Goal: Task Accomplishment & Management: Manage account settings

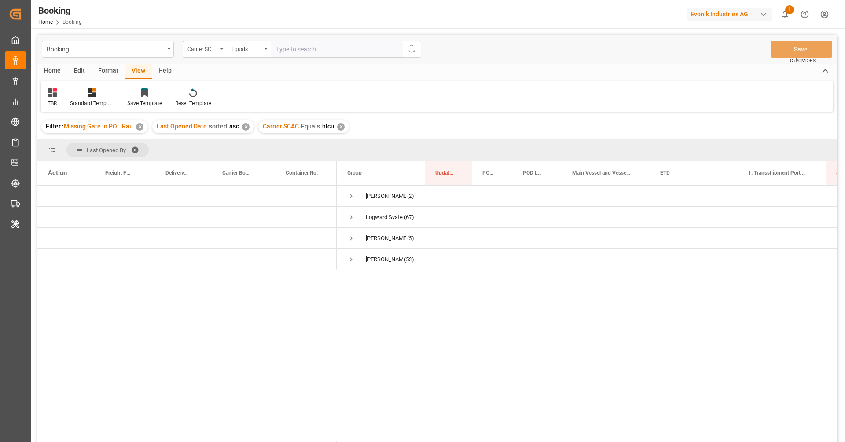
scroll to position [23, 0]
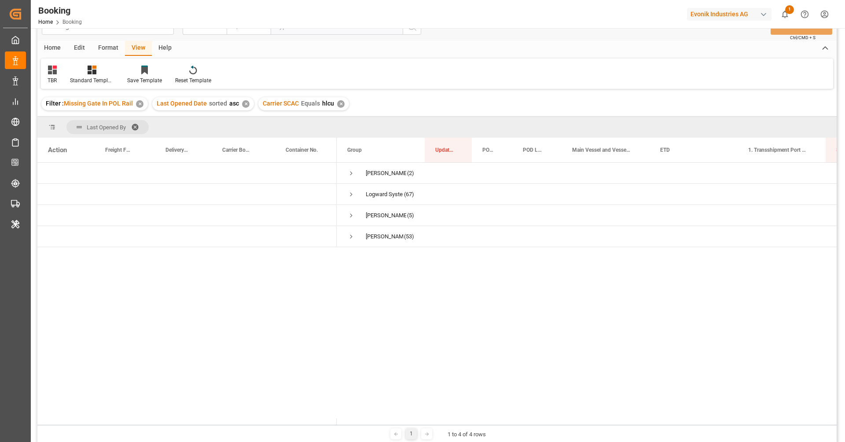
click at [631, 43] on div "Home Edit Format View Help" at bounding box center [436, 48] width 799 height 15
click at [787, 16] on icon "show 1 new notifications" at bounding box center [785, 14] width 6 height 7
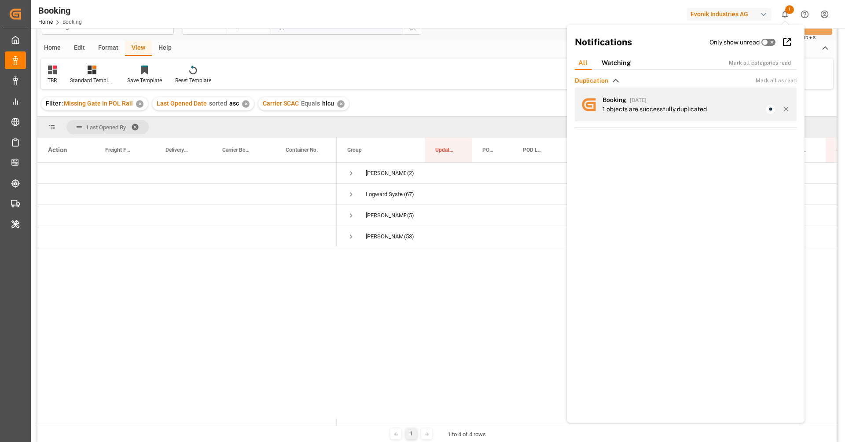
click at [709, 106] on div "1 objects are successfully duplicated" at bounding box center [696, 109] width 188 height 9
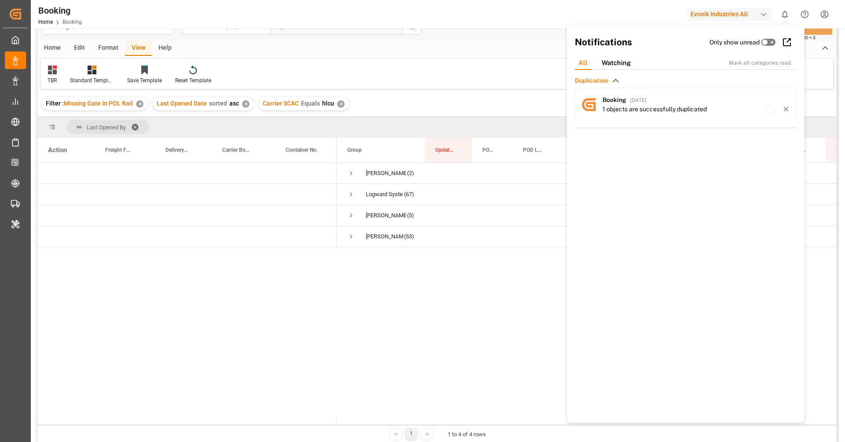
click at [379, 68] on div "TBR Standard Templates Save Template Reset Template" at bounding box center [437, 74] width 792 height 30
click at [449, 81] on div "TBR Standard Templates Save Template Reset Template" at bounding box center [437, 74] width 792 height 30
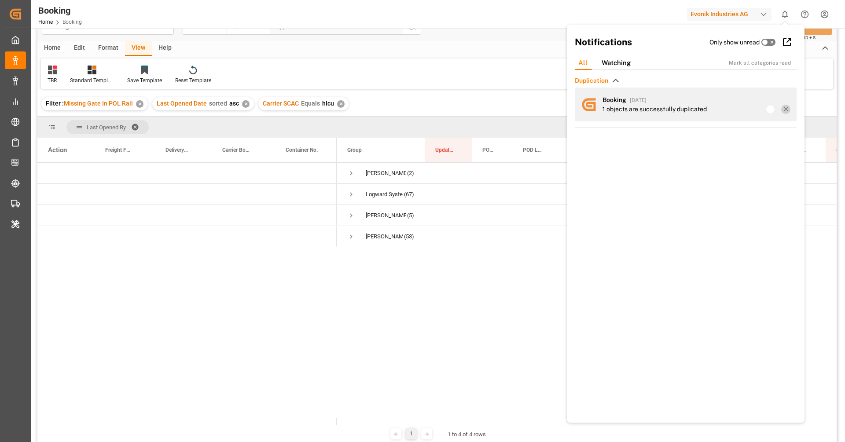
click at [784, 110] on icon at bounding box center [786, 109] width 8 height 8
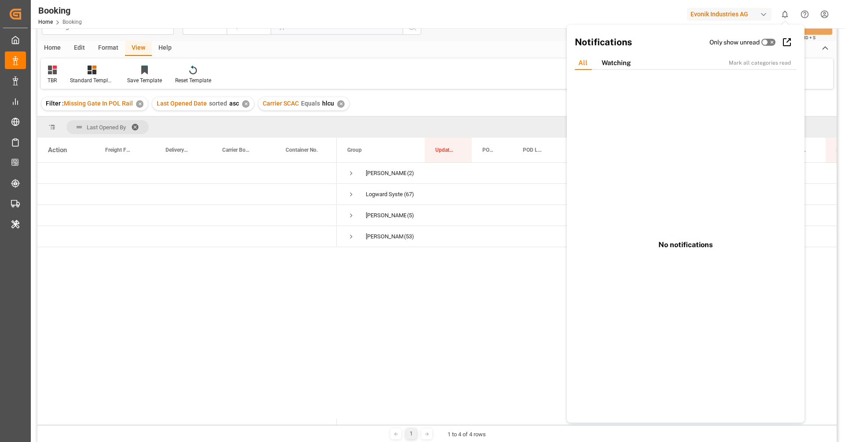
click at [505, 84] on div "TBR Standard Templates Save Template Reset Template" at bounding box center [437, 74] width 792 height 30
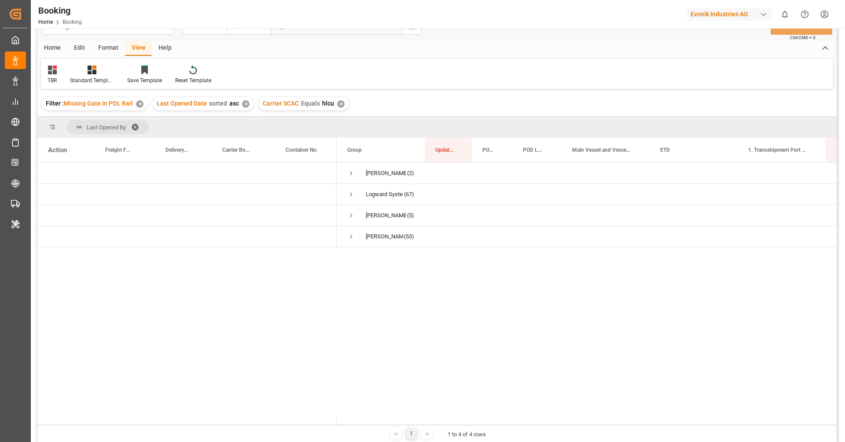
click at [505, 84] on div "TBR Standard Templates Save Template Reset Template" at bounding box center [437, 74] width 792 height 30
click at [138, 128] on span at bounding box center [138, 127] width 14 height 8
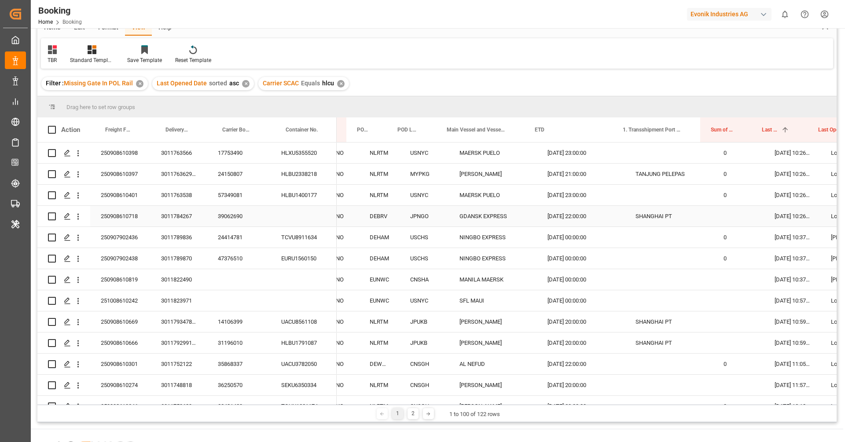
scroll to position [0, 107]
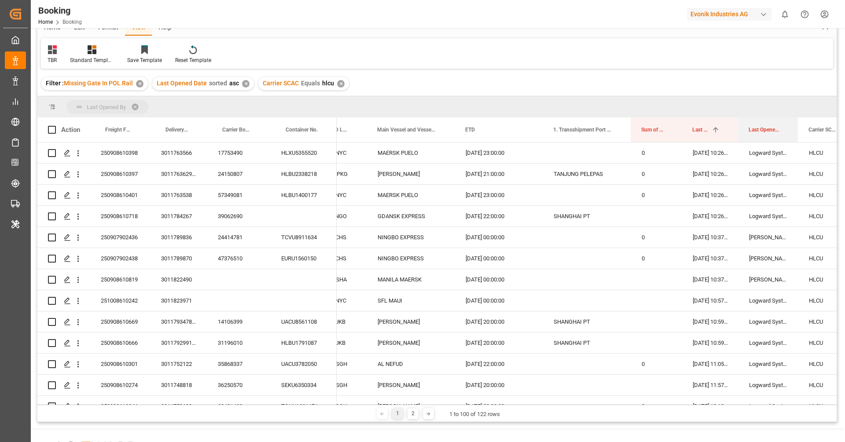
drag, startPoint x: 756, startPoint y: 132, endPoint x: 751, endPoint y: 112, distance: 20.5
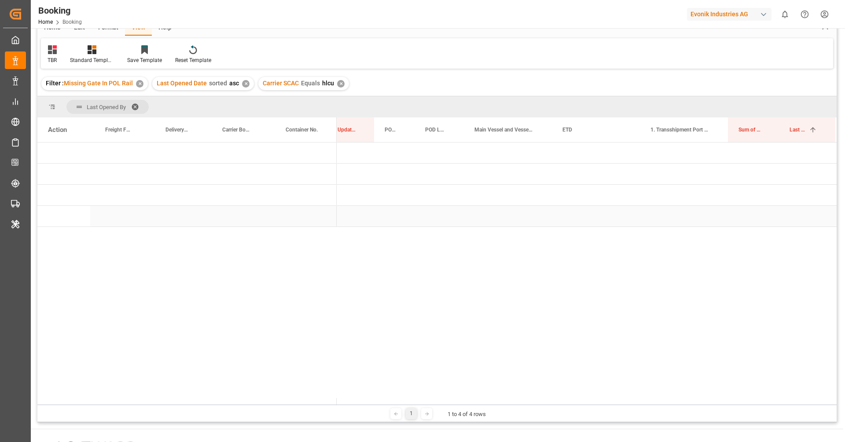
scroll to position [0, 0]
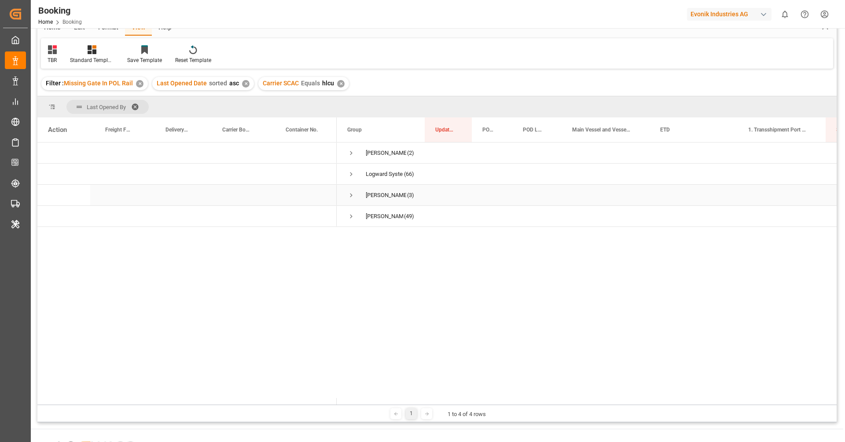
click at [351, 194] on span "Press SPACE to select this row." at bounding box center [351, 195] width 8 height 8
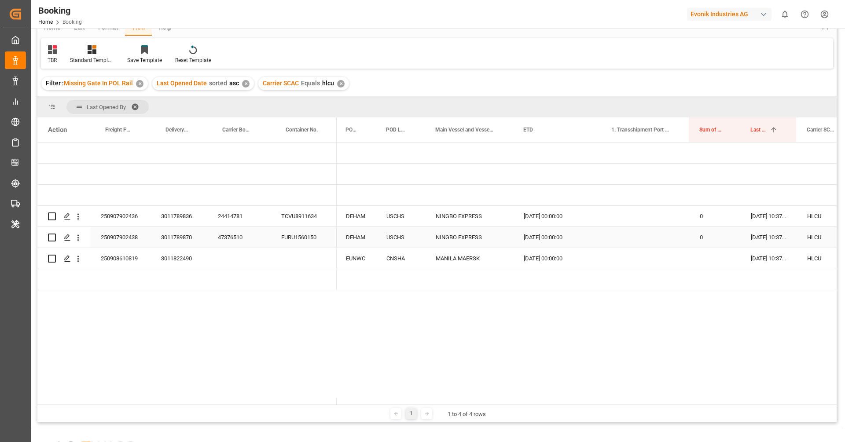
scroll to position [0, 150]
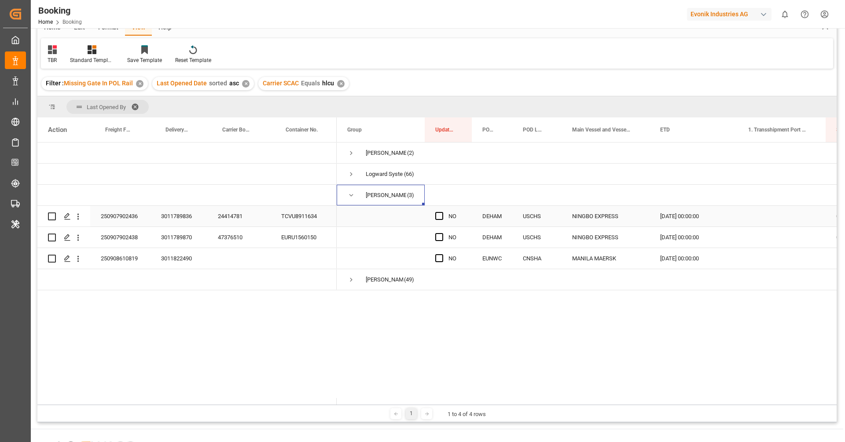
click at [245, 224] on div "24414781" at bounding box center [238, 216] width 63 height 21
click at [78, 219] on icon "open menu" at bounding box center [77, 216] width 9 height 9
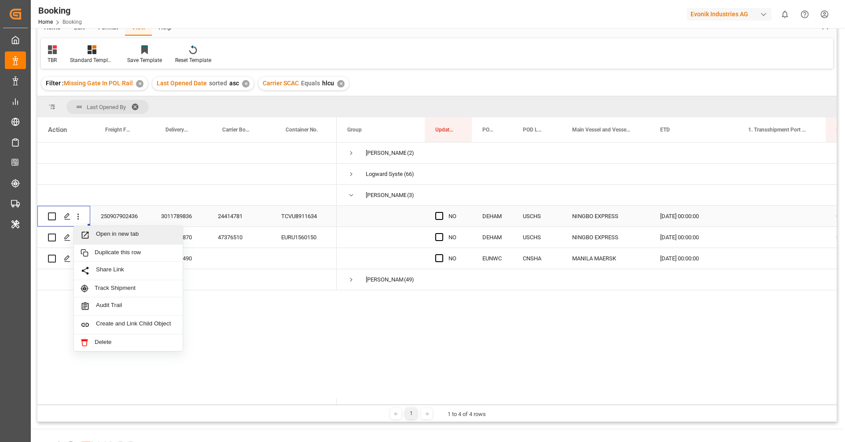
click at [107, 233] on span "Open in new tab" at bounding box center [136, 235] width 80 height 9
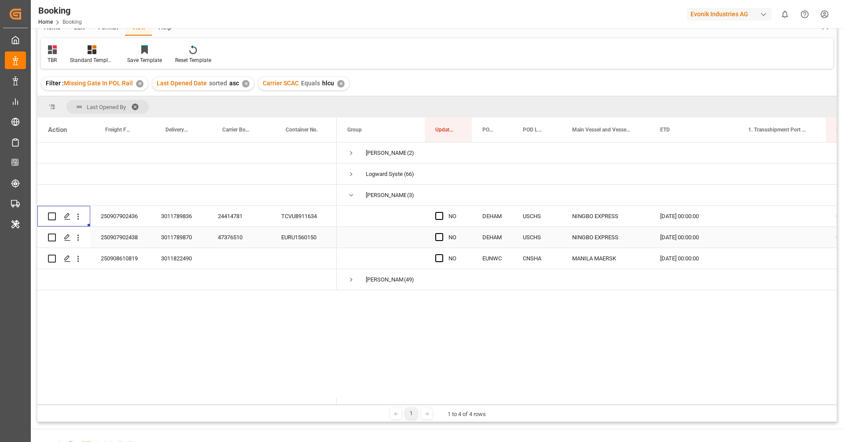
click at [231, 244] on div "47376510" at bounding box center [238, 237] width 63 height 21
click at [78, 240] on icon "open menu" at bounding box center [78, 238] width 2 height 6
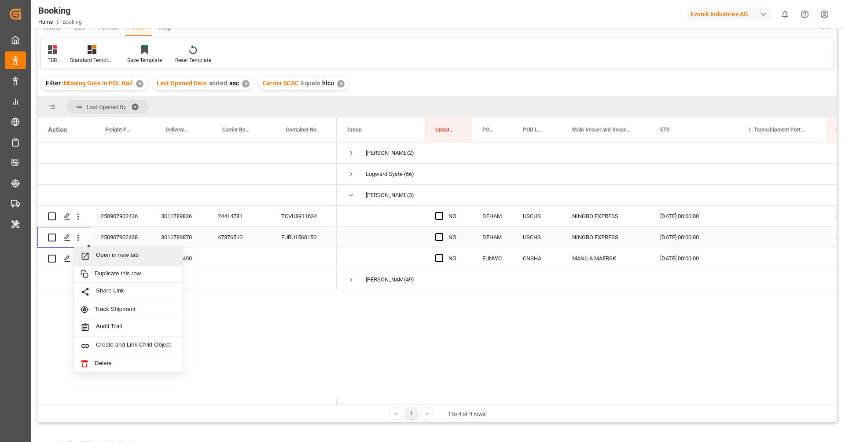
click at [114, 254] on span "Open in new tab" at bounding box center [136, 256] width 80 height 9
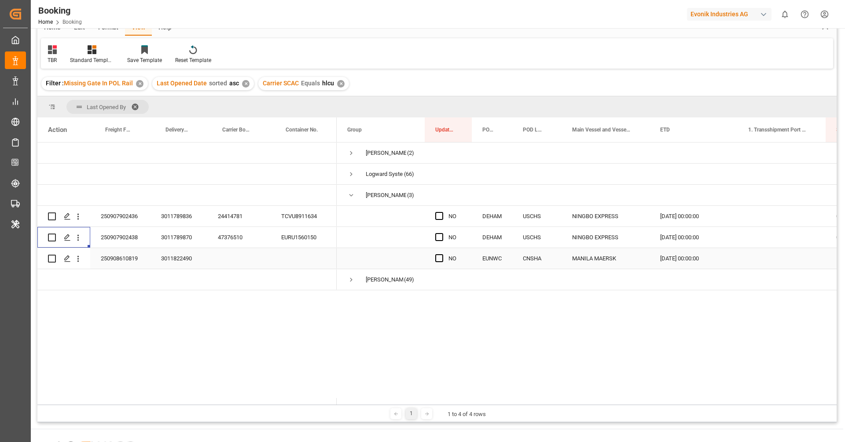
click at [137, 261] on div "250908610819" at bounding box center [120, 258] width 60 height 21
click at [84, 258] on div "Press SPACE to select this row." at bounding box center [78, 258] width 22 height 17
click at [76, 261] on icon "open menu" at bounding box center [77, 258] width 9 height 9
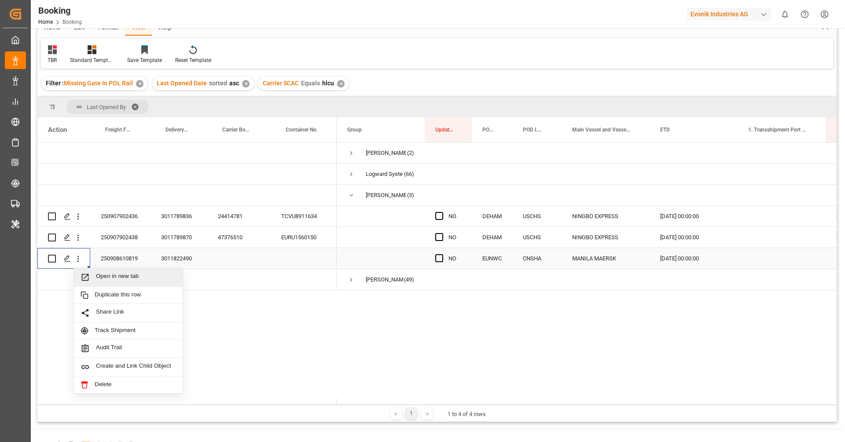
click at [98, 273] on span "Open in new tab" at bounding box center [136, 277] width 80 height 9
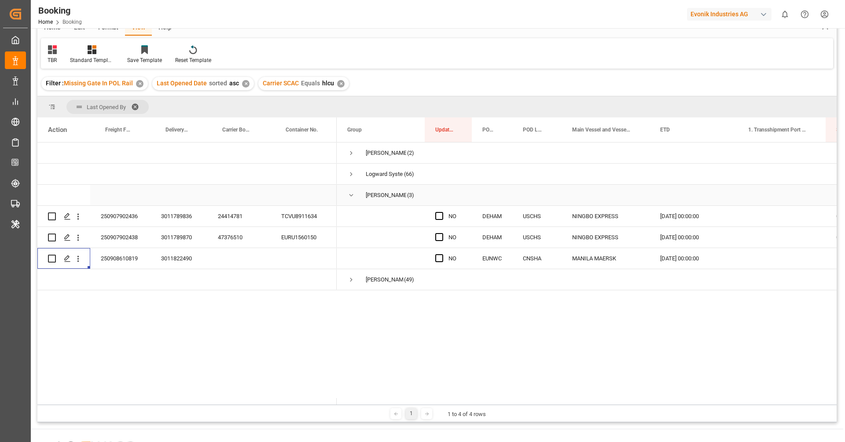
click at [352, 199] on span "Press SPACE to select this row." at bounding box center [351, 195] width 8 height 20
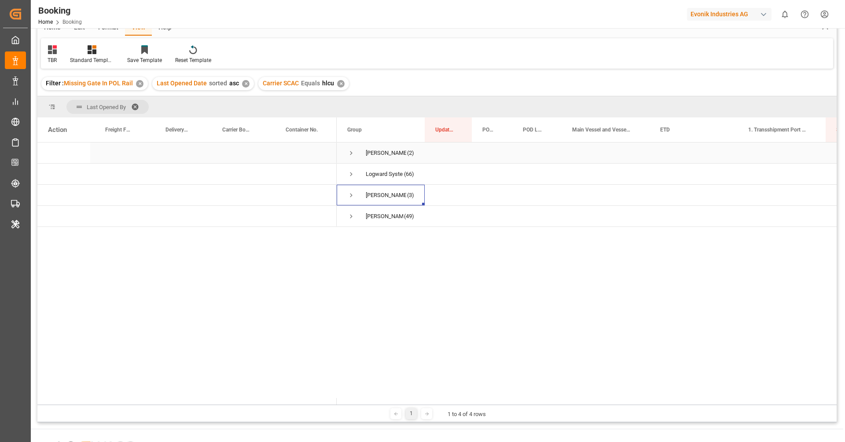
click at [351, 157] on span "Press SPACE to select this row." at bounding box center [351, 153] width 8 height 20
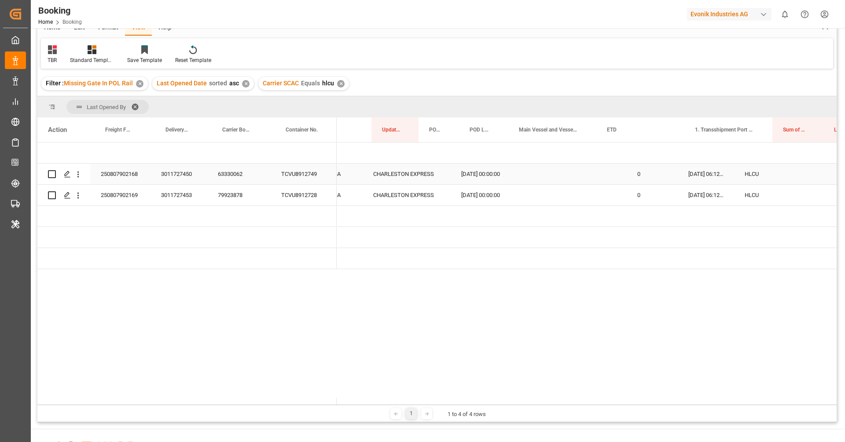
scroll to position [0, 0]
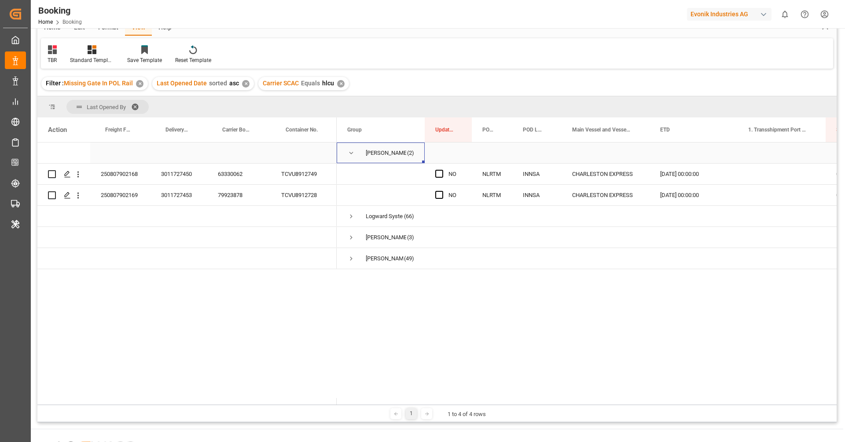
click at [349, 158] on span "Press SPACE to select this row." at bounding box center [351, 153] width 8 height 20
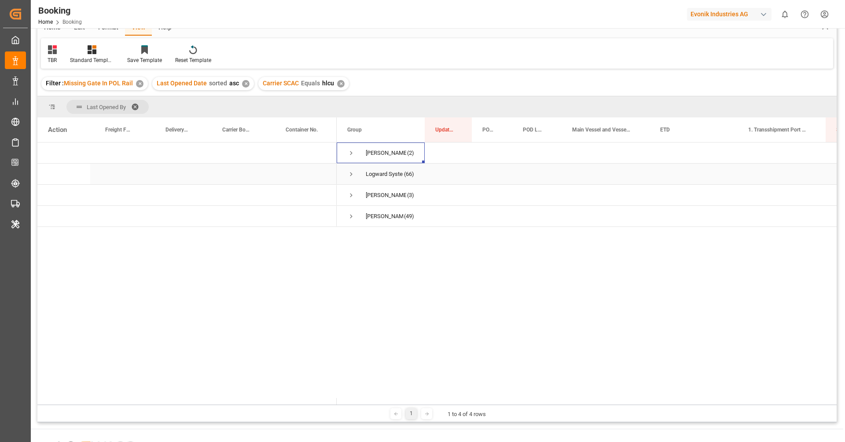
click at [350, 175] on span "Press SPACE to select this row." at bounding box center [351, 174] width 8 height 8
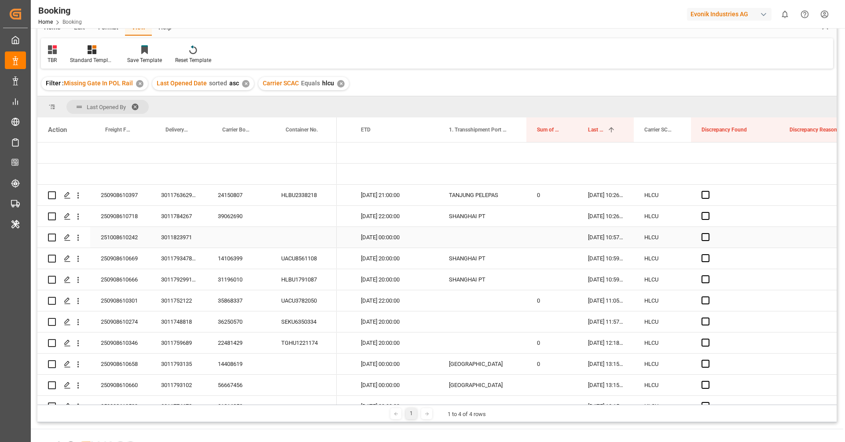
scroll to position [0, 312]
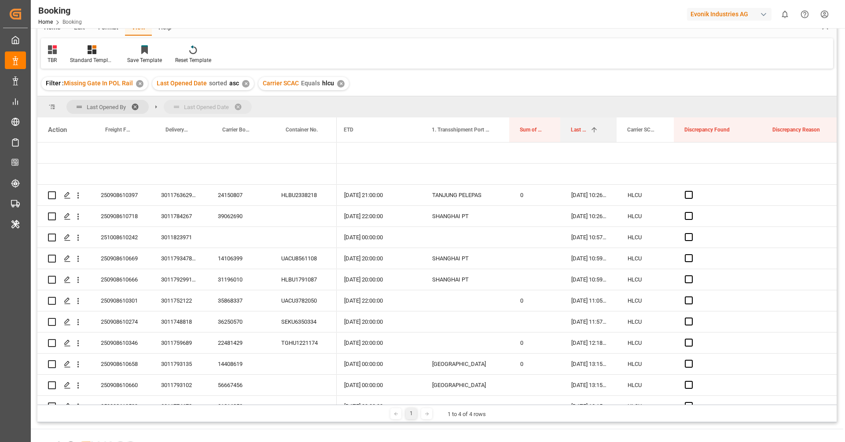
drag, startPoint x: 580, startPoint y: 131, endPoint x: 574, endPoint y: 115, distance: 17.4
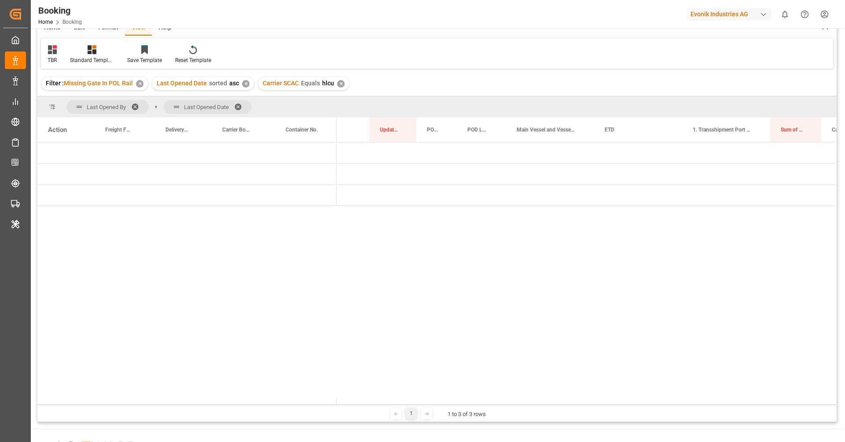
scroll to position [0, 0]
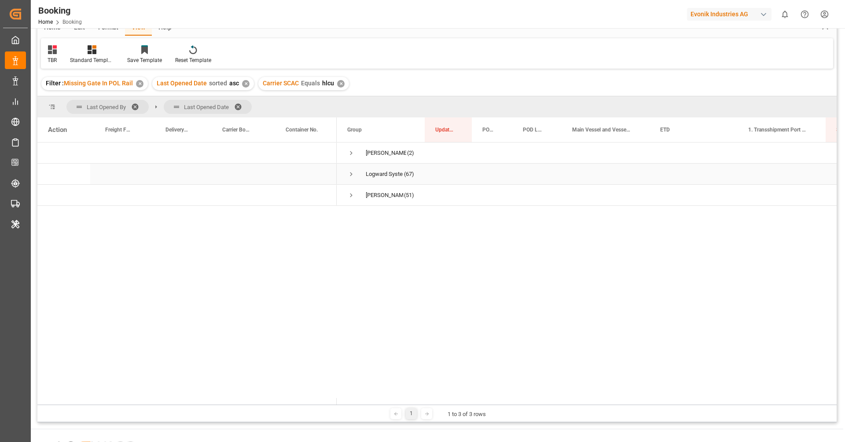
click at [350, 172] on span "Press SPACE to select this row." at bounding box center [351, 174] width 8 height 8
click at [372, 197] on span "Press SPACE to select this row." at bounding box center [370, 195] width 8 height 8
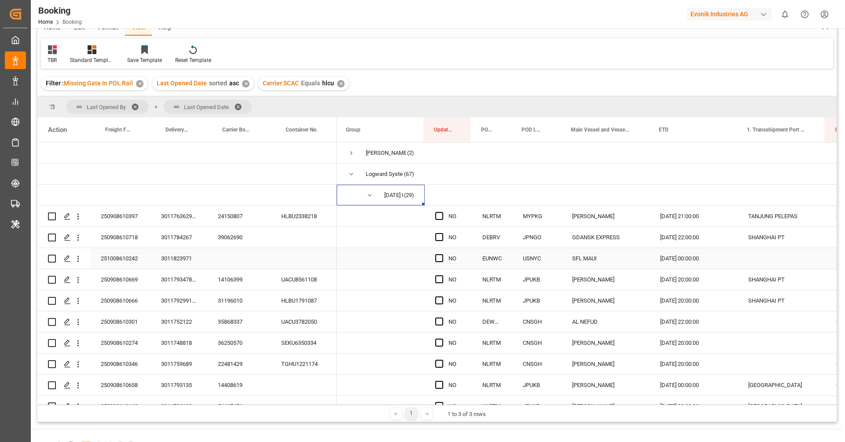
scroll to position [0, 50]
click at [233, 224] on div "24150807" at bounding box center [238, 216] width 63 height 21
click at [80, 217] on icon "open menu" at bounding box center [77, 216] width 9 height 9
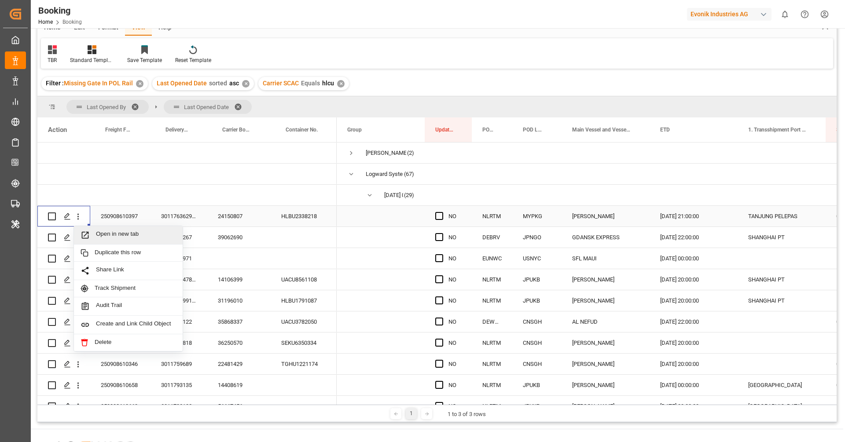
click at [106, 233] on span "Open in new tab" at bounding box center [136, 235] width 80 height 9
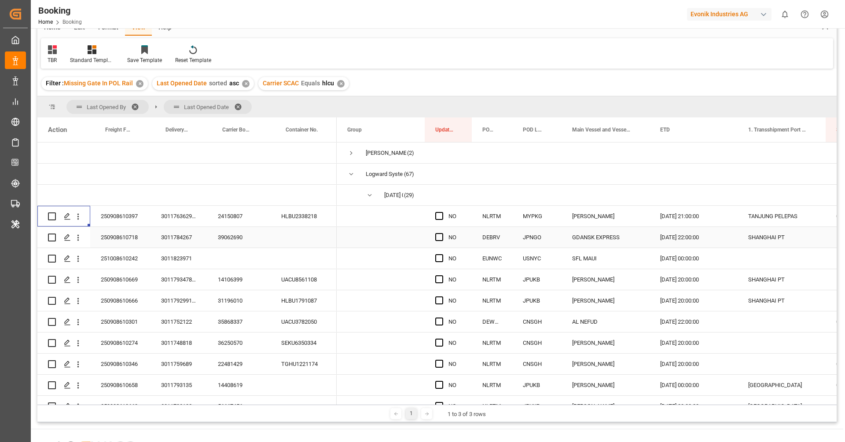
click at [242, 242] on div "39062690" at bounding box center [238, 237] width 63 height 21
click at [79, 241] on icon "open menu" at bounding box center [77, 237] width 9 height 9
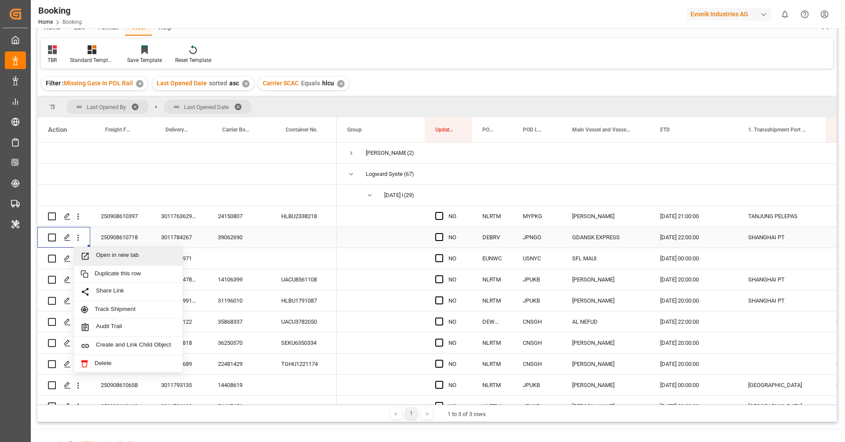
click at [98, 255] on span "Open in new tab" at bounding box center [136, 256] width 80 height 9
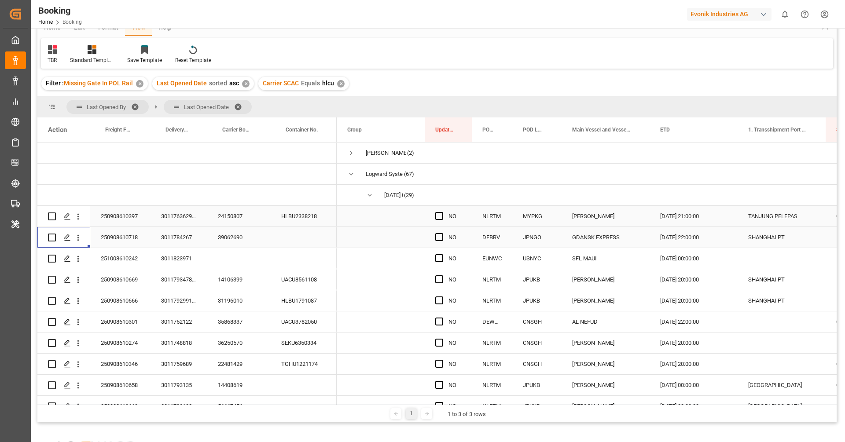
scroll to position [23, 0]
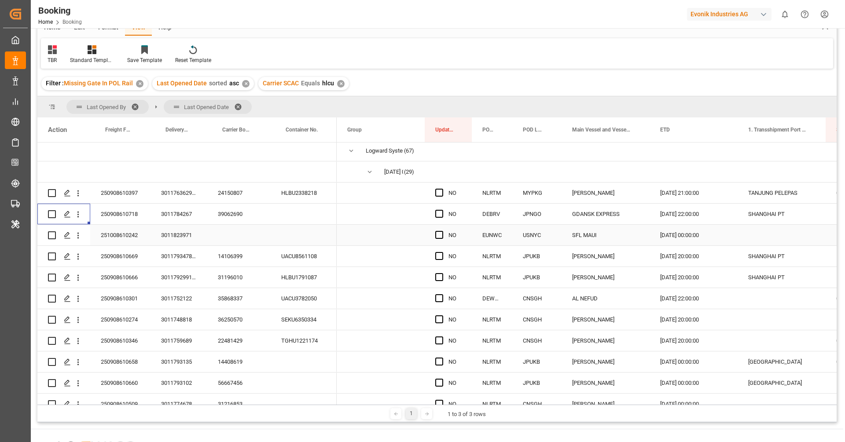
click at [146, 240] on div "251008610242" at bounding box center [120, 235] width 60 height 21
click at [84, 235] on div "Press SPACE to select this row." at bounding box center [78, 235] width 22 height 17
click at [78, 237] on icon "open menu" at bounding box center [78, 236] width 2 height 6
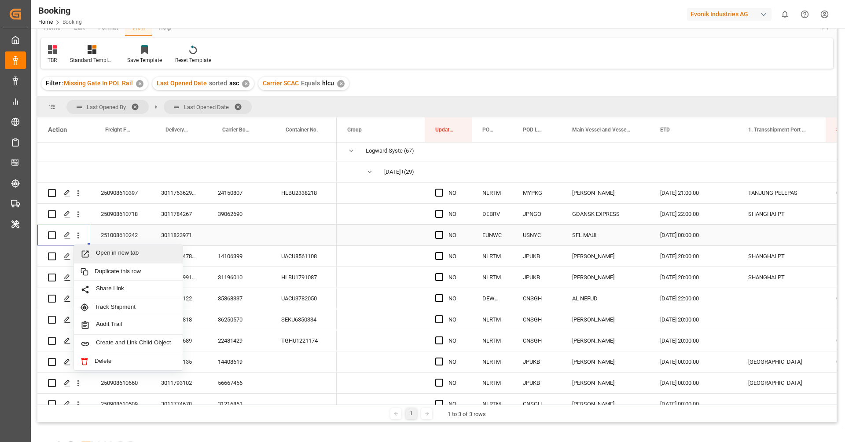
click at [103, 253] on span "Open in new tab" at bounding box center [136, 254] width 80 height 9
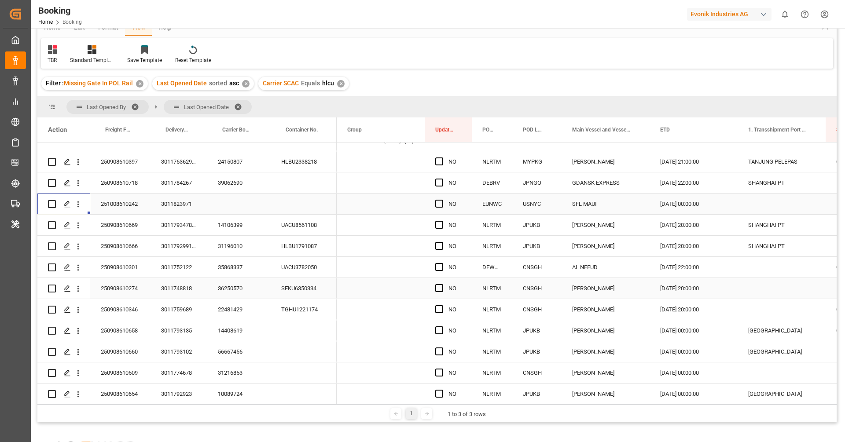
scroll to position [55, 0]
click at [242, 235] on div "31196010" at bounding box center [238, 245] width 63 height 21
click at [242, 223] on div "14106399" at bounding box center [238, 224] width 63 height 21
click at [80, 223] on icon "open menu" at bounding box center [77, 224] width 9 height 9
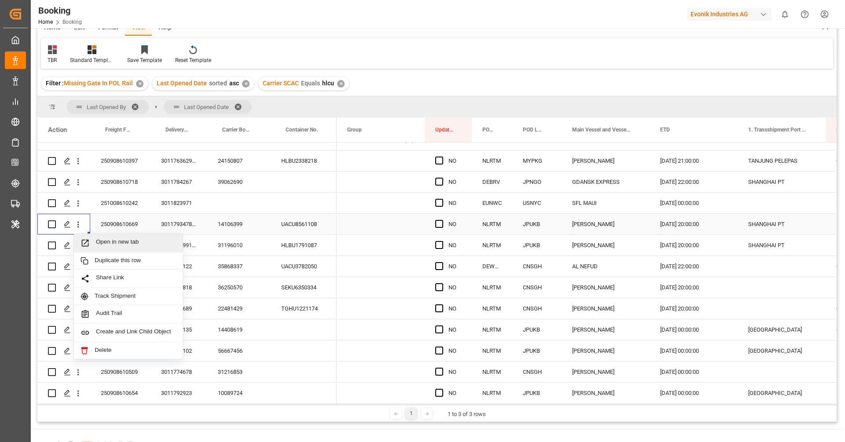
click at [97, 239] on span "Open in new tab" at bounding box center [136, 243] width 80 height 9
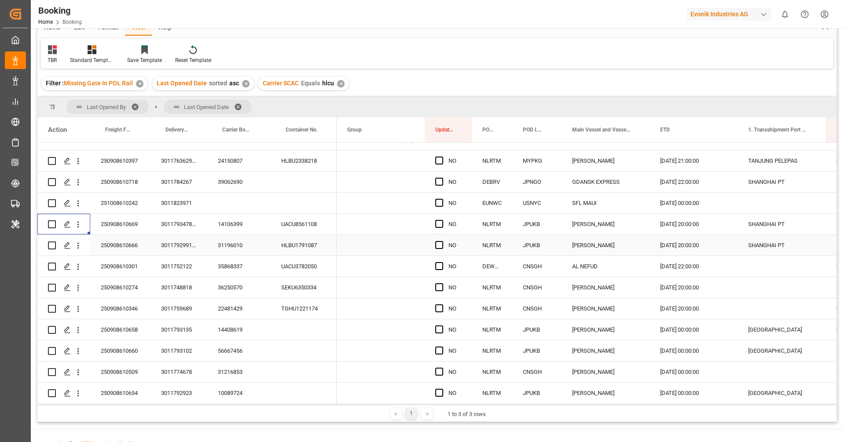
click at [244, 248] on div "31196010" at bounding box center [238, 245] width 63 height 21
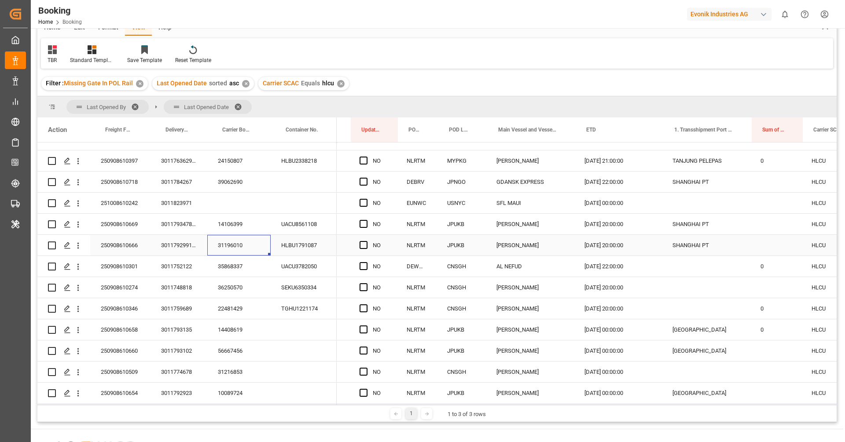
scroll to position [0, 80]
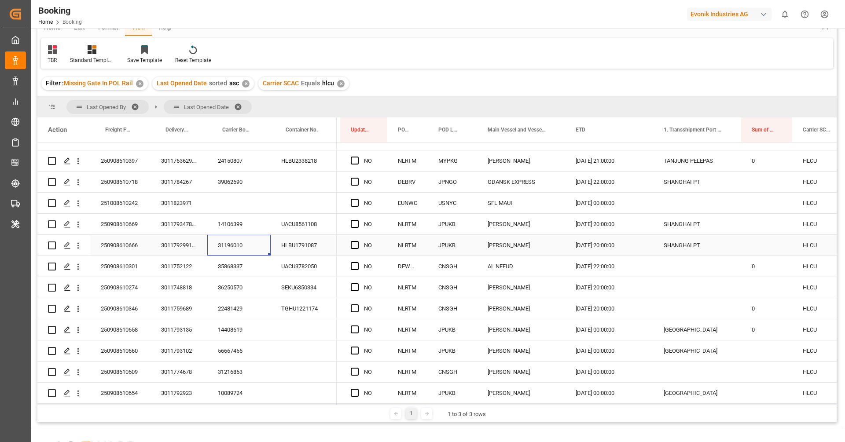
click at [258, 244] on div "31196010" at bounding box center [238, 245] width 63 height 21
click at [78, 250] on button "open menu" at bounding box center [77, 245] width 9 height 17
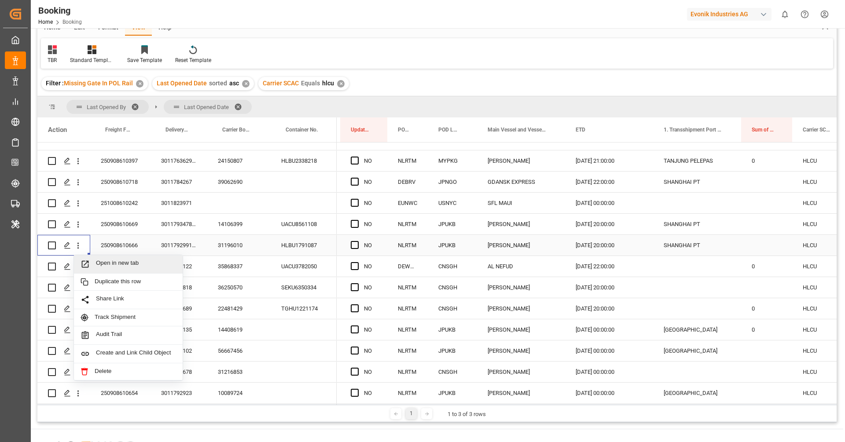
click at [97, 260] on span "Open in new tab" at bounding box center [136, 264] width 80 height 9
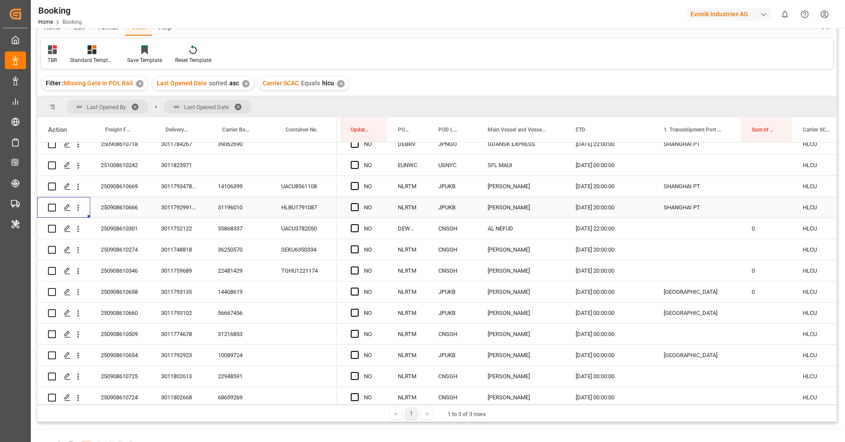
scroll to position [99, 0]
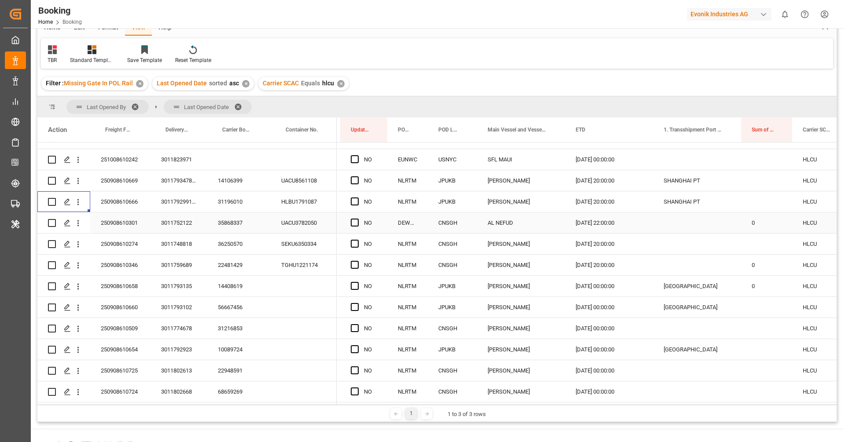
click at [235, 227] on div "35868337" at bounding box center [238, 223] width 63 height 21
click at [80, 228] on button "open menu" at bounding box center [77, 223] width 9 height 17
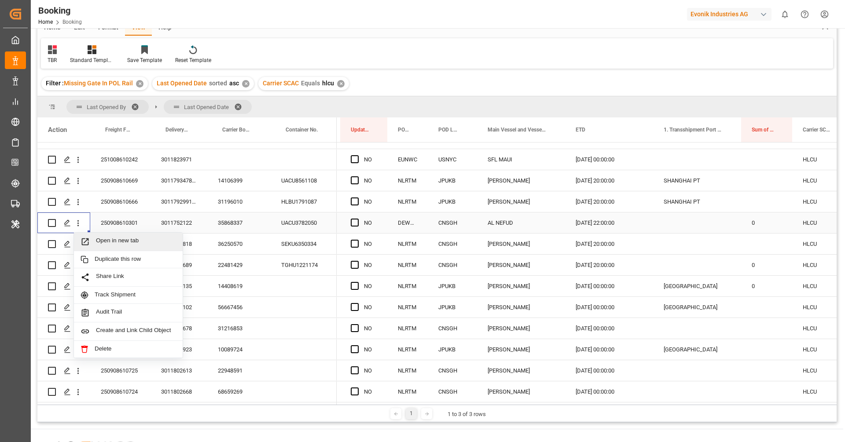
click at [98, 242] on span "Open in new tab" at bounding box center [136, 241] width 80 height 9
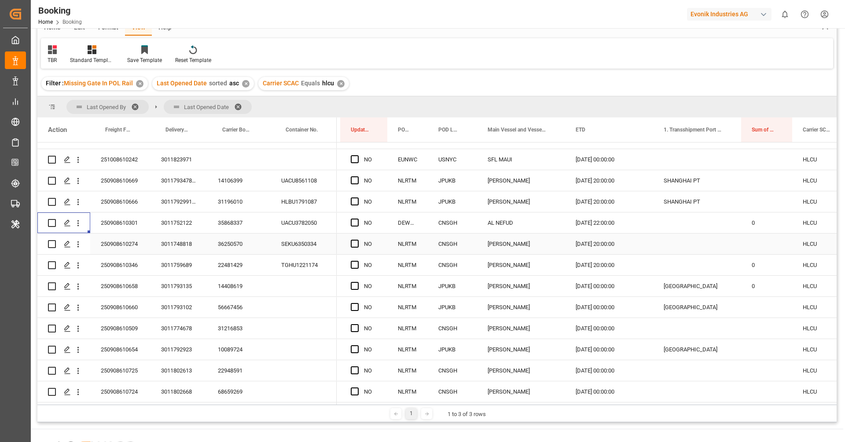
click at [242, 242] on div "36250570" at bounding box center [238, 244] width 63 height 21
click at [83, 247] on div "Press SPACE to select this row." at bounding box center [78, 244] width 22 height 17
click at [74, 247] on icon "open menu" at bounding box center [77, 244] width 9 height 9
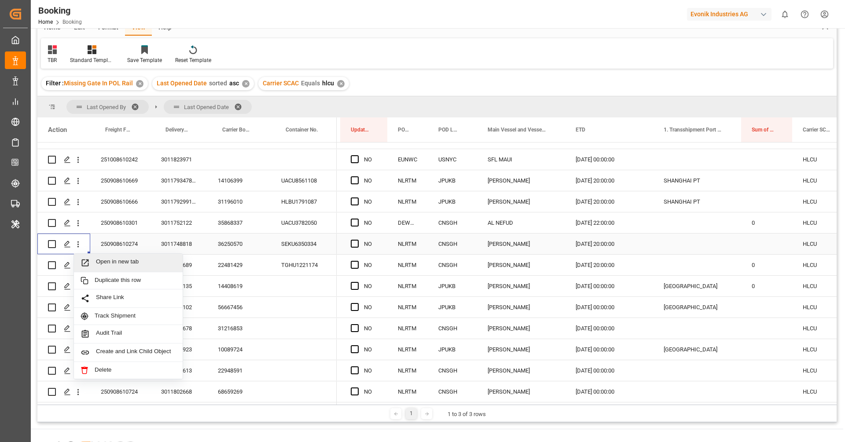
click at [85, 258] on icon "Press SPACE to select this row." at bounding box center [85, 262] width 9 height 9
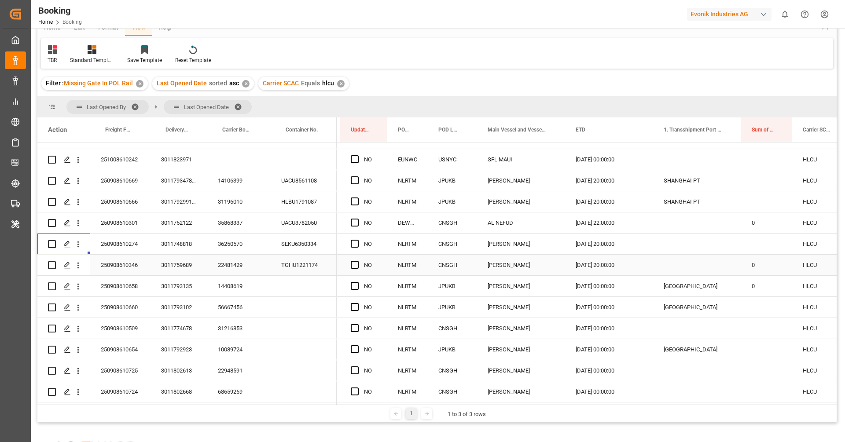
click at [226, 268] on div "22481429" at bounding box center [238, 265] width 63 height 21
click at [83, 268] on div "Press SPACE to select this row." at bounding box center [78, 265] width 22 height 17
click at [81, 267] on icon "open menu" at bounding box center [77, 265] width 9 height 9
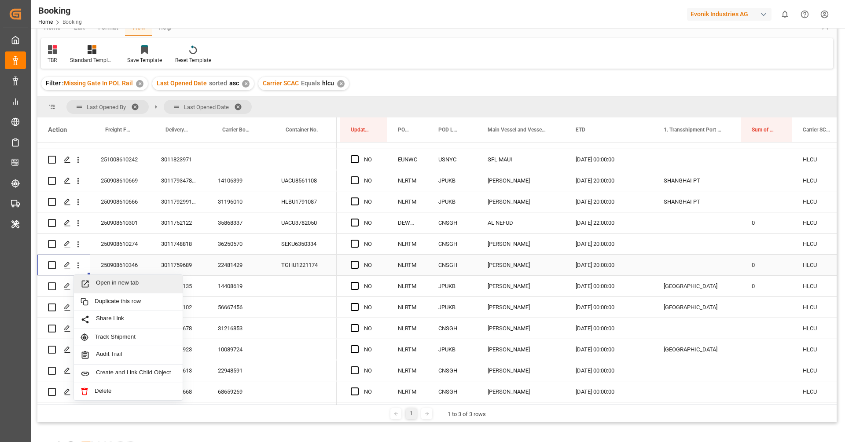
click at [101, 286] on span "Open in new tab" at bounding box center [136, 283] width 80 height 9
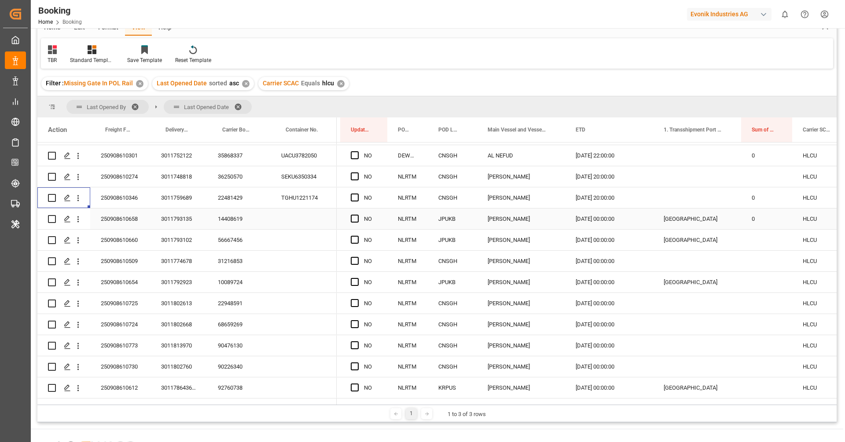
scroll to position [169, 0]
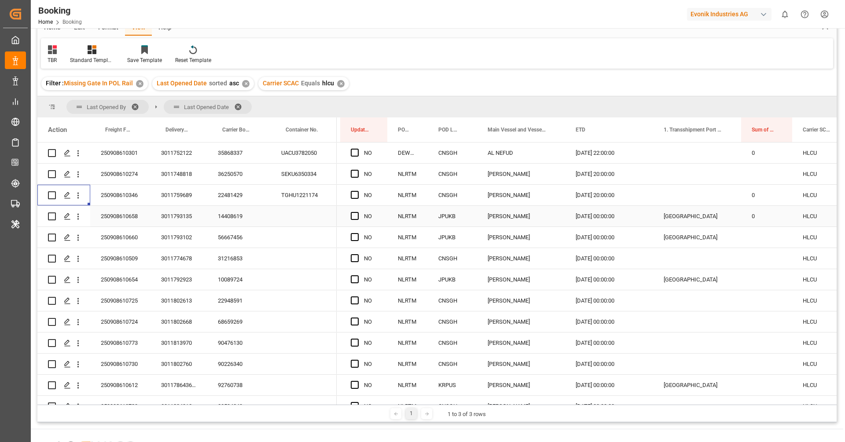
click at [240, 215] on div "14408619" at bounding box center [238, 216] width 63 height 21
click at [78, 219] on icon "open menu" at bounding box center [78, 217] width 2 height 6
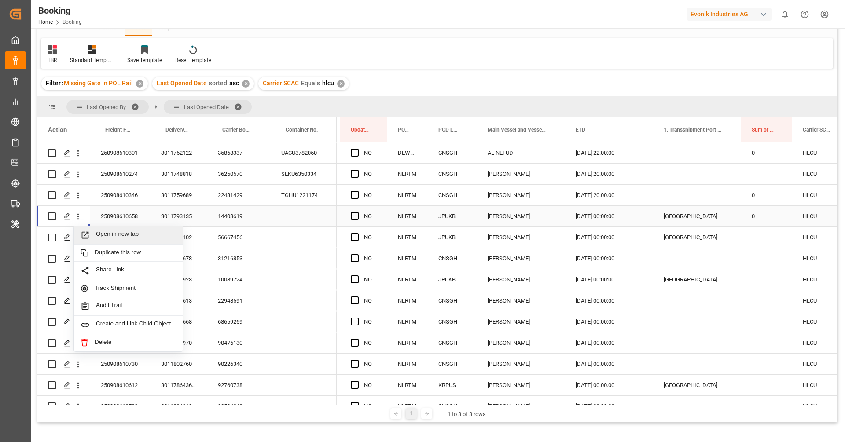
click at [100, 234] on span "Open in new tab" at bounding box center [136, 235] width 80 height 9
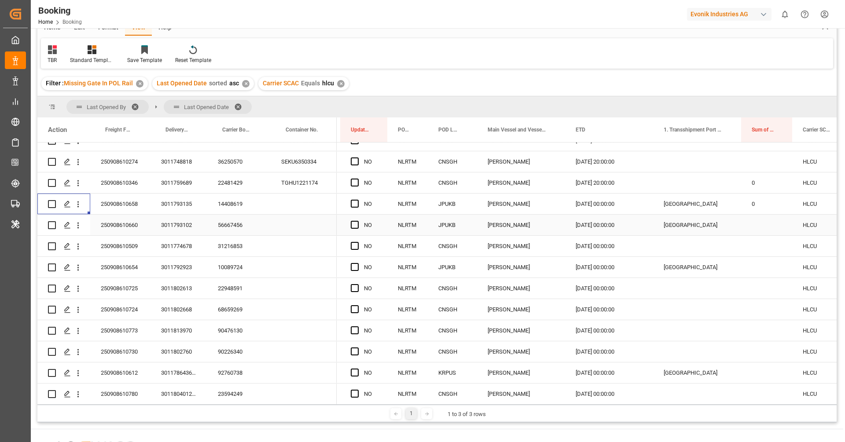
scroll to position [188, 0]
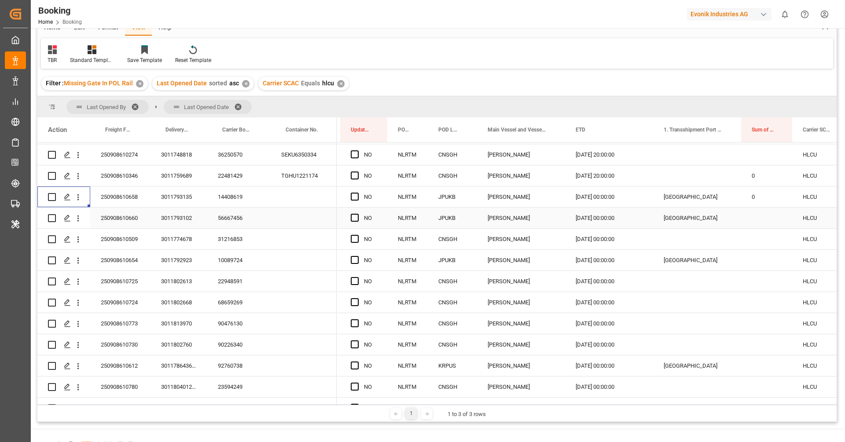
click at [240, 220] on div "56667456" at bounding box center [238, 218] width 63 height 21
click at [230, 222] on div "56667456" at bounding box center [238, 218] width 63 height 21
click at [80, 222] on icon "open menu" at bounding box center [77, 218] width 9 height 9
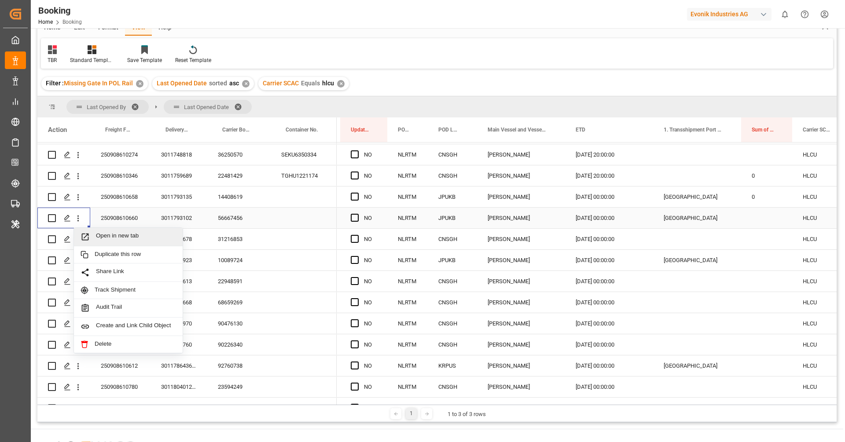
click at [101, 232] on span "Open in new tab" at bounding box center [136, 236] width 80 height 9
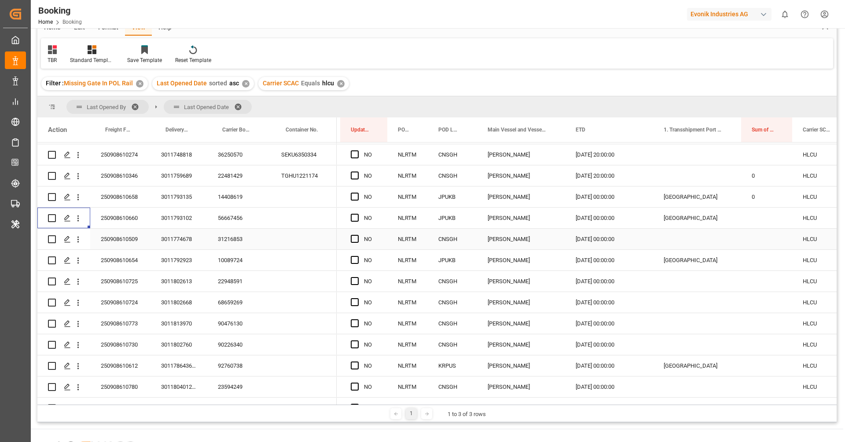
click at [236, 242] on div "31216853" at bounding box center [238, 239] width 63 height 21
click at [78, 242] on icon "open menu" at bounding box center [77, 239] width 9 height 9
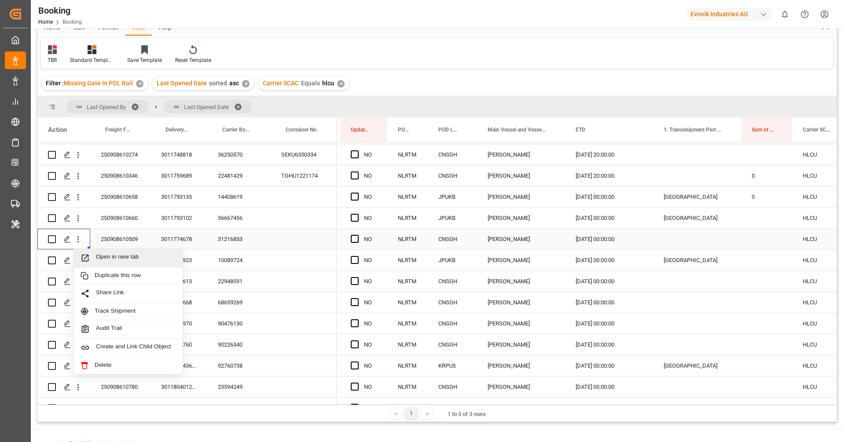
click at [110, 259] on span "Open in new tab" at bounding box center [136, 257] width 80 height 9
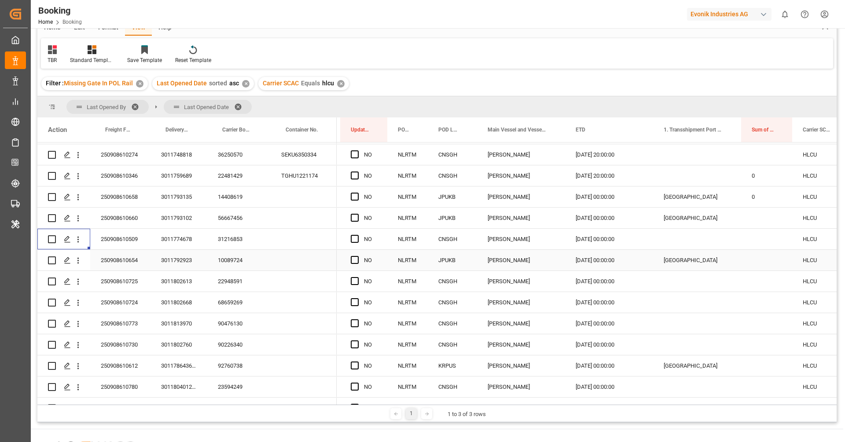
click at [221, 256] on div "10089724" at bounding box center [238, 260] width 63 height 21
click at [78, 263] on icon "open menu" at bounding box center [78, 261] width 2 height 6
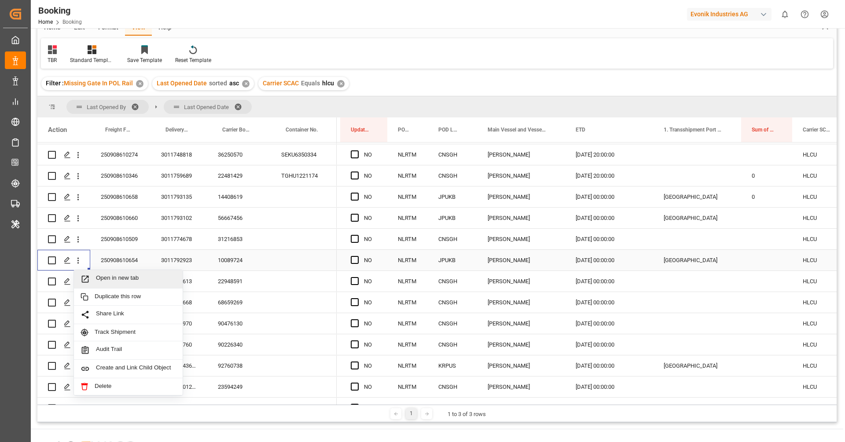
click at [102, 280] on span "Open in new tab" at bounding box center [136, 279] width 80 height 9
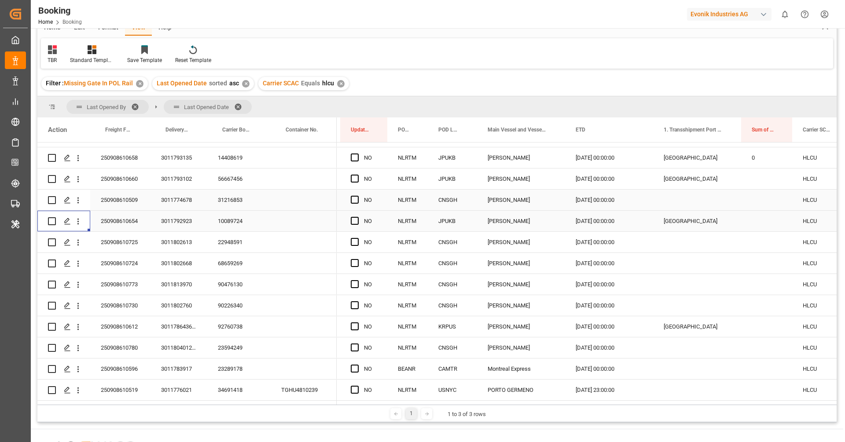
scroll to position [229, 0]
click at [234, 237] on div "22948591" at bounding box center [238, 241] width 63 height 21
click at [79, 249] on button "open menu" at bounding box center [77, 241] width 9 height 17
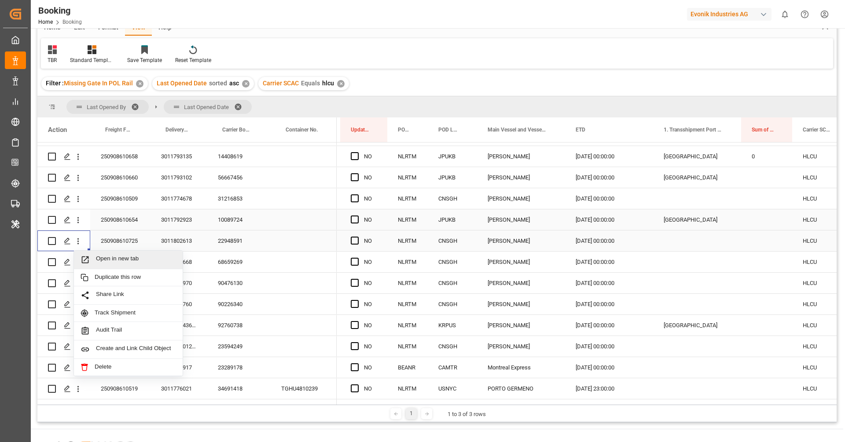
click at [98, 258] on span "Open in new tab" at bounding box center [136, 259] width 80 height 9
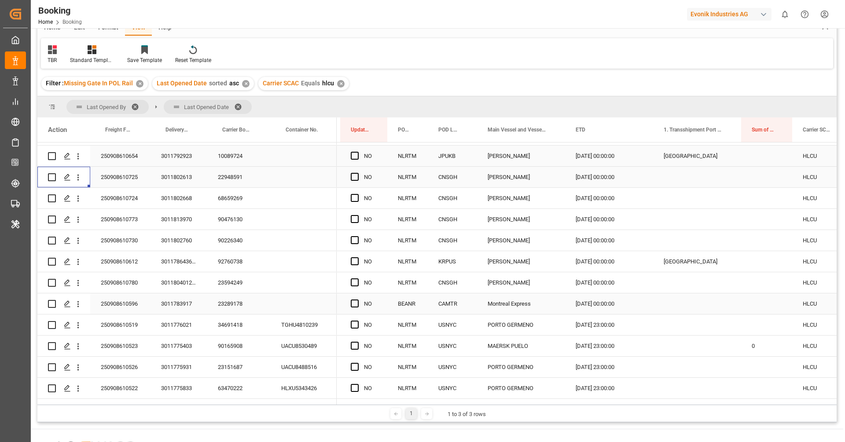
scroll to position [296, 0]
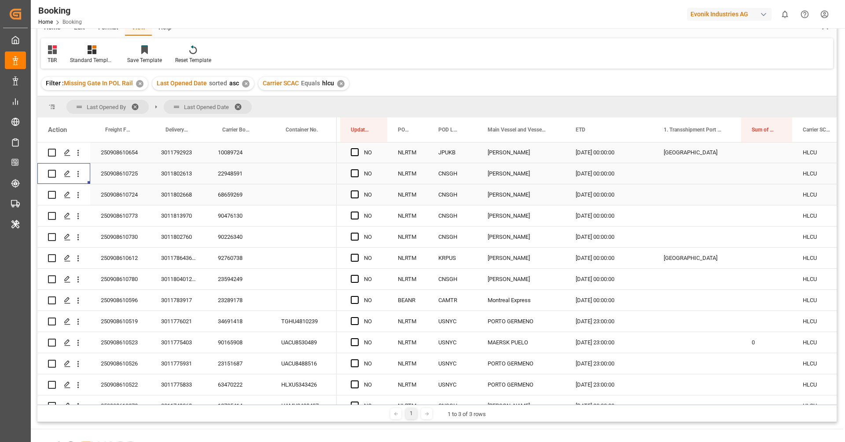
click at [235, 198] on div "68659269" at bounding box center [238, 194] width 63 height 21
click at [80, 199] on icon "open menu" at bounding box center [77, 195] width 9 height 9
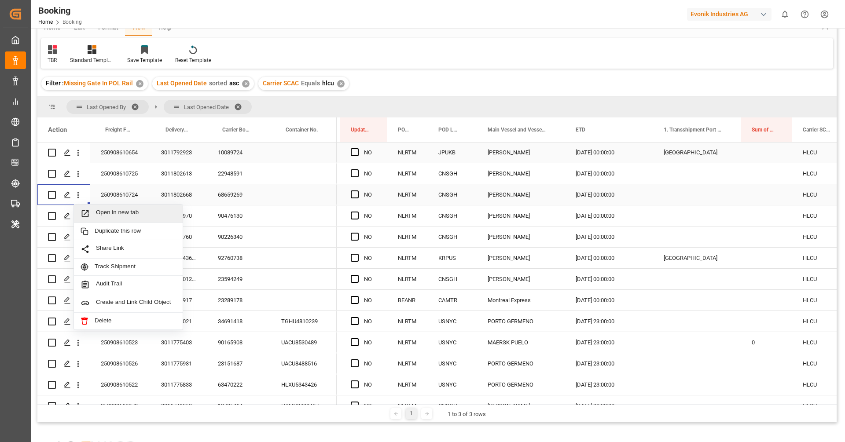
click at [102, 214] on span "Open in new tab" at bounding box center [136, 213] width 80 height 9
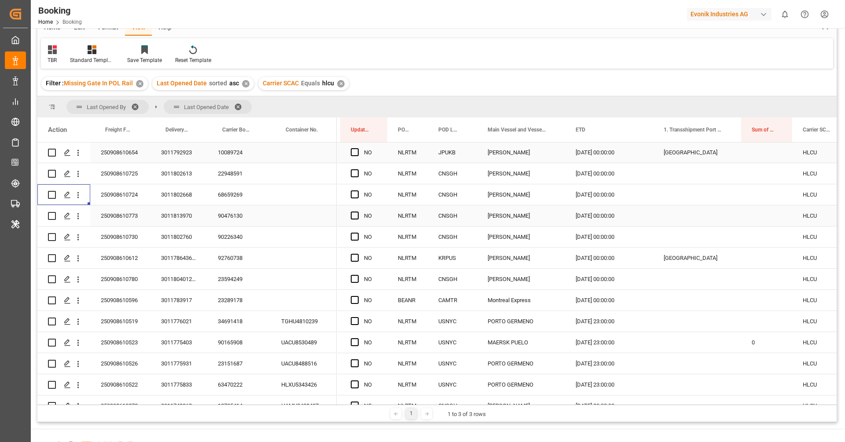
click at [237, 220] on div "90476130" at bounding box center [238, 215] width 63 height 21
click at [231, 242] on div "90226340" at bounding box center [238, 237] width 63 height 21
click at [77, 236] on icon "open menu" at bounding box center [78, 238] width 2 height 6
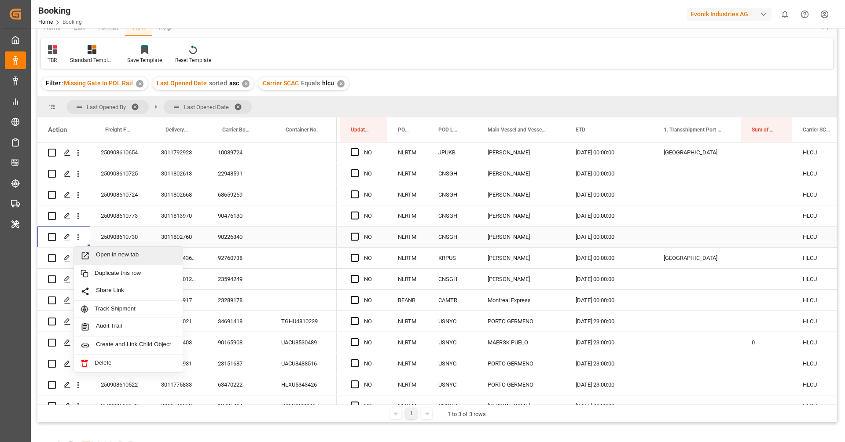
click at [104, 256] on span "Open in new tab" at bounding box center [136, 255] width 80 height 9
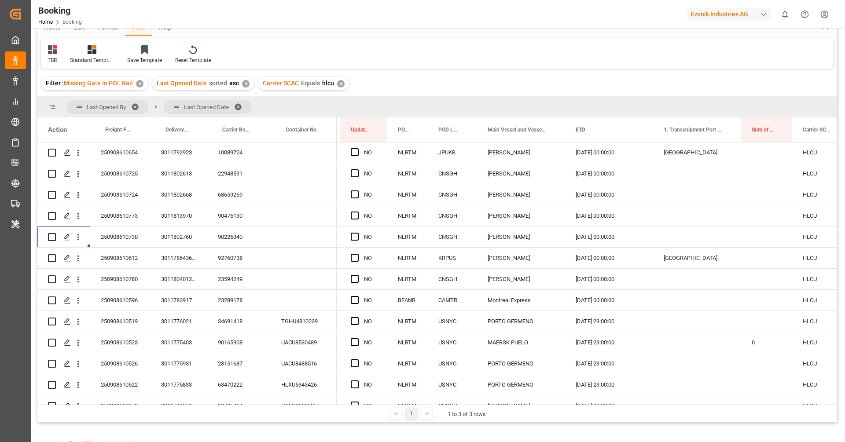
click at [438, 84] on div "Filter : Missing Gate In POL Rail ✕ Last Opened Date sorted asc ✕ Carrier SCAC …" at bounding box center [436, 83] width 799 height 25
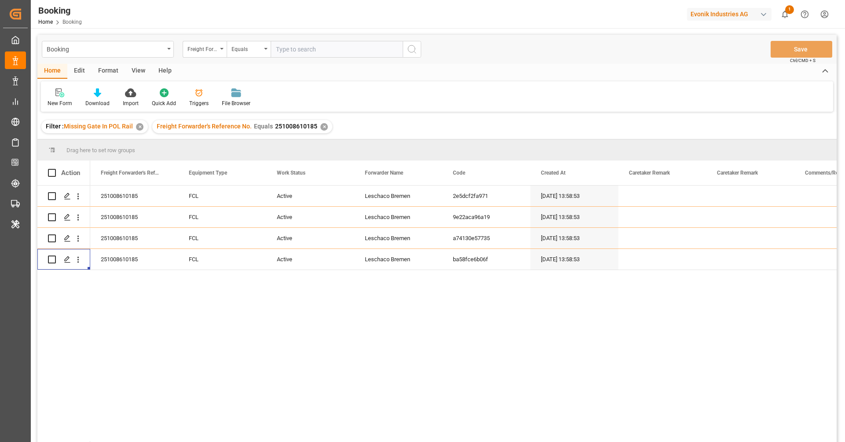
scroll to position [0, 0]
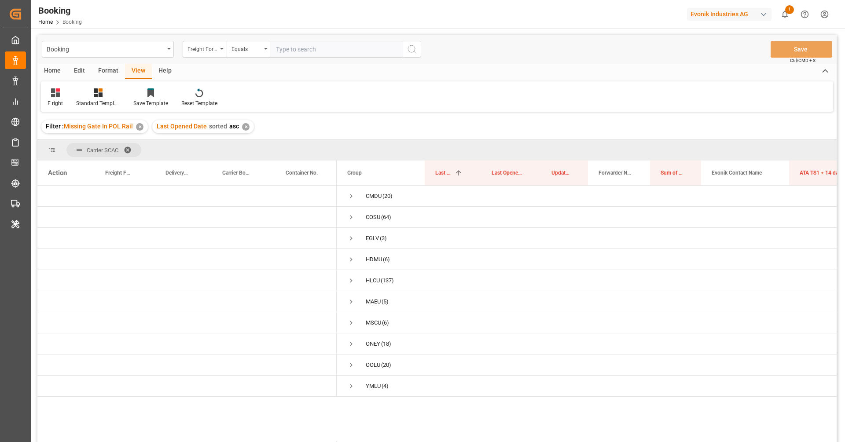
scroll to position [30, 0]
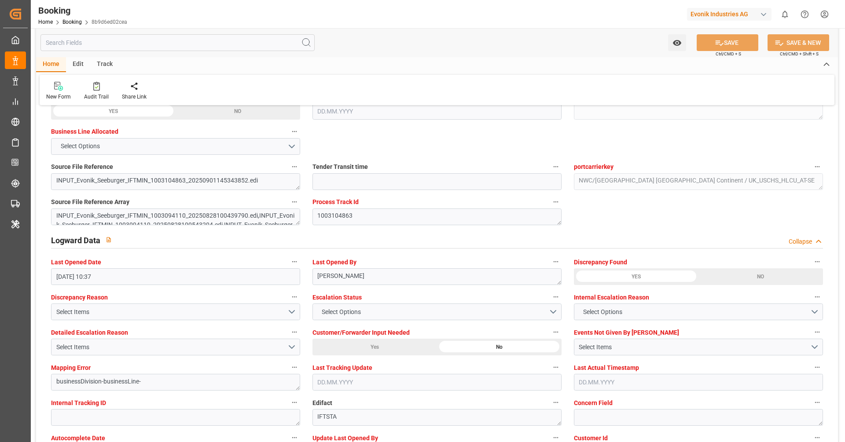
scroll to position [1538, 0]
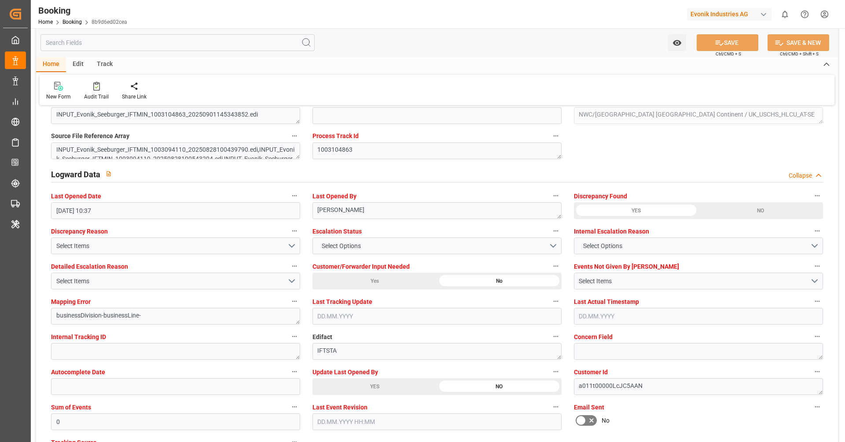
click at [365, 383] on div "YES" at bounding box center [374, 386] width 125 height 17
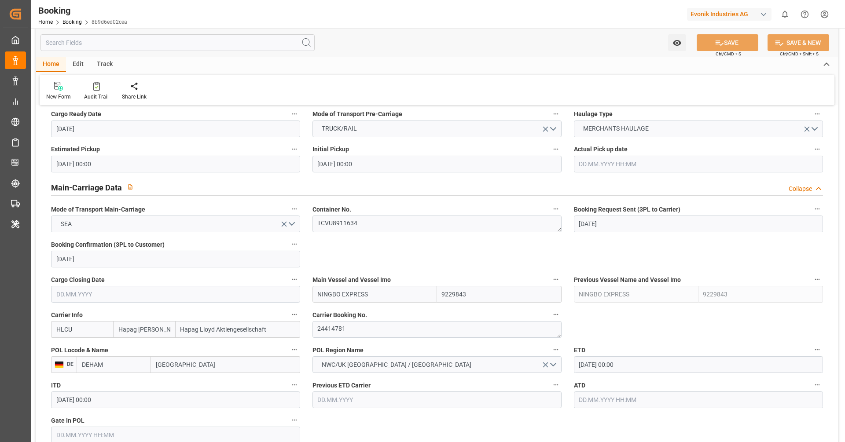
scroll to position [473, 0]
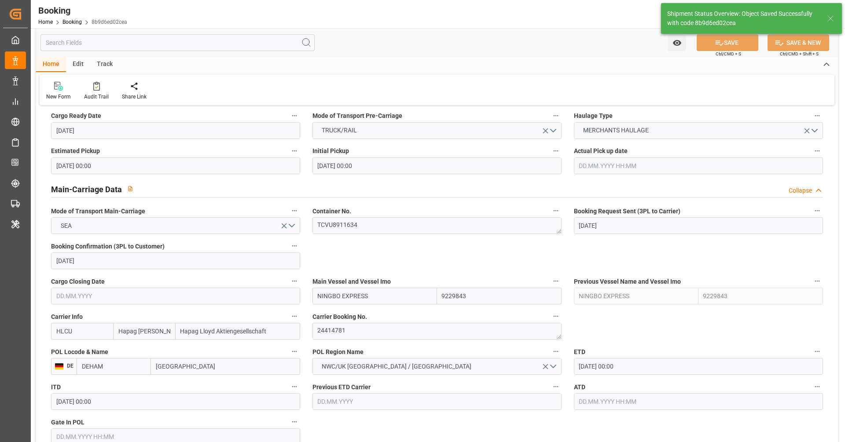
type textarea "[PERSON_NAME]"
type input "[DATE] 09:42"
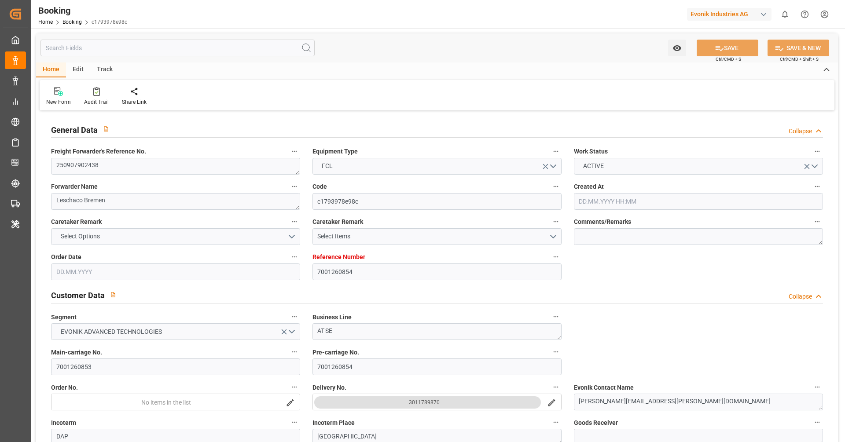
type input "[DATE] 08:13"
type input "[DATE]"
type input "[DATE] 00:00"
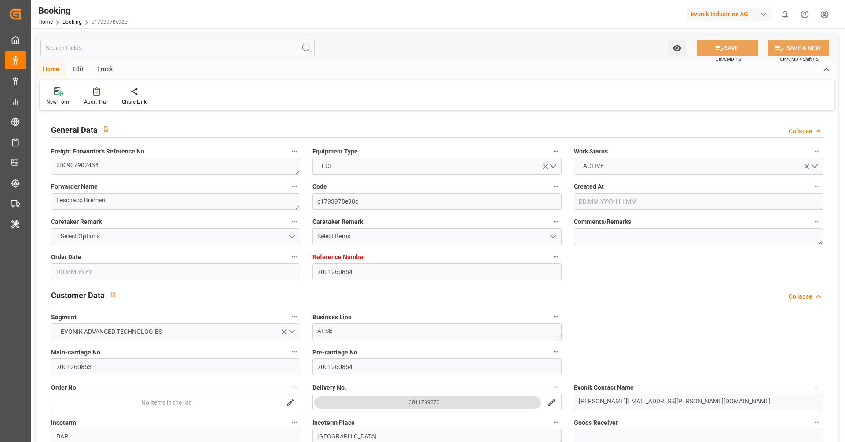
type input "[DATE] 00:00"
type input "[DATE]"
type input "01.09.2025"
type input "24.09.2025 00:00"
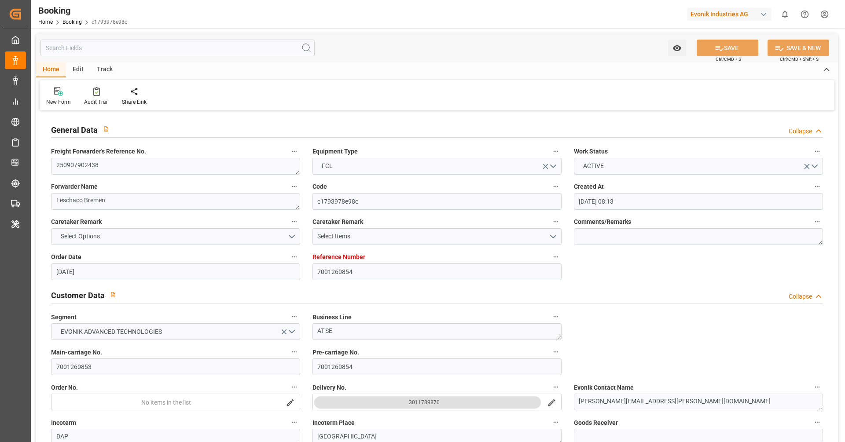
type input "08.10.2025 00:00"
type input "10.09.2025 10:37"
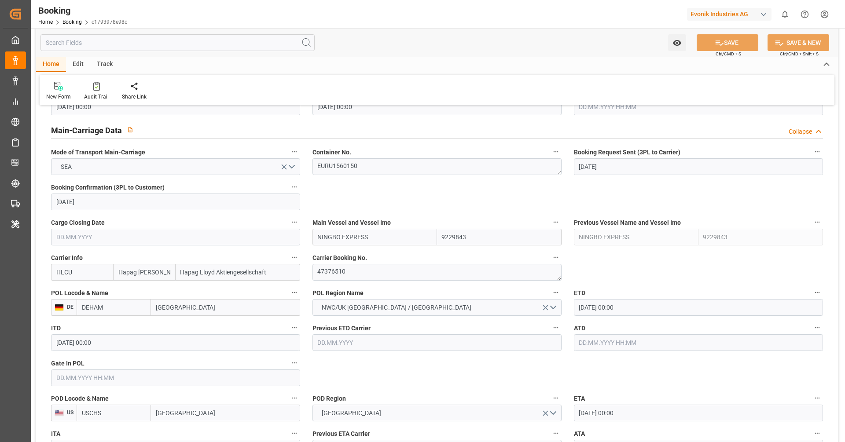
scroll to position [532, 0]
click at [477, 222] on label "Main Vessel and Vessel Imo" at bounding box center [436, 222] width 249 height 12
click at [550, 222] on button "Main Vessel and Vessel Imo" at bounding box center [555, 221] width 11 height 11
click at [494, 197] on div at bounding box center [422, 221] width 845 height 442
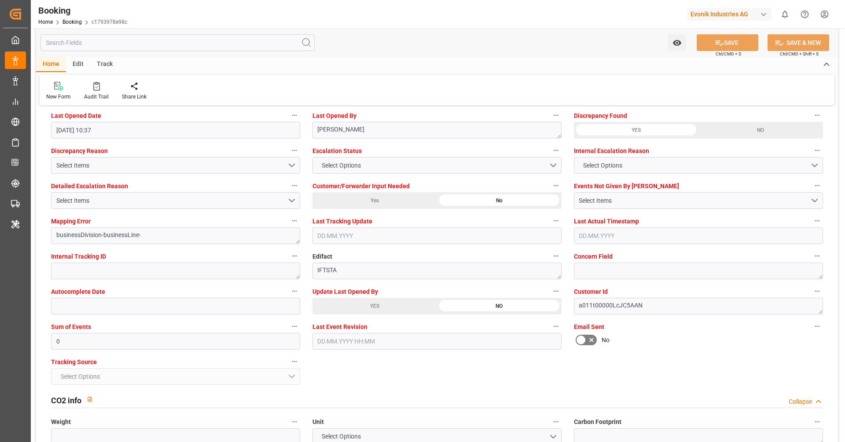
scroll to position [1625, 0]
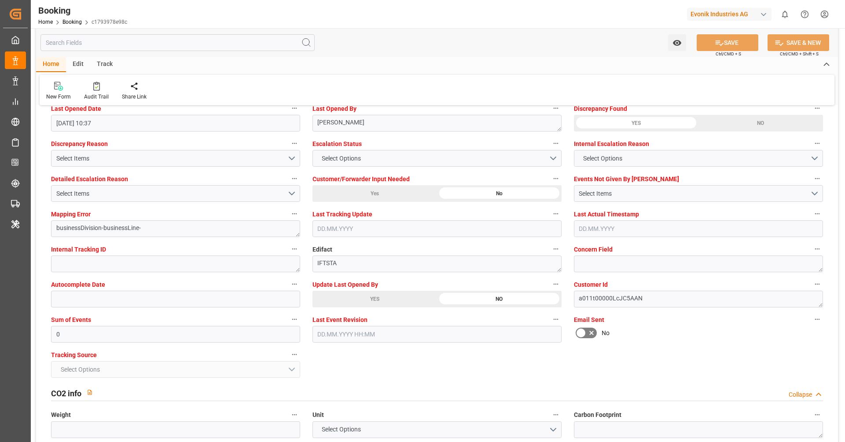
click at [409, 296] on div "YES" at bounding box center [374, 299] width 125 height 17
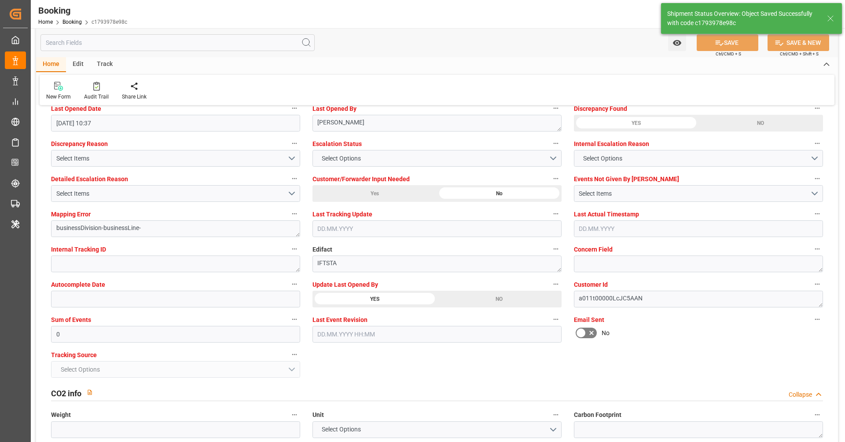
type textarea "[PERSON_NAME]"
type input "11.09.2025 09:42"
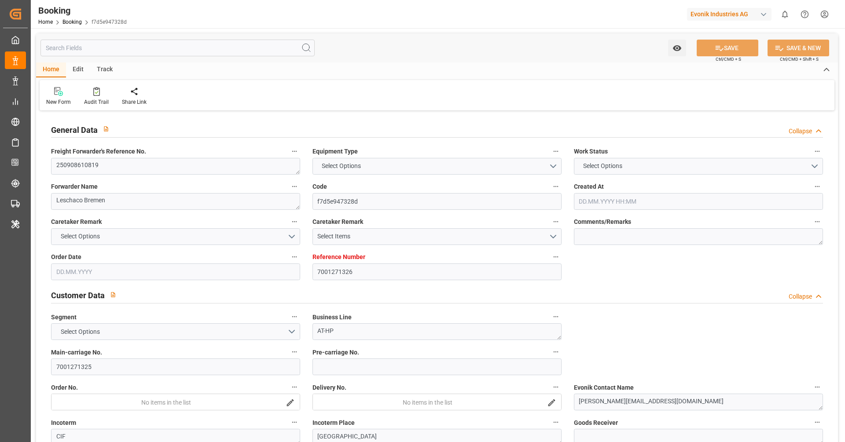
type textarea "250908610819"
type textarea "Leschaco Bremen"
type input "f7d5e947328d"
type input "7001271326"
type textarea "AT-HP"
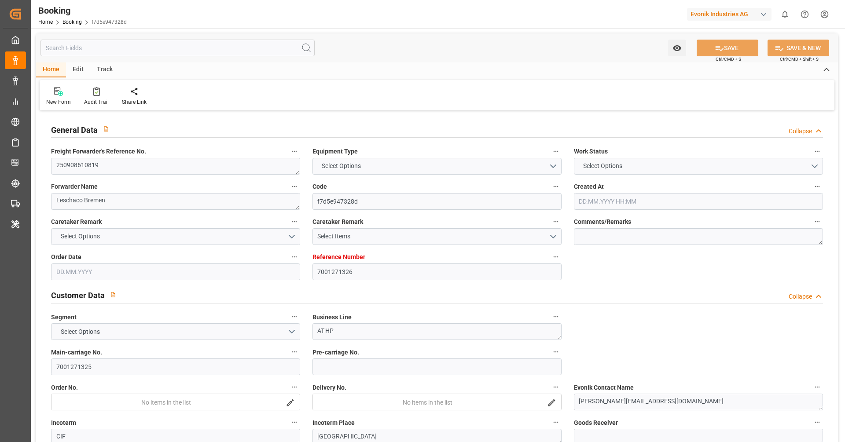
type input "7001271325"
type textarea "jana.mengede@evonik.com"
type textarea "CIF"
type textarea "SHANGHAI"
type textarea "Marl"
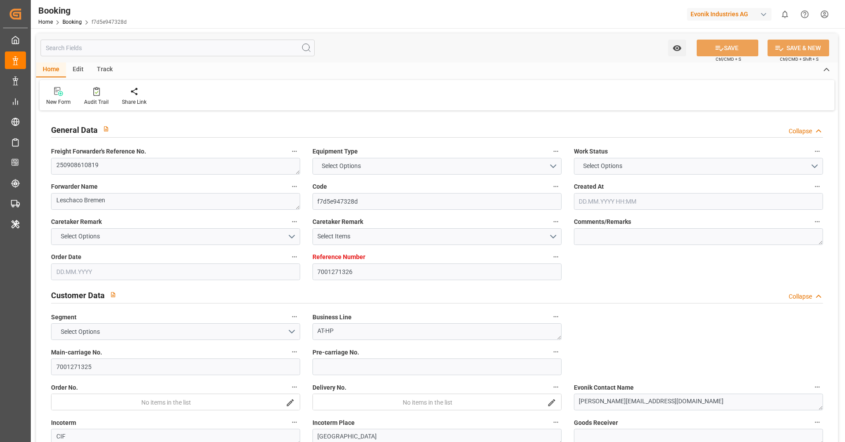
type input "MANILA MAERSK"
type input "HLCU"
type input "NWC / EU"
type input "Shanghai"
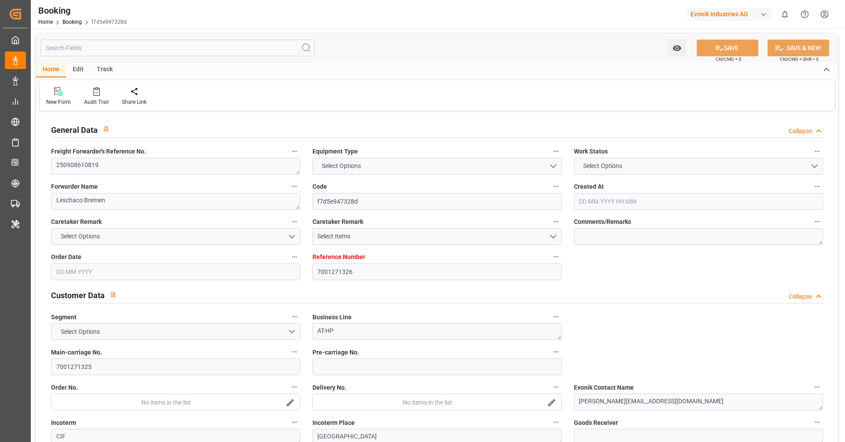
type textarea "INPUT_Evonik_Seeburger_IFTMIN_1003133182_20250910114155970.edi"
type textarea "NWC/UK North West Continent / UK_CNSHA_HLCU_AT-HP"
type textarea "INPUT_Evonik_Seeburger_IFTMIN_1003132128_20250910074255303.edi,INPUT_Evonik_See…"
type textarea "1003133182"
type textarea "Shashidhar Mm"
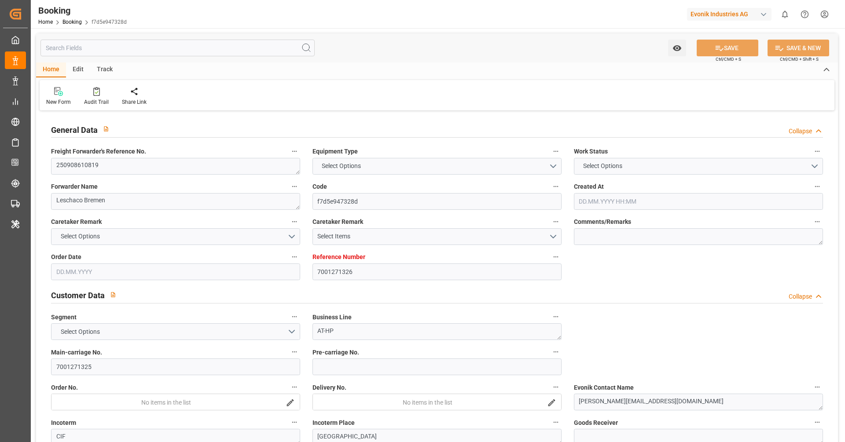
type textarea "Pol-PodRegionName-businessDivision-businessLine-"
type textarea "IFTSTA"
type textarea "a011t00000LcJC5AAN"
type textarea "No"
type input "7001271326"
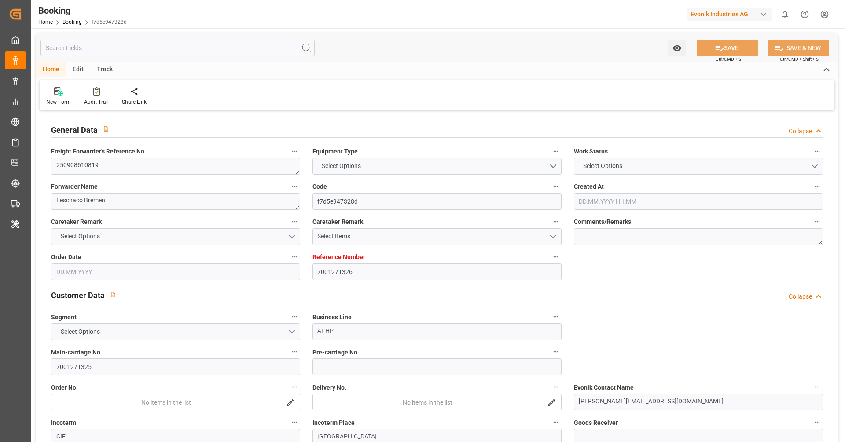
type input "9780469"
type input "Hapag [PERSON_NAME]"
type input "Hapag Lloyd Aktiengesellschaft"
type input "EUNWC"
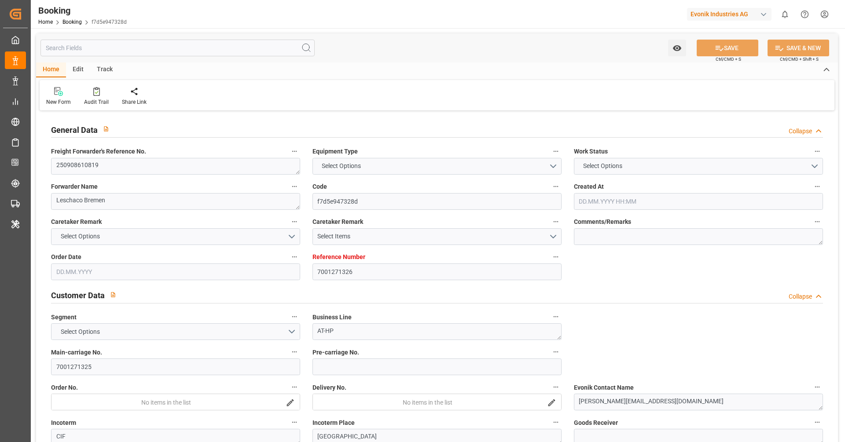
type input "CNSHA"
type input "10.09.2025 05:44"
type input "[DATE]"
type input "25.11.2025"
type input "16.09.2025"
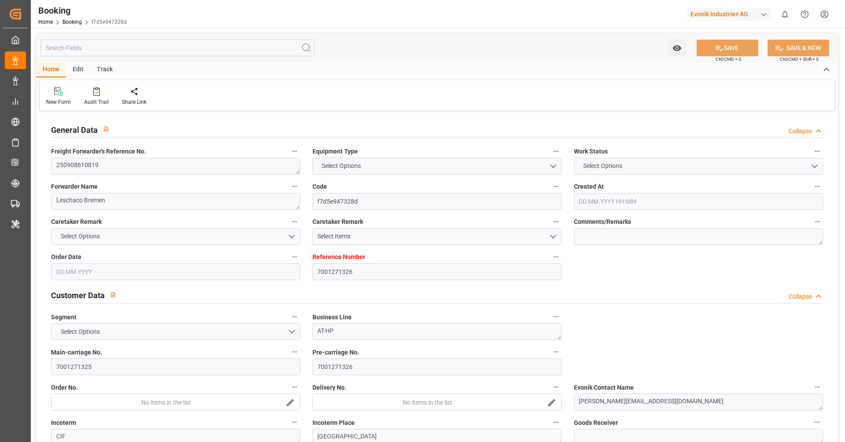
type input "16.09.2025 00:00"
type input "[DATE]"
type input "12.10.2025 00:00"
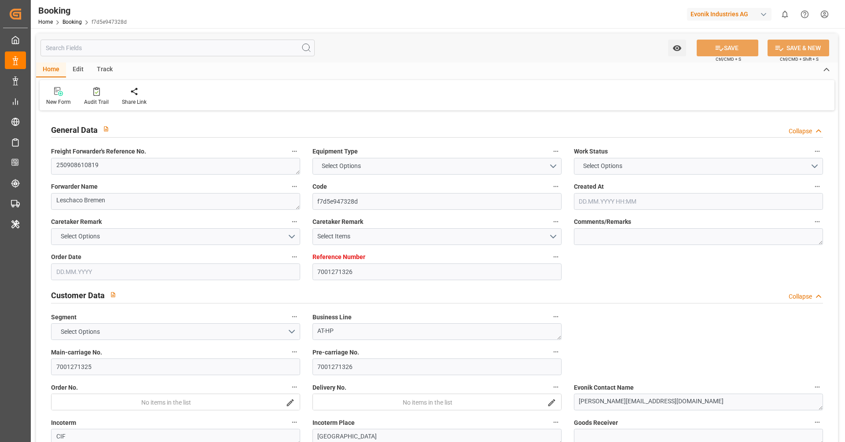
type input "12.10.2025 00:00"
type input "22.11.2025 00:00"
type input "25.11.2025 00:00"
type input "10.09.2025 10:37"
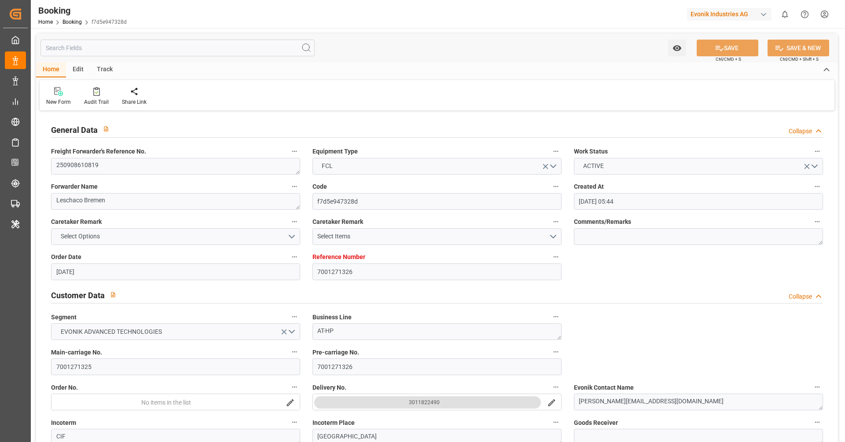
click at [154, 161] on textarea "250908610819" at bounding box center [175, 166] width 249 height 17
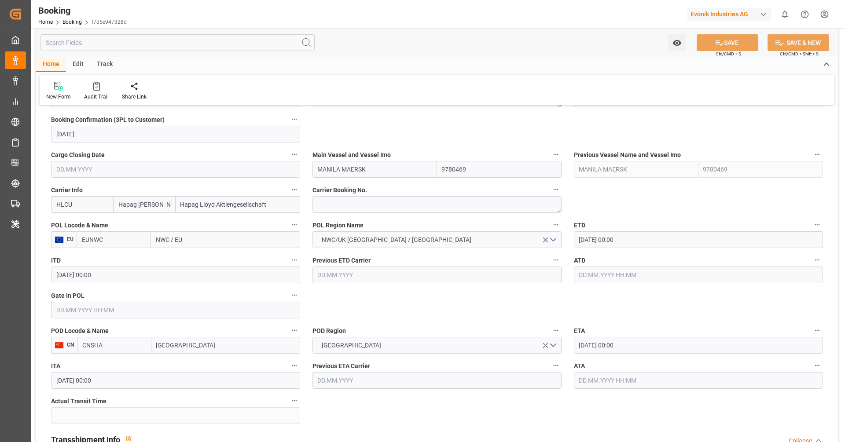
scroll to position [599, 0]
click at [229, 348] on input "[GEOGRAPHIC_DATA]" at bounding box center [225, 346] width 149 height 17
type input "[GEOGRAPHIC_DATA]"
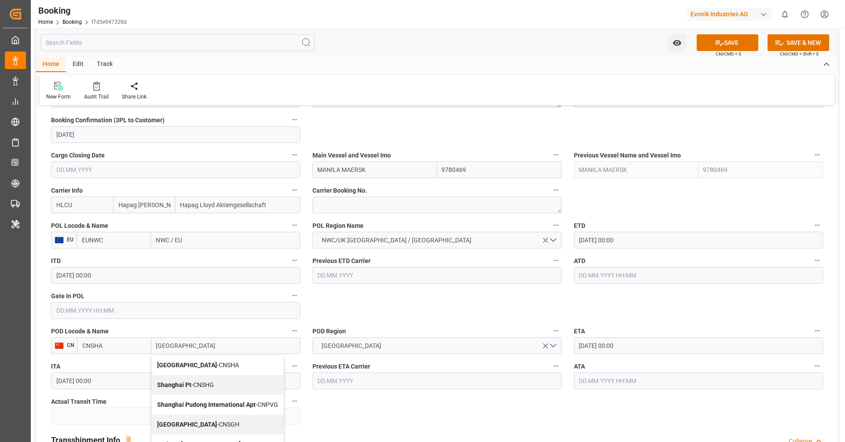
click at [209, 423] on div "Shanghai - CNSGH" at bounding box center [218, 425] width 132 height 20
type input "CNSGH"
type input "[GEOGRAPHIC_DATA]"
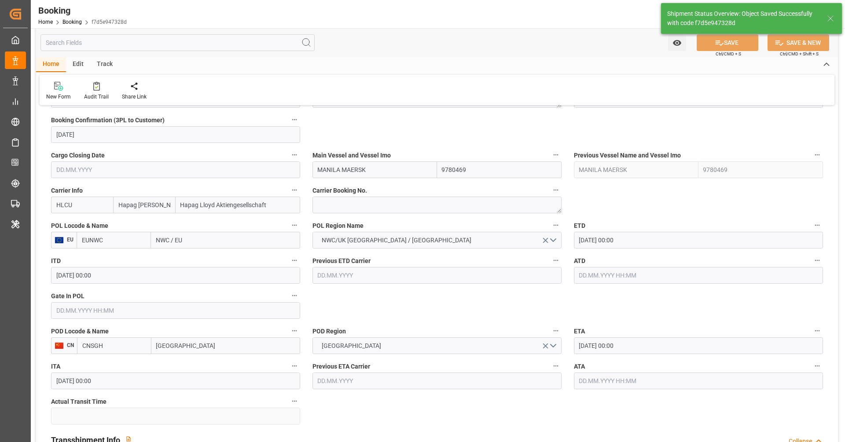
type textarea "NWC/UK North West Continent / UK_CNSGH_HLCU_AT-HP"
type textarea "[PERSON_NAME]"
type textarea "Pod-PodRegionName-Pol-PodRegionName-businessDivision-businessLine-"
type input "11.09.2025 09:46"
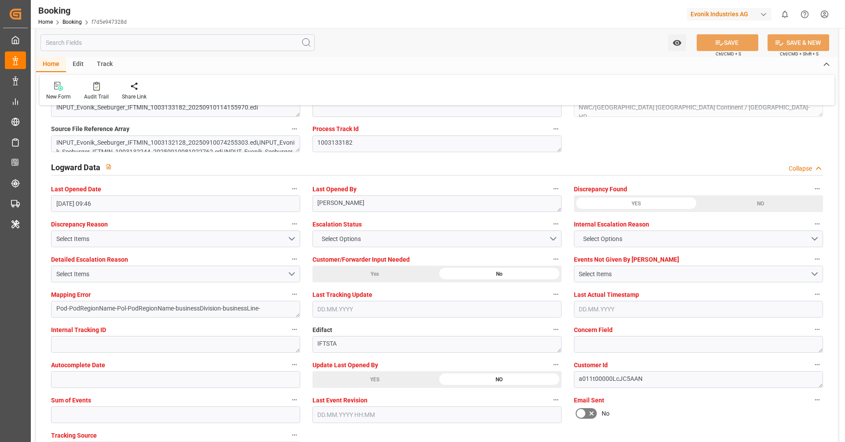
scroll to position [1548, 0]
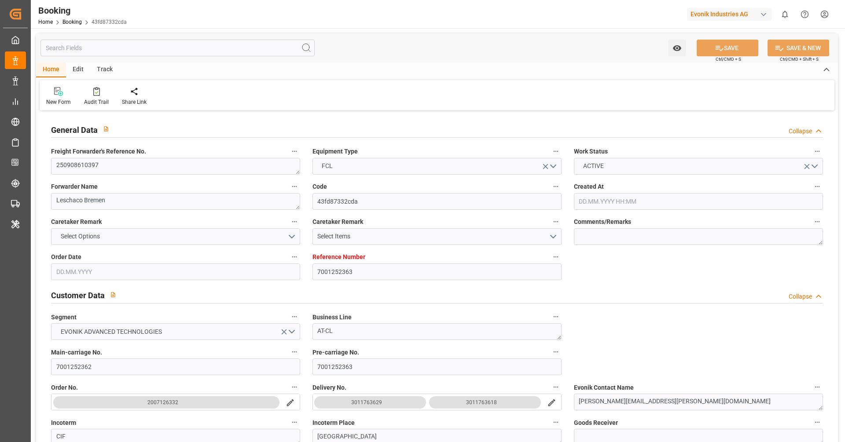
type input "7001252363"
type input "9632155"
type input "Hapag [PERSON_NAME]"
type input "Hapag Lloyd Aktiengesellschaft"
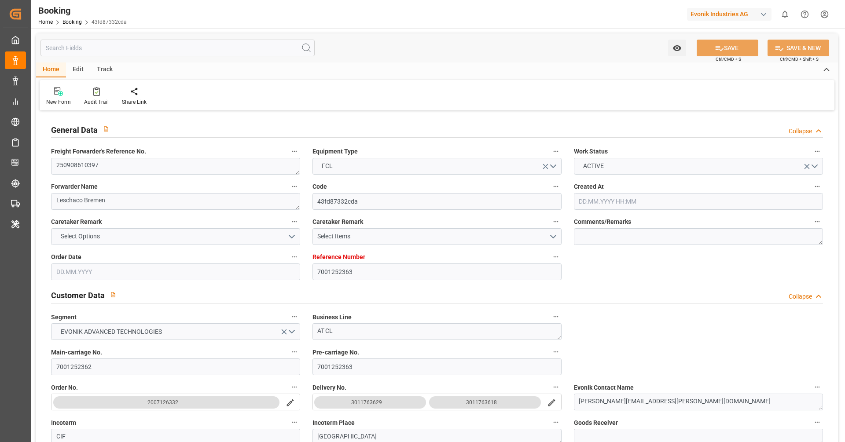
type input "NLRTM"
type input "MYPKG"
type input "MYTPP"
type input "0"
type input "NLRTM"
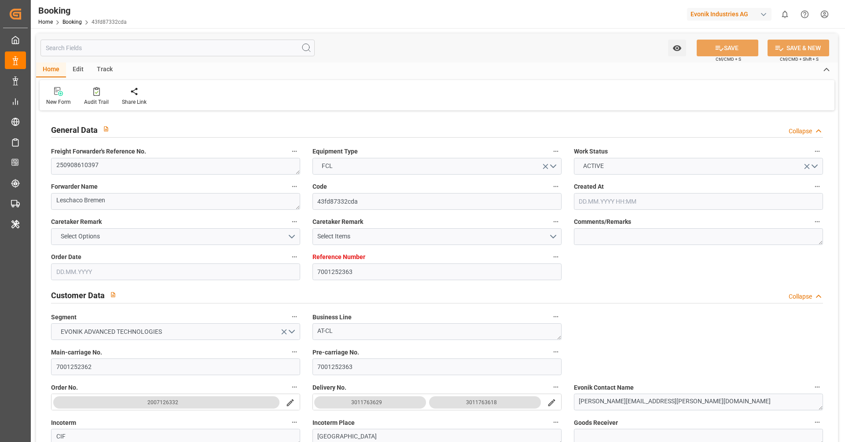
type input "MYPKG"
type input "9978638"
type input "[DATE] 09:19"
type input "[DATE]"
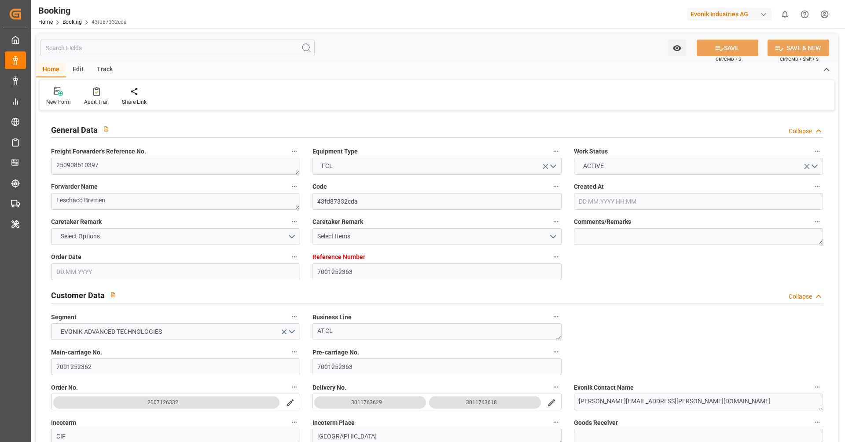
type input "[DATE]"
type input "[DATE] 00:00"
type input "[DATE]"
type input "[DATE] 21:00"
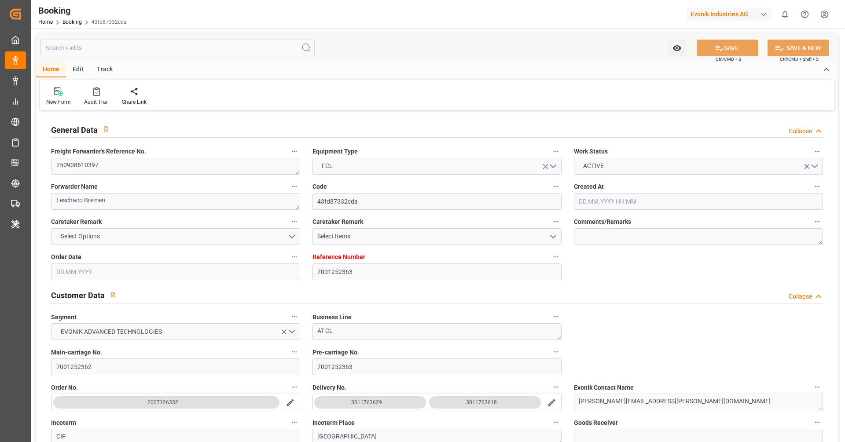
type input "[DATE] 00:00"
type input "[DATE] 22:00"
type input "[DATE] 00:00"
type input "[DATE] 01:00"
type input "15.10.2025 00:00"
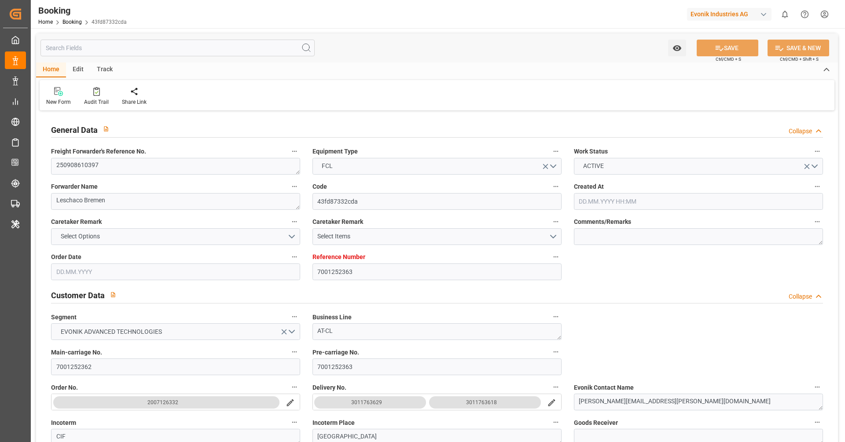
type input "22.10.2025 22:00"
type input "21.10.2025 00:00"
type input "21.08.2025"
type input "[DATE] 10:26"
type input "[DATE]"
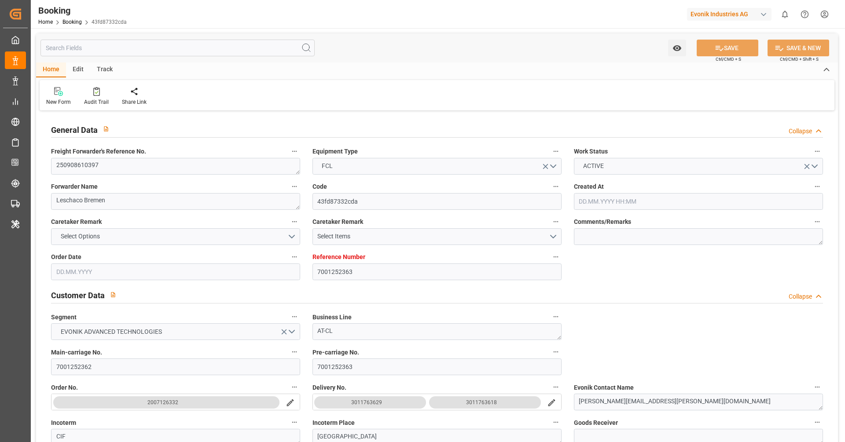
type input "15.09.2025 21:00"
type input "15.10.2025 01:00"
type input "15.10.2025 18:11"
type input "22.10.2025 22:00"
type input "25.10.2025 22:00"
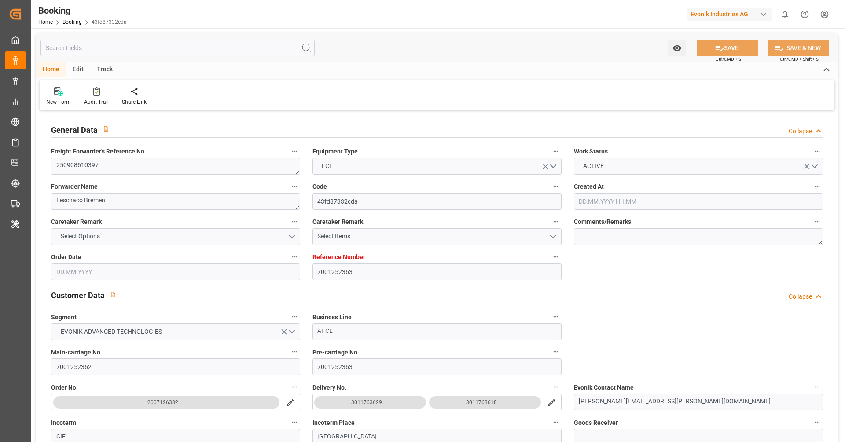
type input "26.10.2025 07:02"
type input "30.10.2025 07:02"
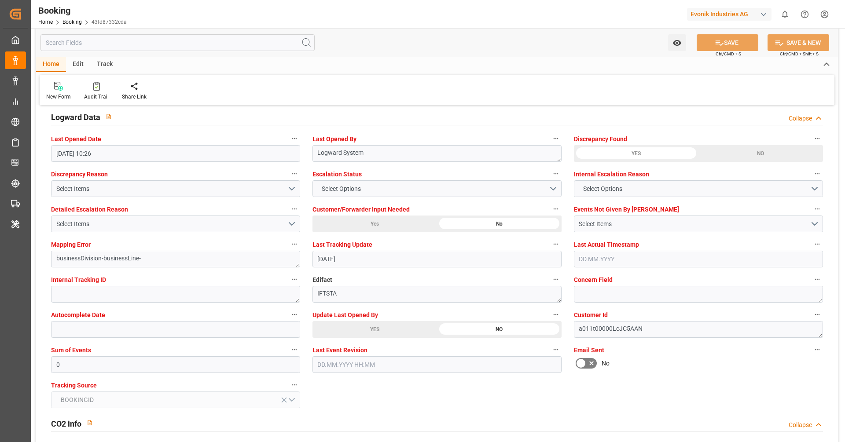
scroll to position [1596, 0]
click at [397, 333] on div "YES" at bounding box center [374, 327] width 125 height 17
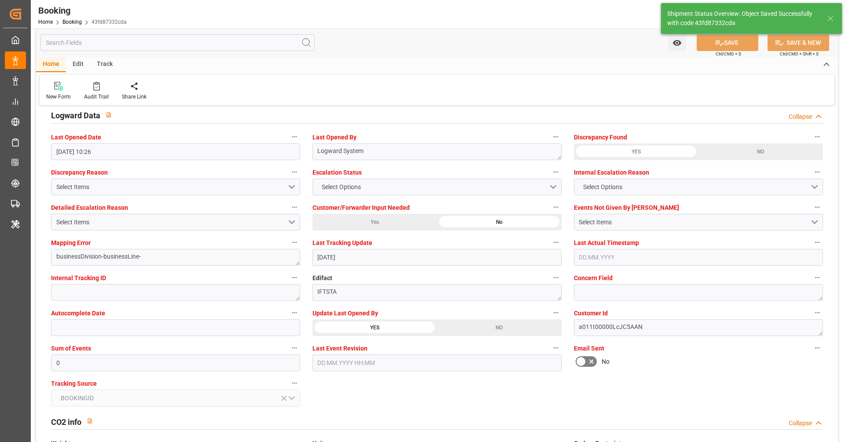
type textarea "[PERSON_NAME]"
type input "11.09.2025 09:53"
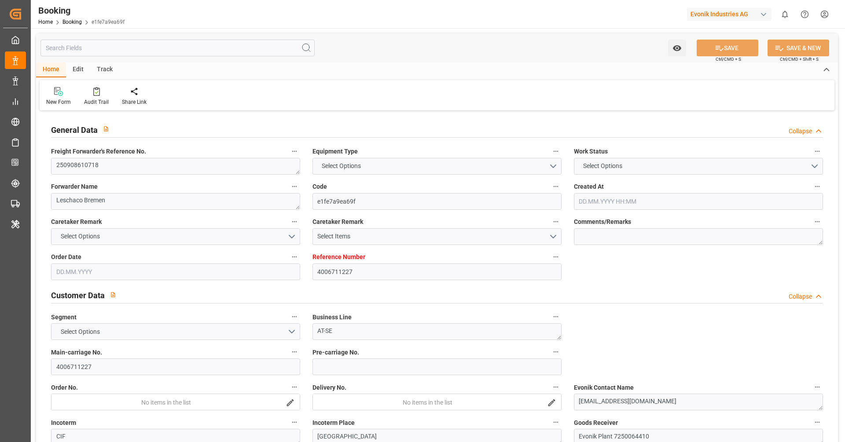
type input "4006711227"
type input "9943877"
type input "Hapag [PERSON_NAME]"
type input "Hapag Lloyd Aktiengesellschaft"
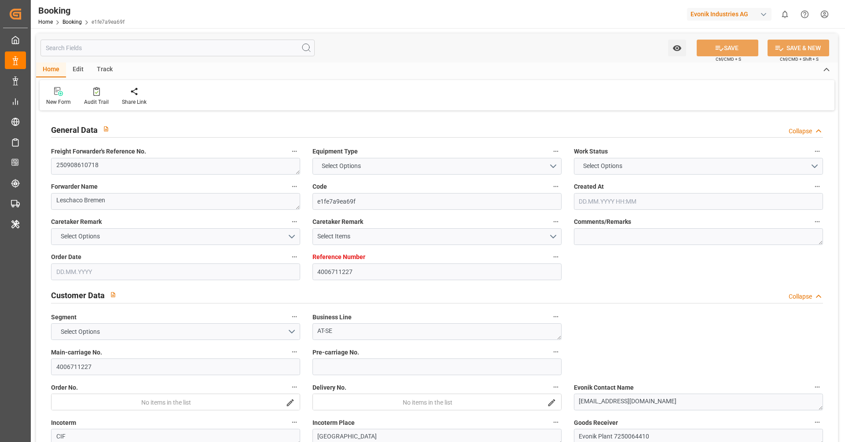
type input "DEBRV"
type input "JPNGO"
type input "CNSHG"
type input "DEBRV"
type input "JPNGO"
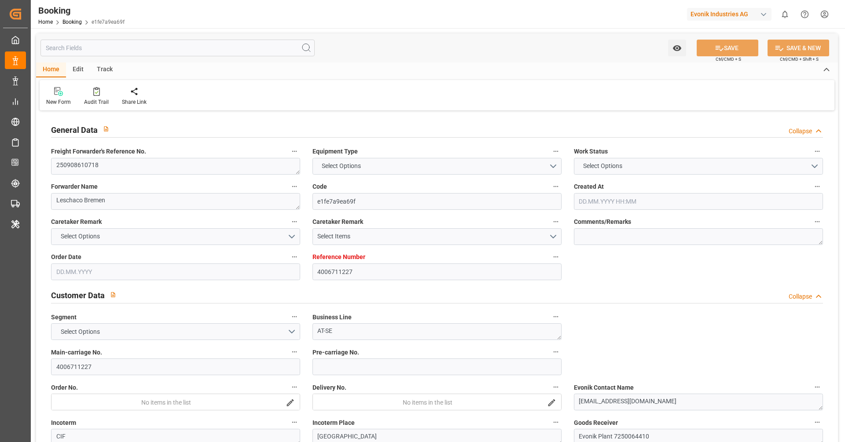
type input "9430765"
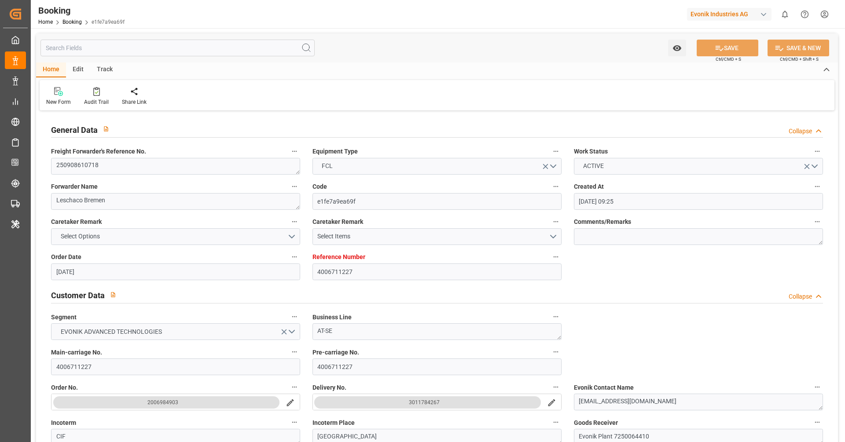
type input "[DATE] 09:25"
type input "[DATE]"
type input "[DATE] 00:00"
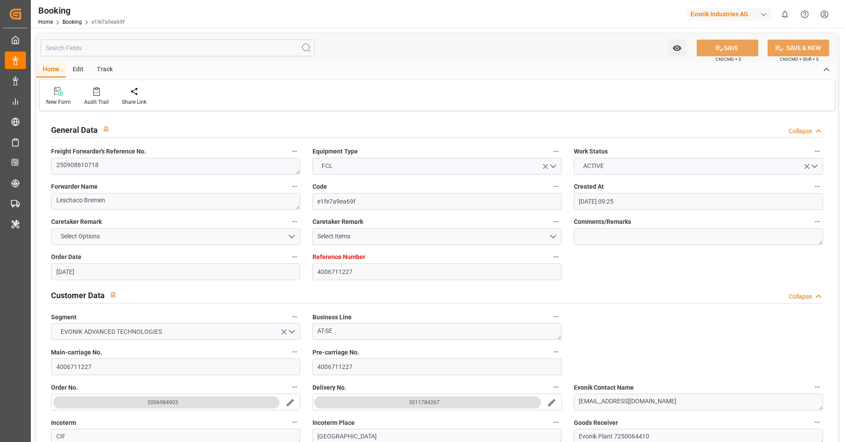
type input "[DATE]"
type input "[DATE] 22:00"
type input "[DATE] 00:00"
type input "[DATE] 18:00"
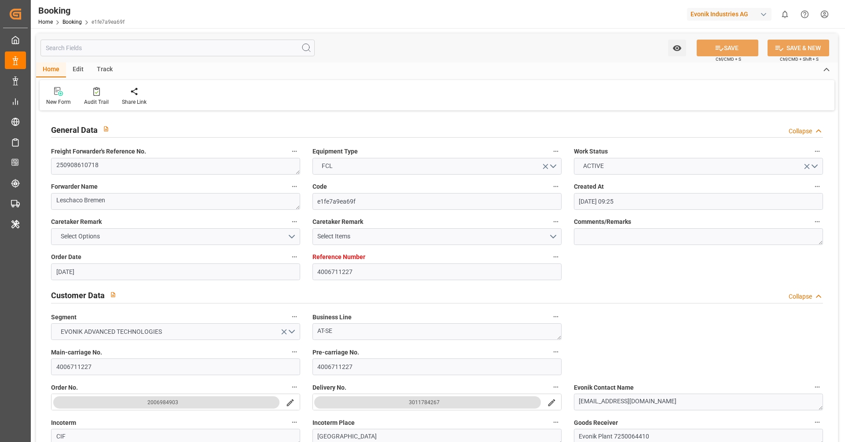
type input "[DATE] 00:00"
type input "[DATE] 14:00"
type input "[DATE] 00:00"
type input "[DATE] 20:00"
type input "[DATE] 00:00"
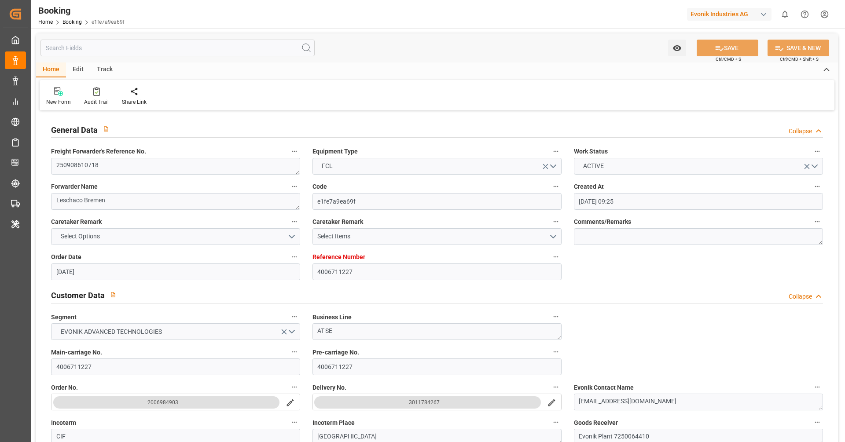
type input "[DATE] 10:26"
type input "[DATE]"
type input "[DATE] 22:00"
type input "[DATE] 14:00"
type input "[DATE] 20:00"
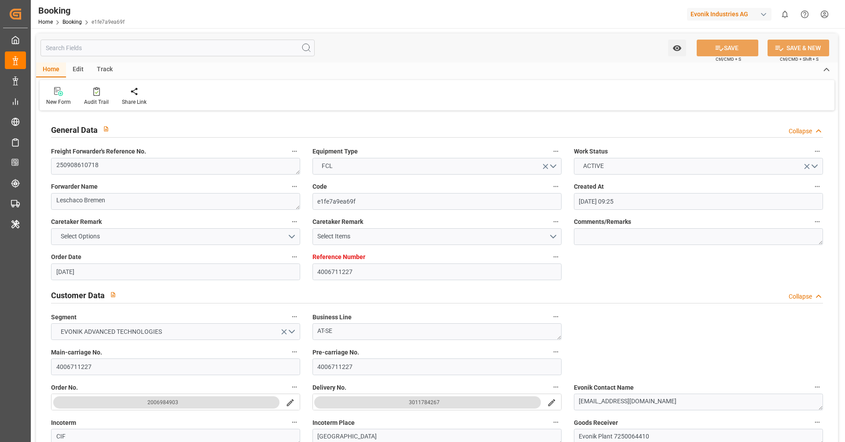
type input "[DATE] 18:00"
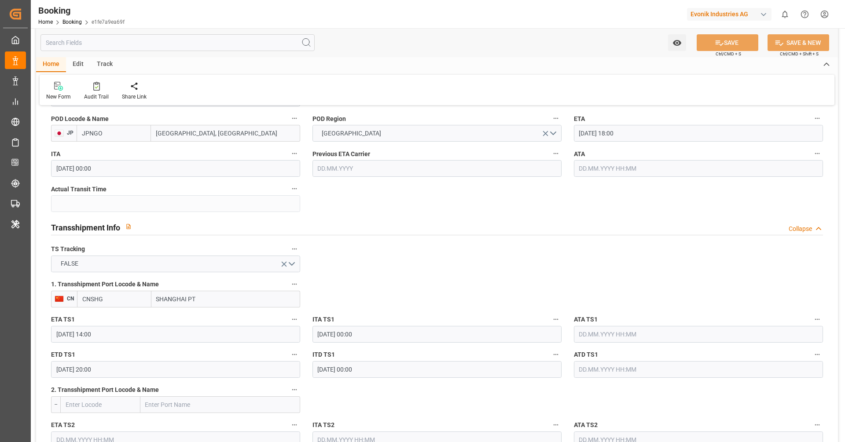
scroll to position [834, 0]
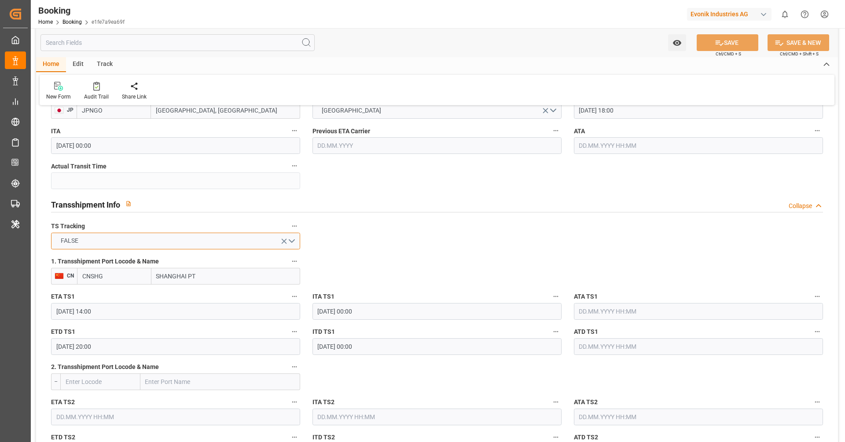
click at [183, 244] on button "FALSE" at bounding box center [175, 241] width 249 height 17
click at [183, 244] on div "TRUE" at bounding box center [175, 243] width 248 height 18
click at [175, 283] on input "SHANGHAI PT" at bounding box center [225, 276] width 149 height 17
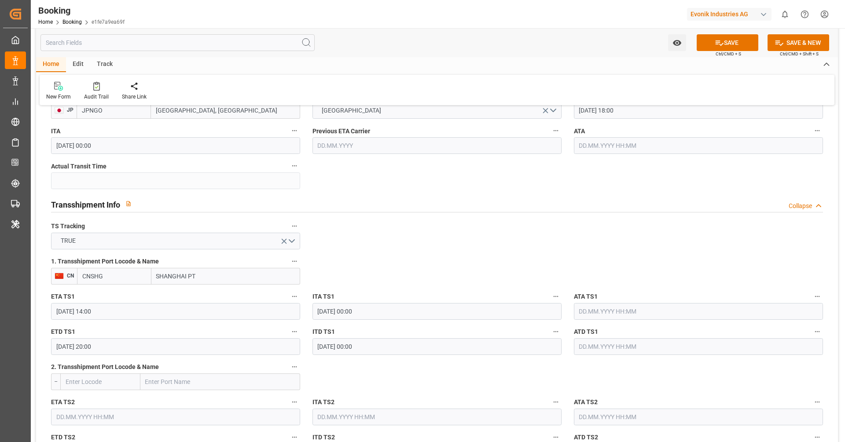
click at [175, 283] on input "SHANGHAI PT" at bounding box center [225, 276] width 149 height 17
paste input "text"
type input "SHANGHAI"
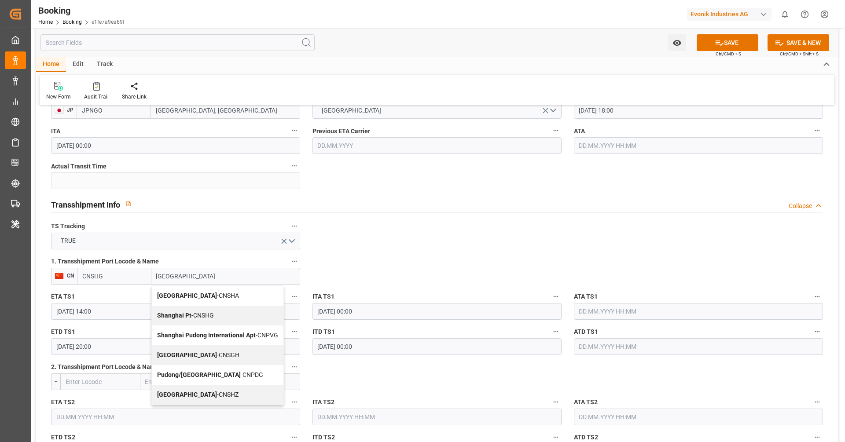
click at [189, 352] on span "Shanghai - CNSGH" at bounding box center [198, 355] width 82 height 7
type input "CNSGH"
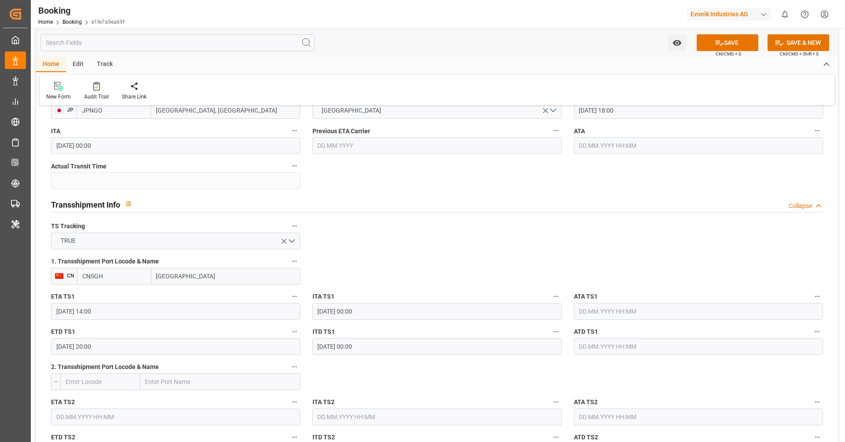
type input "[GEOGRAPHIC_DATA]"
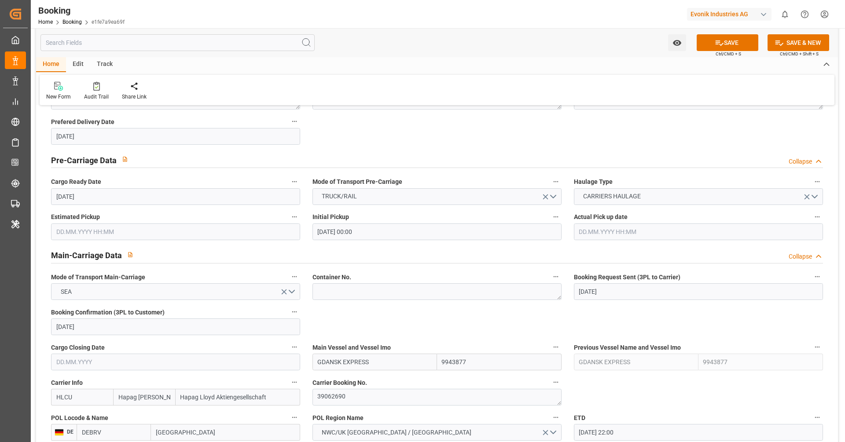
scroll to position [407, 0]
click at [357, 294] on textarea at bounding box center [436, 291] width 249 height 17
paste textarea "SEKU 1466912"
click at [335, 287] on textarea "SEKU 1466912" at bounding box center [436, 291] width 249 height 17
type textarea "SEKU1466912"
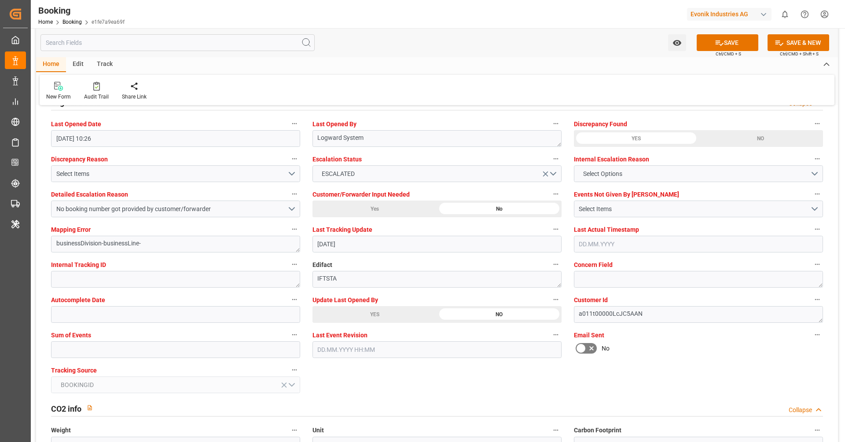
scroll to position [1624, 0]
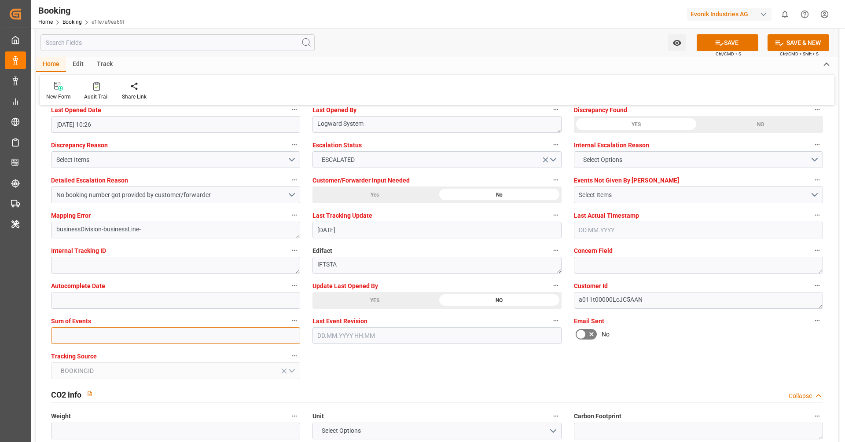
click at [265, 330] on input "text" at bounding box center [175, 335] width 249 height 17
type input "0"
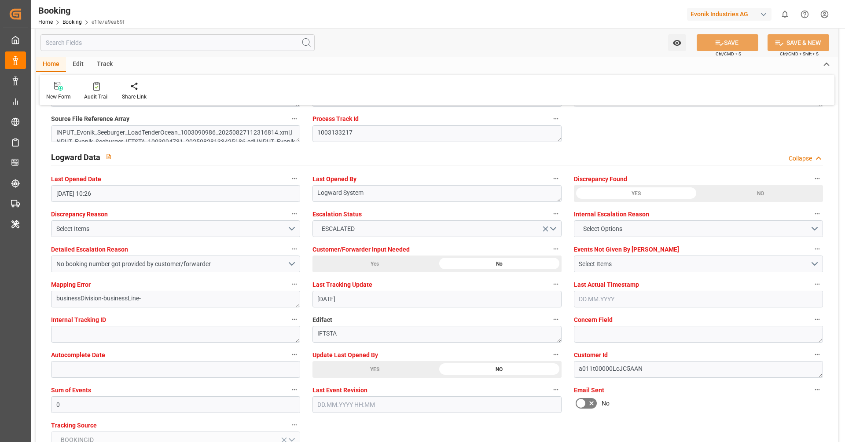
scroll to position [1352, 0]
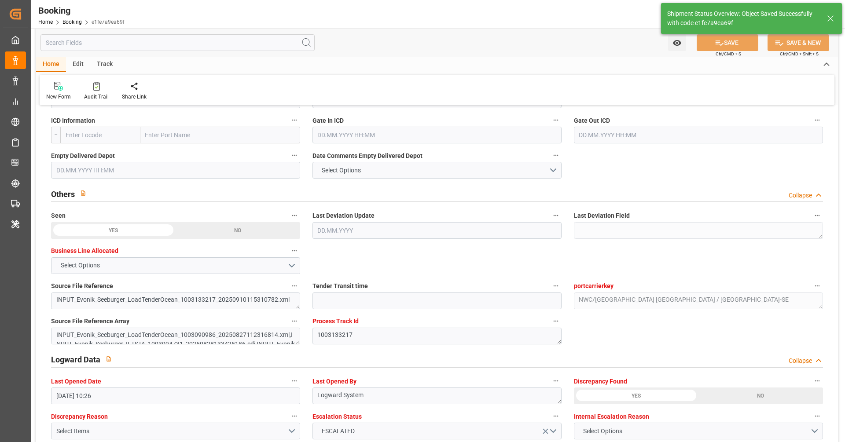
type textarea "[PERSON_NAME]"
type input "11.09.2025 09:55"
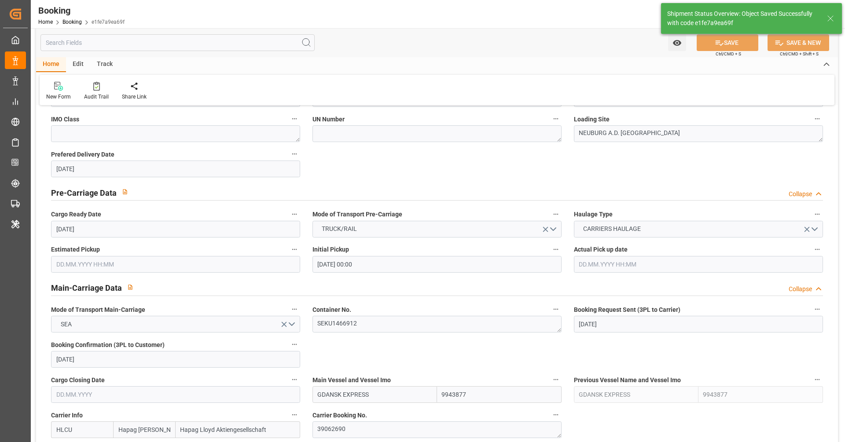
scroll to position [372, 0]
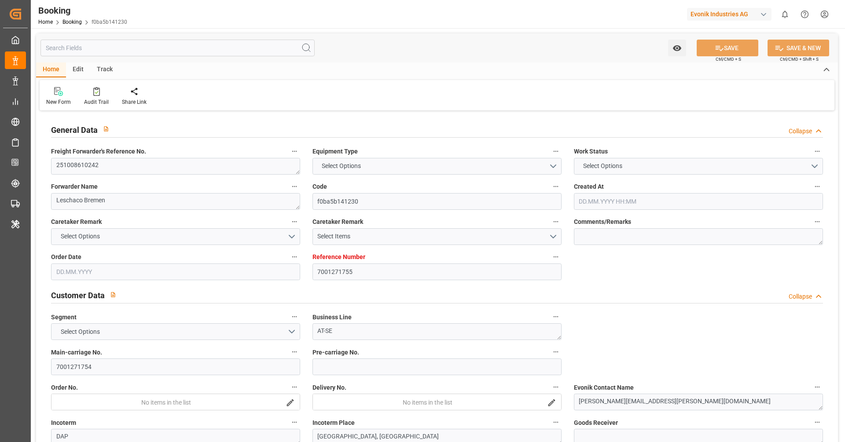
type textarea "251008610242"
type textarea "Leschaco Bremen"
type input "f0ba5b141230"
type input "7001271755"
type textarea "AT-SE"
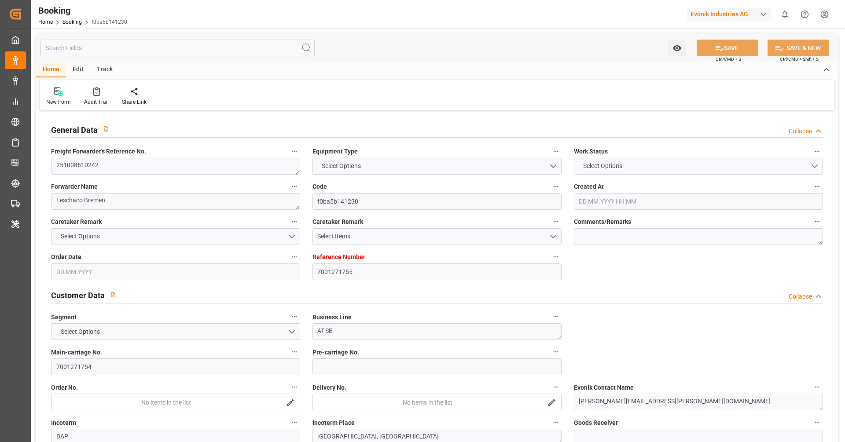
type input "7001271754"
type textarea "[PERSON_NAME][EMAIL_ADDRESS][PERSON_NAME][DOMAIN_NAME]"
type textarea "DAP"
type textarea "[GEOGRAPHIC_DATA], [GEOGRAPHIC_DATA]"
type textarea "8"
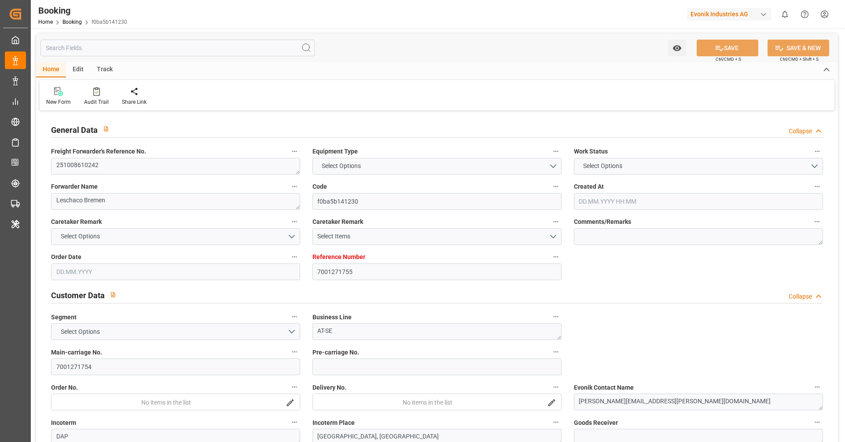
type textarea "Rheinfelden"
type input "SFL MAUI"
type input "HLCU"
type input "NWC / EU"
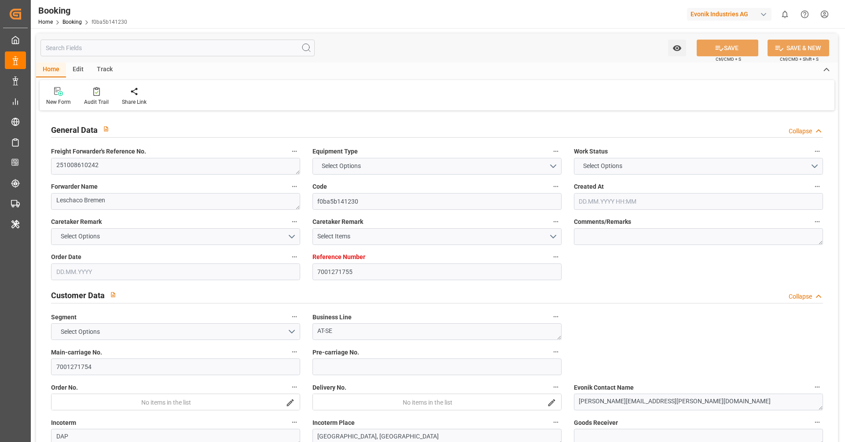
type input "New York"
type textarea "INPUT_Evonik_Seeburger_IFTMIN_1003133399_20250910125627667.edi"
type textarea "NWC/UK North West Continent / UK_USNYC_HLCU_AT-SE"
type textarea "INPUT_Evonik_Seeburger_IFTMIN_1003132958_20250910103317830.edi,INPUT_Evonik_See…"
type textarea "1003133399"
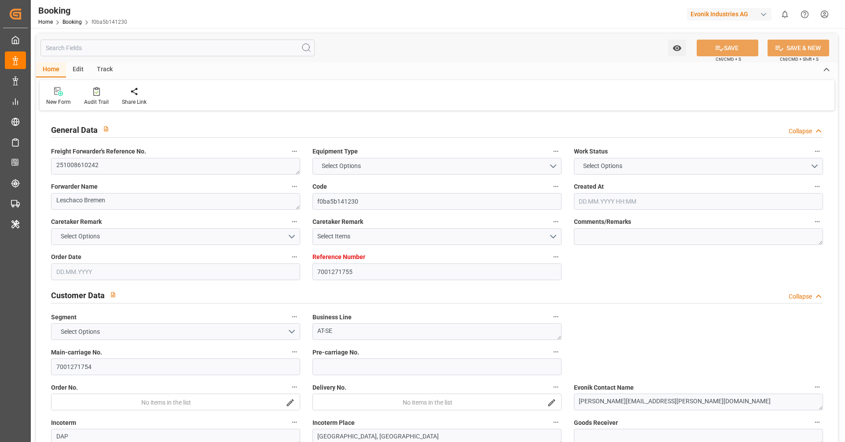
type textarea "Logward System"
type textarea "Pol-PodRegionName-PolName-businessDivision-businessLine-businessLineCode-"
type textarea "IFTSTA"
type textarea "a011t00000LcJC5AAN"
type textarea "No"
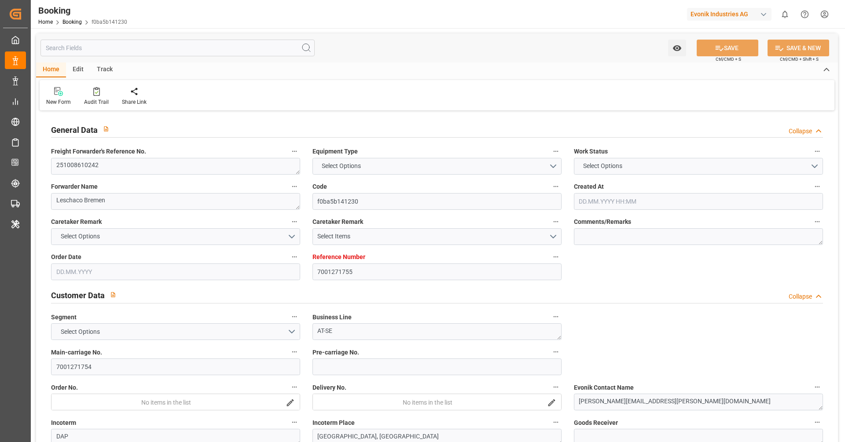
type input "7001271755"
type input "9635688"
type input "Hapag [PERSON_NAME]"
type input "Hapag Lloyd Aktiengesellschaft"
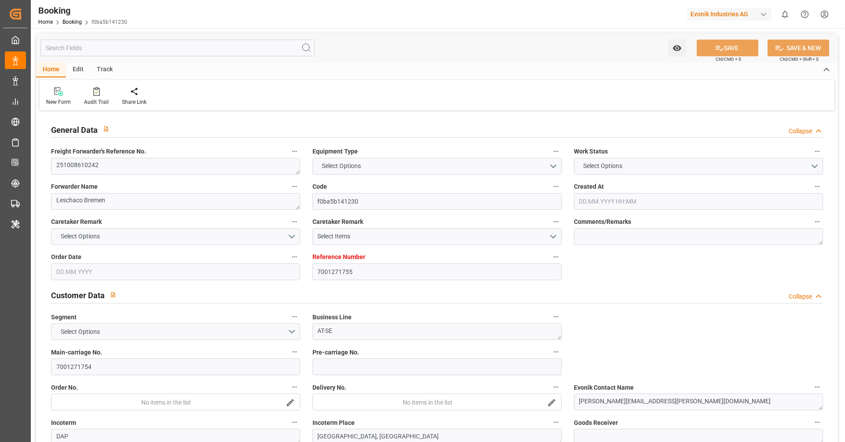
type input "EUNWC"
type input "USNYC"
type input "10.09.2025 08:35"
type input "[DATE]"
type input "30.10.2025"
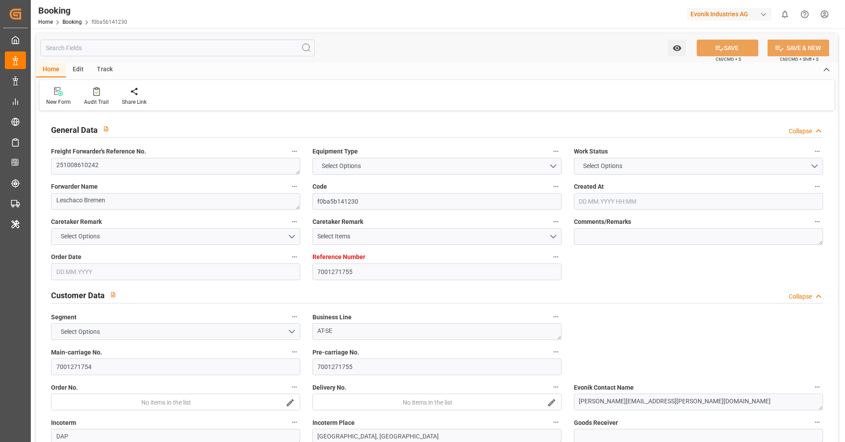
type input "25.09.2025"
type input "25.09.2025 00:00"
type input "[DATE]"
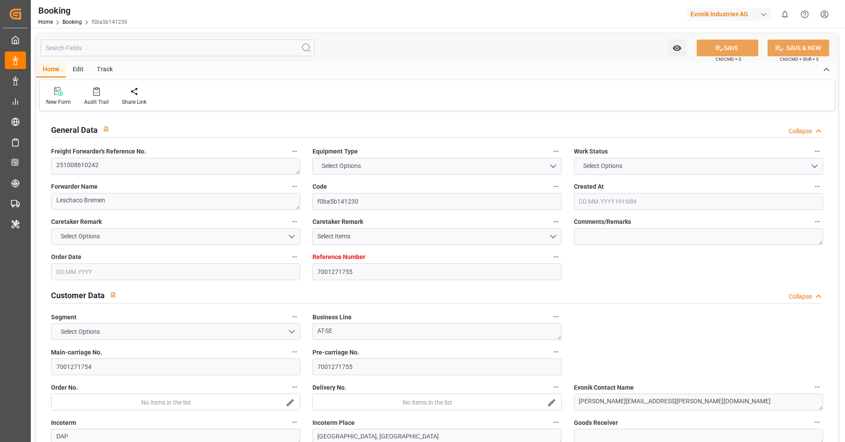
type input "06.10.2025 00:00"
type input "19.10.2025 00:00"
type input "10.09.2025 10:57"
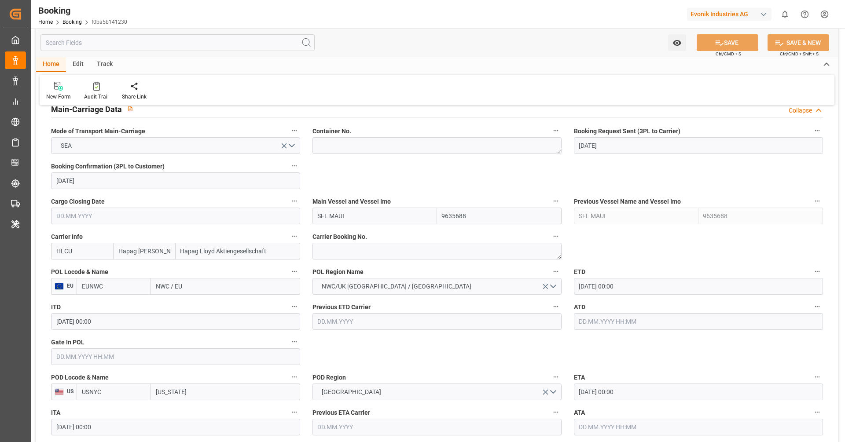
scroll to position [554, 0]
click at [377, 255] on textarea at bounding box center [436, 250] width 249 height 17
paste textarea "23151751"
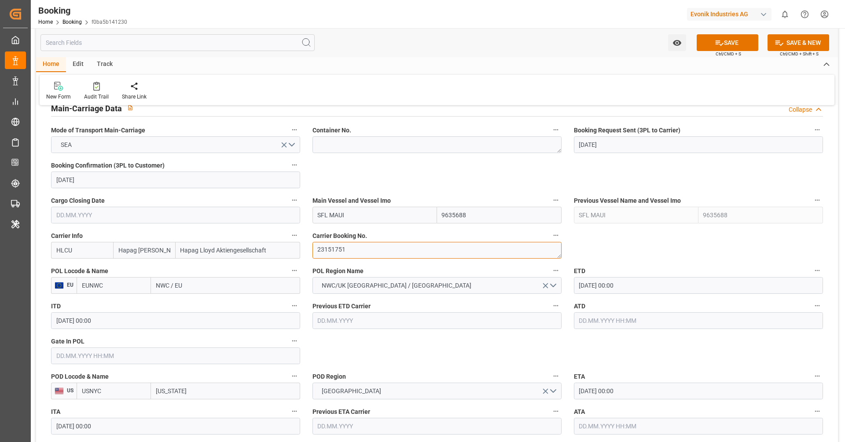
type textarea "23151751"
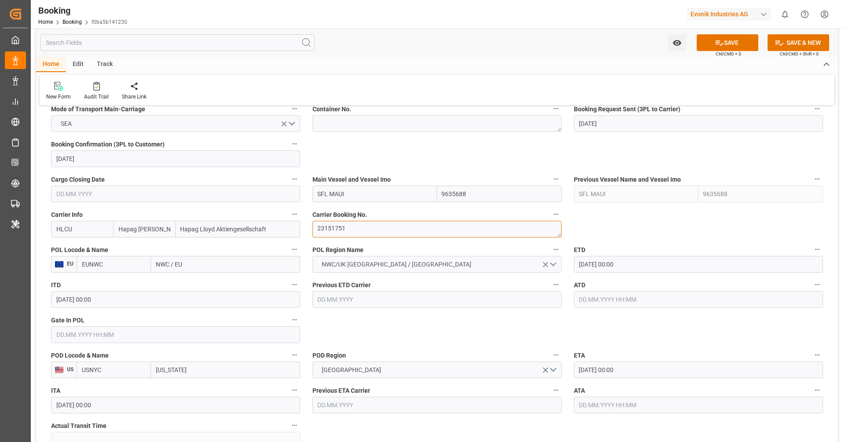
scroll to position [590, 0]
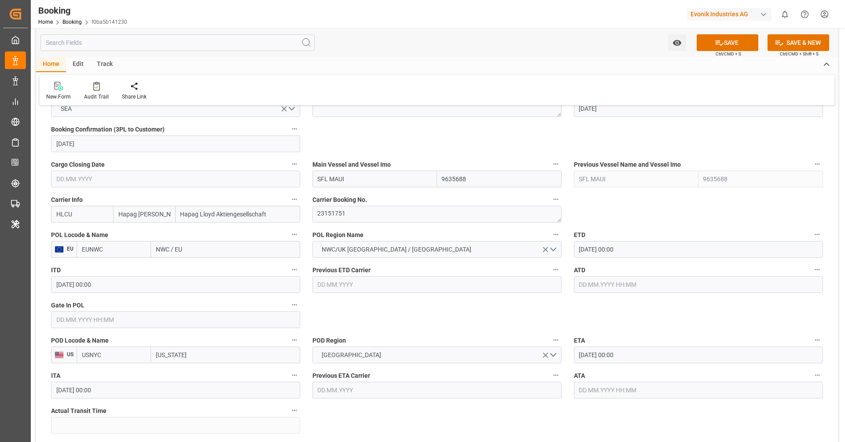
click at [143, 252] on input "EUNWC" at bounding box center [114, 249] width 74 height 17
click at [114, 269] on span "DEHAM - Hamburg" at bounding box center [111, 273] width 59 height 16
type input "DEHAM"
type input "Hamburg"
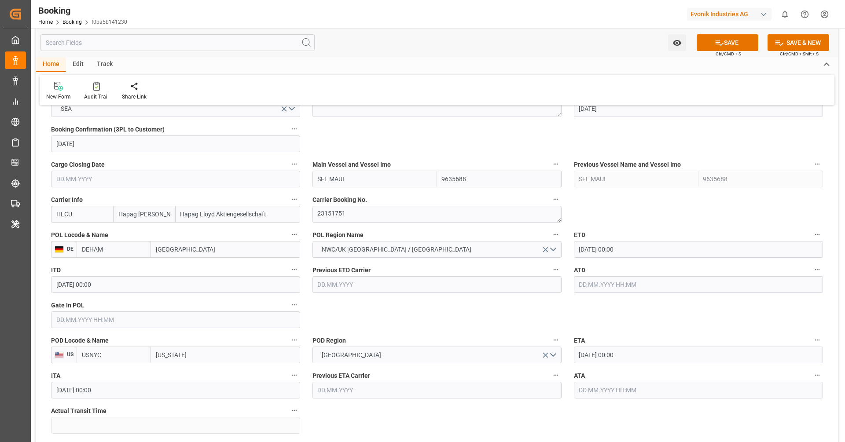
type input "DEHAM"
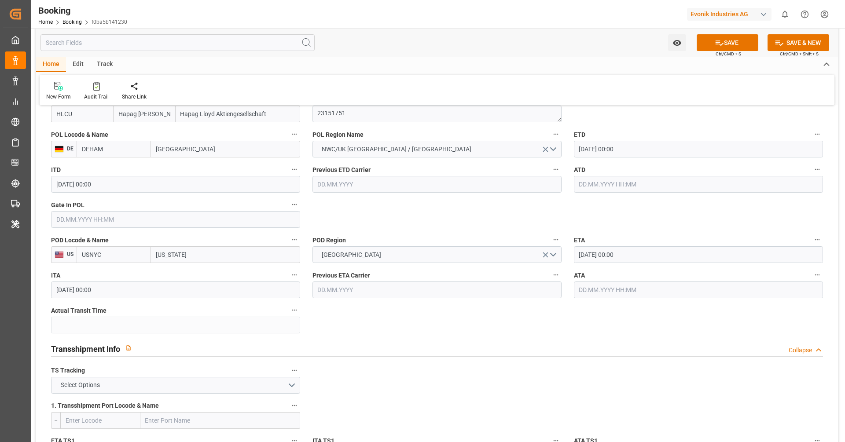
scroll to position [702, 0]
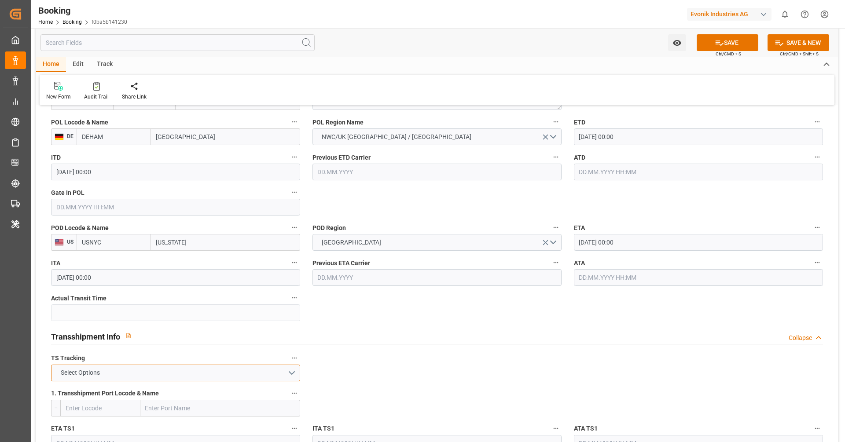
click at [264, 374] on button "Select Options" at bounding box center [175, 373] width 249 height 17
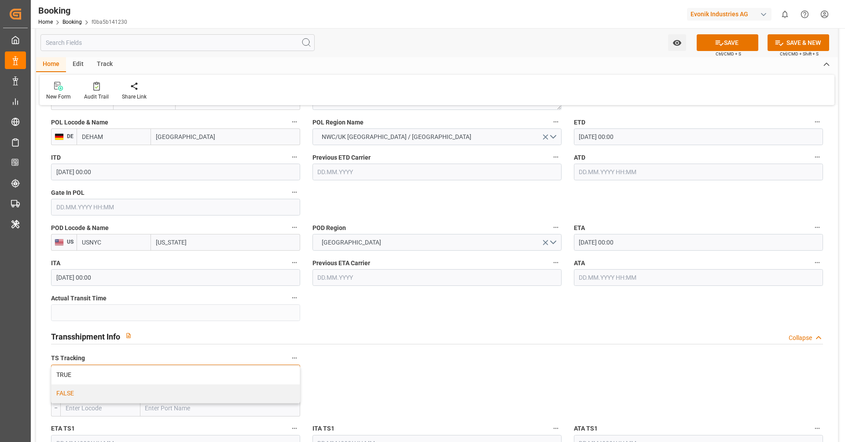
click at [242, 394] on div "FALSE" at bounding box center [175, 394] width 248 height 18
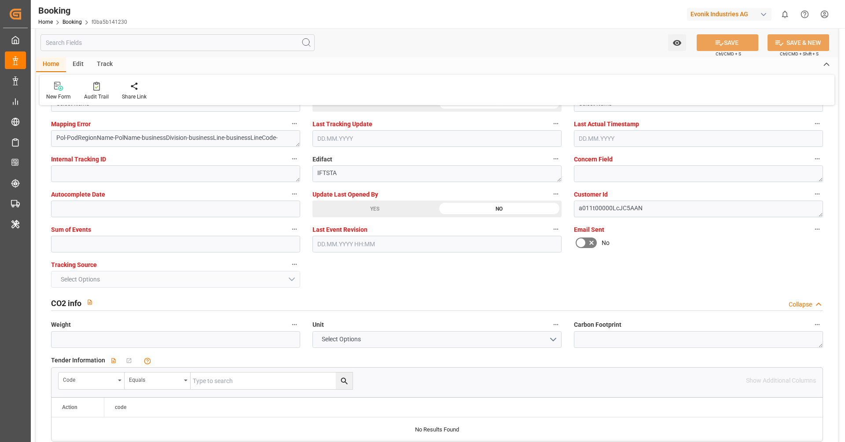
scroll to position [1736, 0]
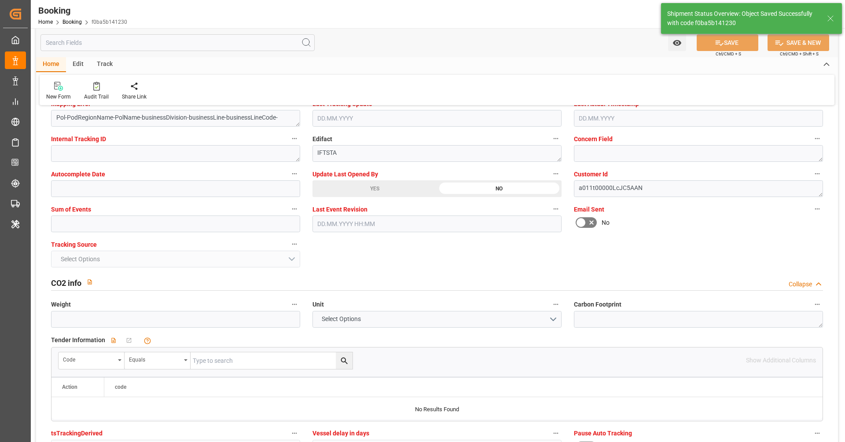
type textarea "[PERSON_NAME]"
type textarea "businessDivision-businessLine-"
type input "11.09.2025 09:58"
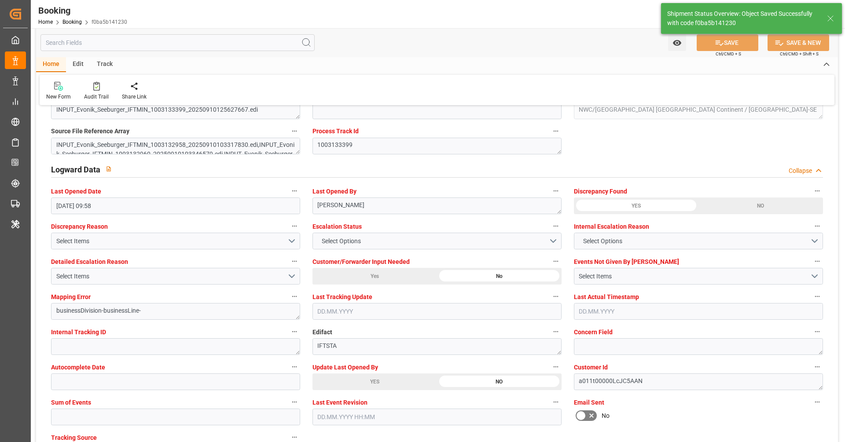
scroll to position [1539, 0]
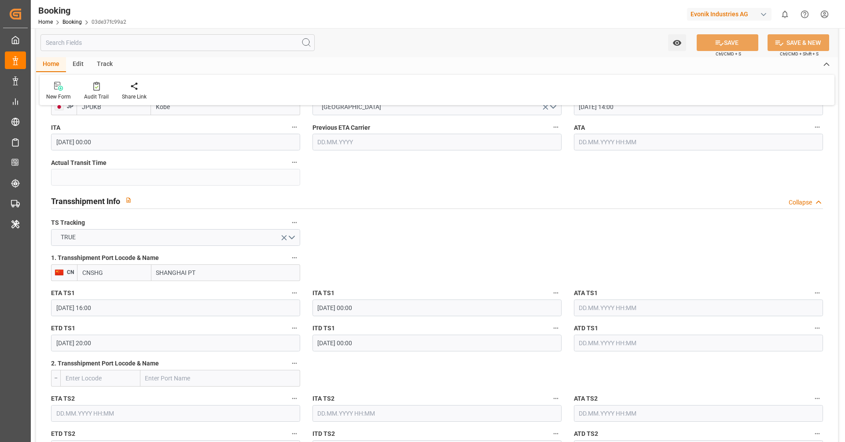
scroll to position [852, 0]
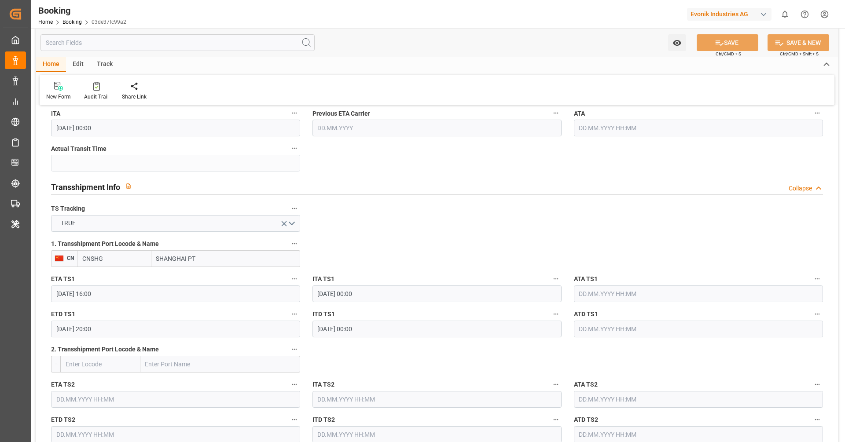
click at [167, 258] on input "SHANGHAI PT" at bounding box center [225, 258] width 149 height 17
type input "cnsgh"
click at [170, 275] on b "[GEOGRAPHIC_DATA]" at bounding box center [187, 278] width 60 height 7
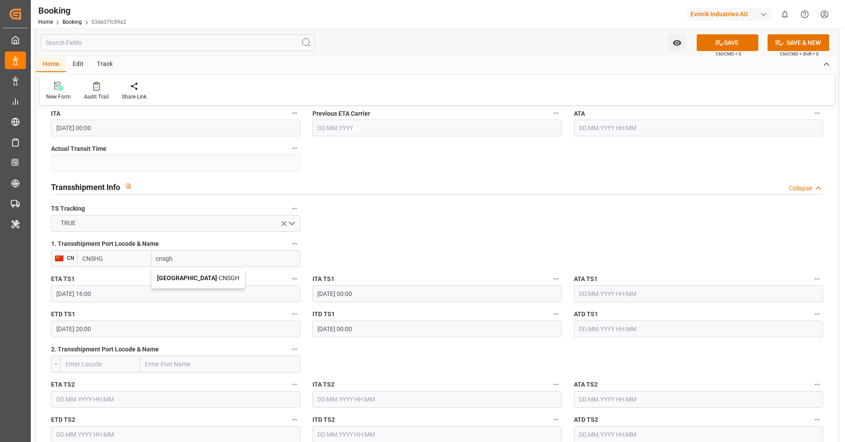
type input "CNSGH"
type input "Shanghai"
click icon "button"
click icon
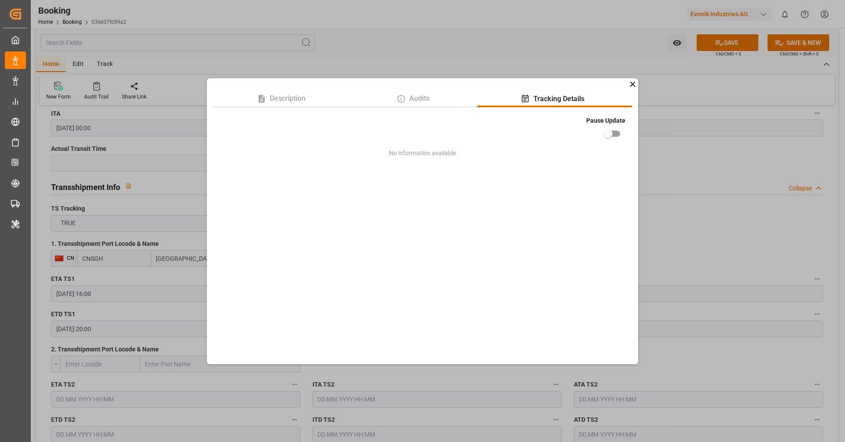
click input "checkbox"
checkbox input "true"
click icon
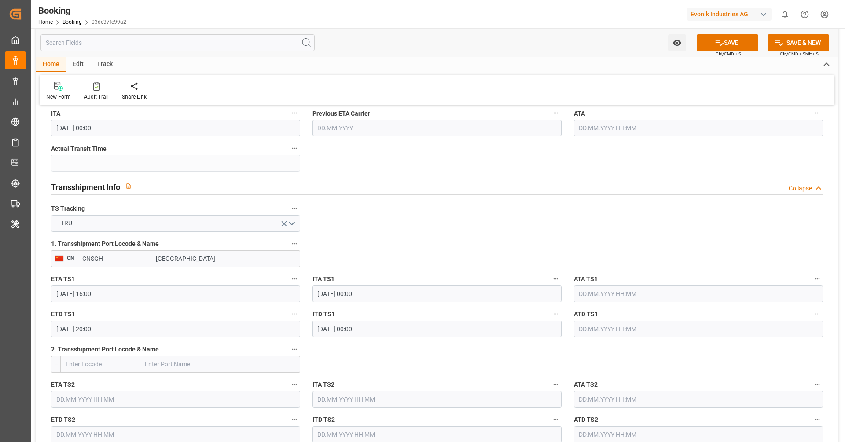
click div "Transshipment Info Collapse"
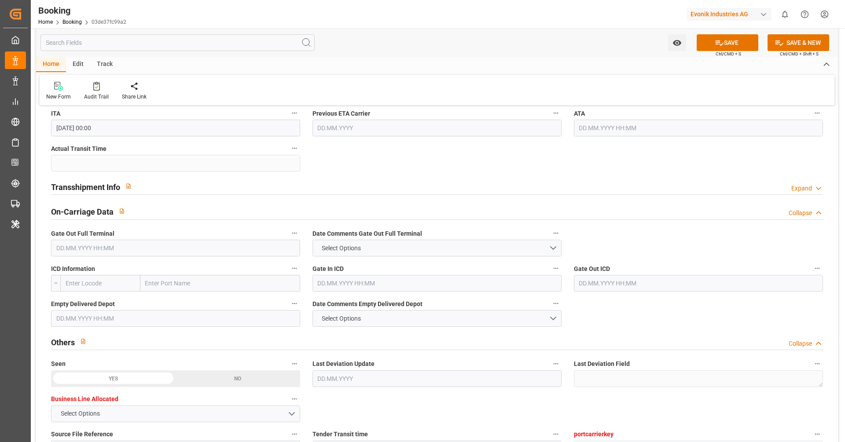
click div "Transshipment Info Expand"
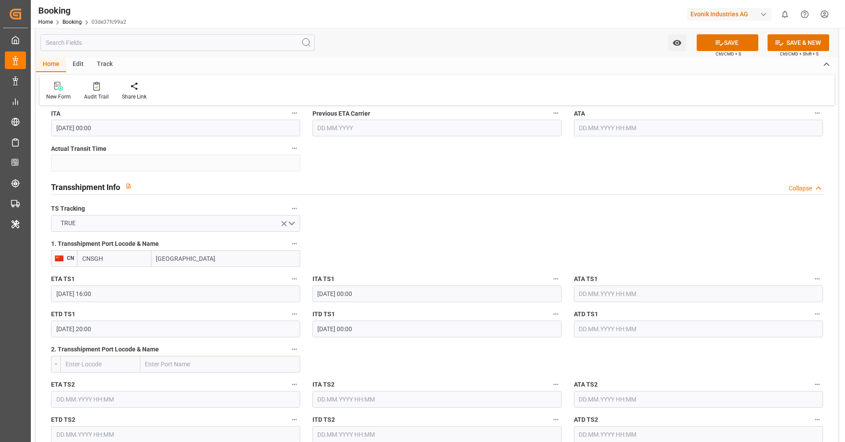
click div "General Data Collapse Freight Forwarder's Reference No. 250908610669 Equipment …"
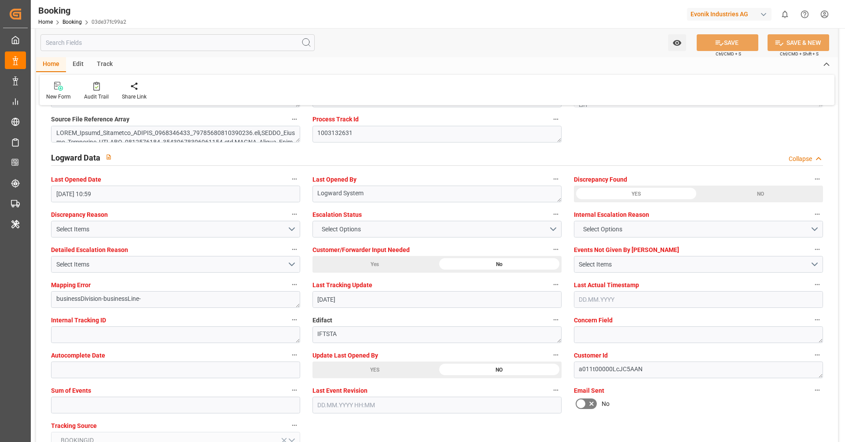
scroll to position [1556, 0]
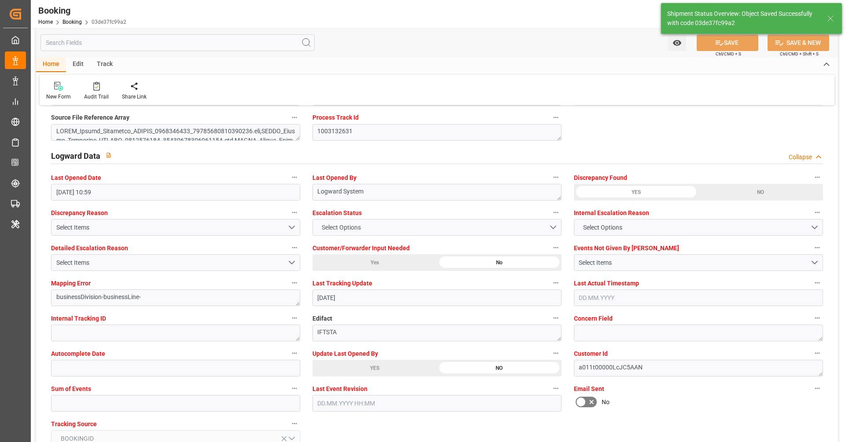
type textarea "Vipul Benurkar"
type input "11.09.2025 09:59"
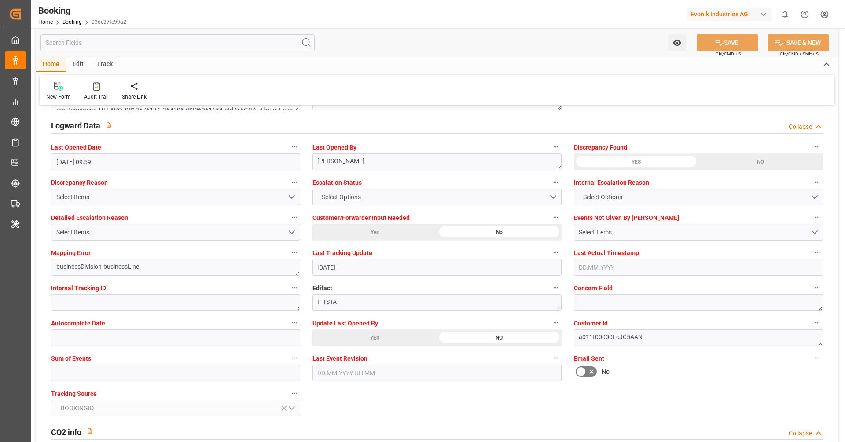
scroll to position [1611, 0]
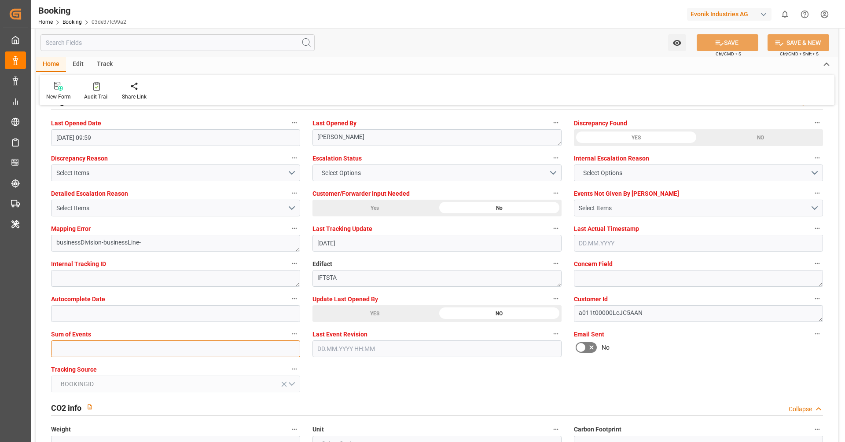
click input "text"
type input "0"
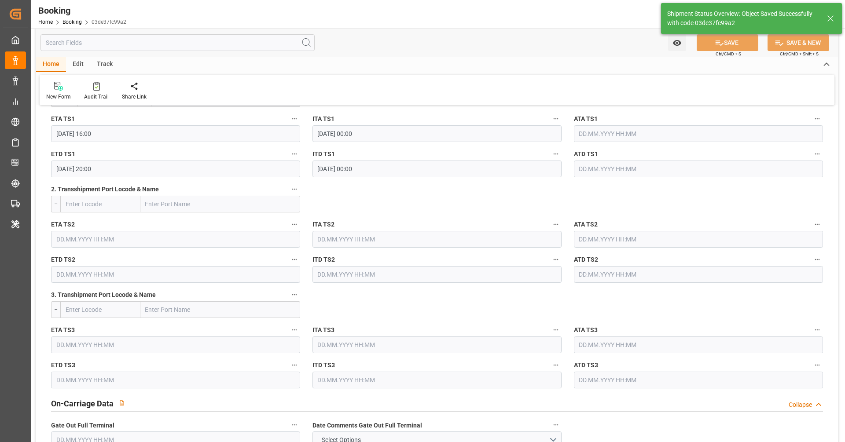
scroll to position [952, 0]
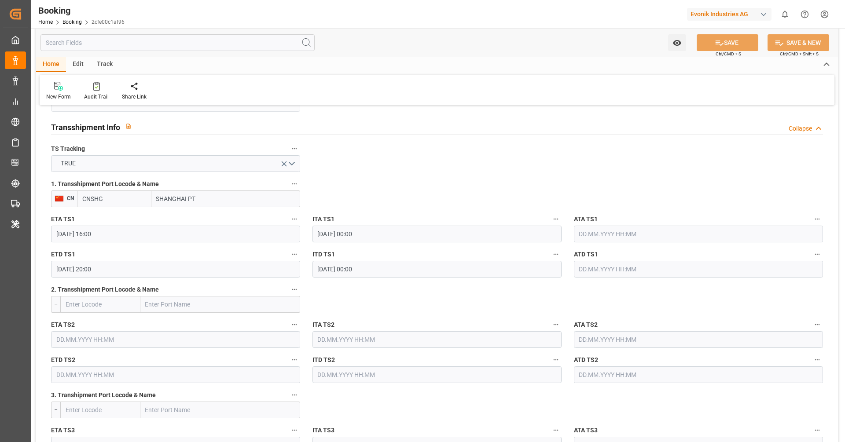
scroll to position [919, 0]
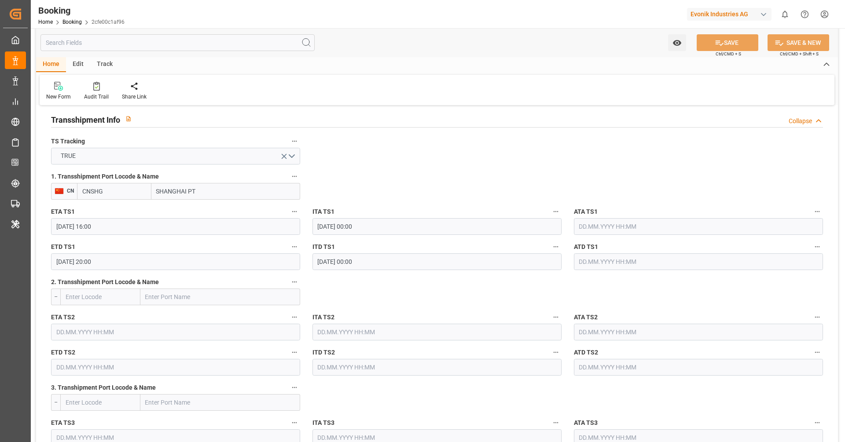
click at [174, 190] on input "SHANGHAI PT" at bounding box center [225, 191] width 149 height 17
type input "cnsgh"
click at [182, 215] on div "Shanghai - CNSGH" at bounding box center [198, 211] width 93 height 20
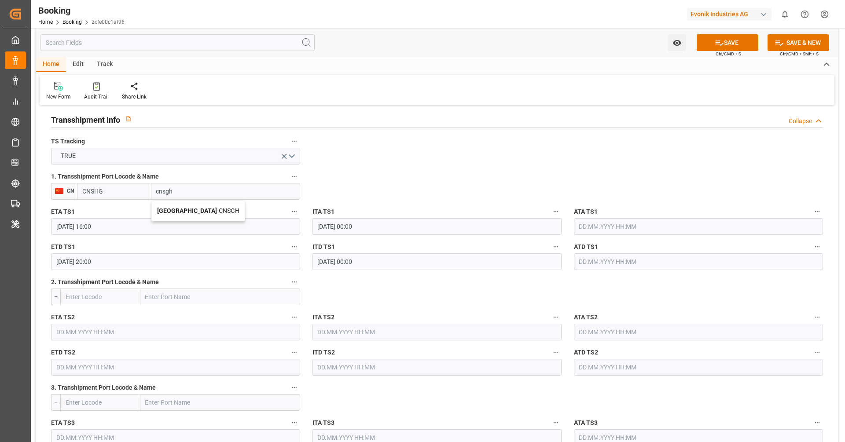
type input "CNSGH"
type input "[GEOGRAPHIC_DATA]"
click at [290, 178] on button "1. Transshipment Port Locode & Name" at bounding box center [294, 176] width 11 height 11
click at [302, 202] on icon at bounding box center [300, 204] width 7 height 8
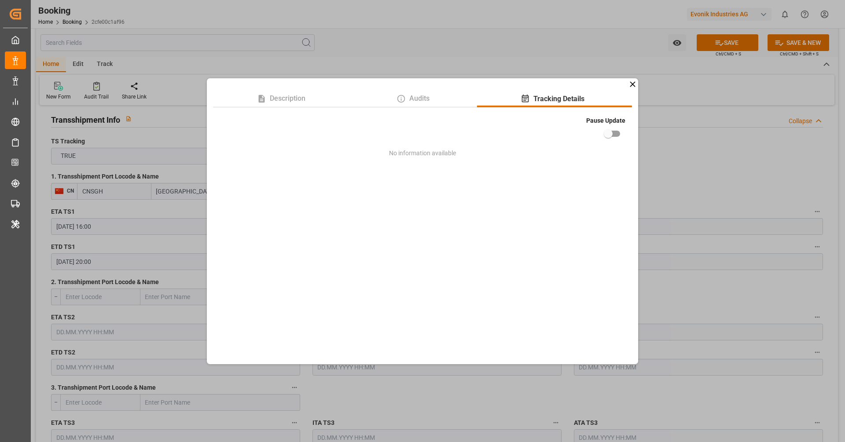
click at [603, 129] on input "checkbox" at bounding box center [608, 133] width 50 height 17
checkbox input "true"
click at [634, 86] on icon at bounding box center [632, 83] width 5 height 5
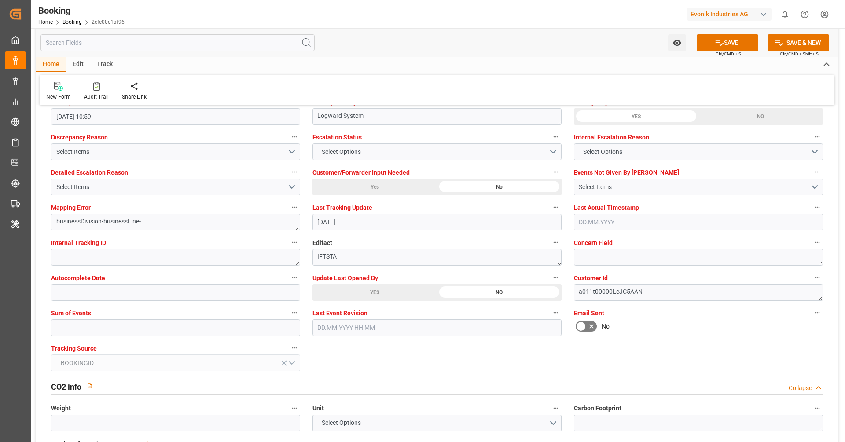
scroll to position [1637, 0]
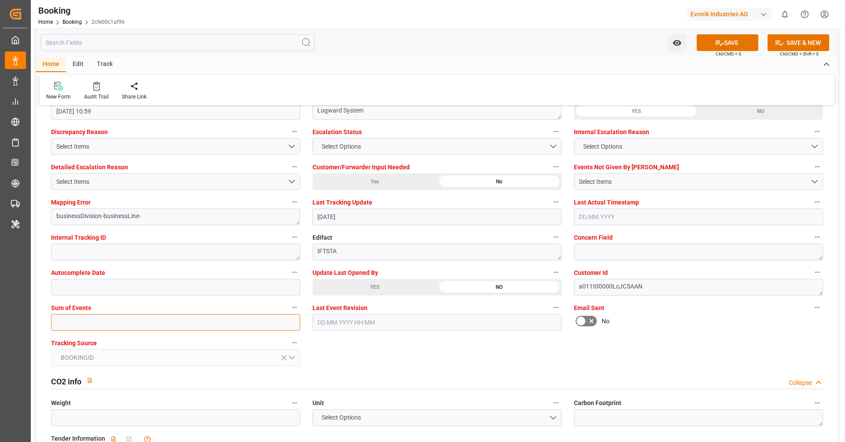
click at [212, 318] on input "text" at bounding box center [175, 322] width 249 height 17
type input "0"
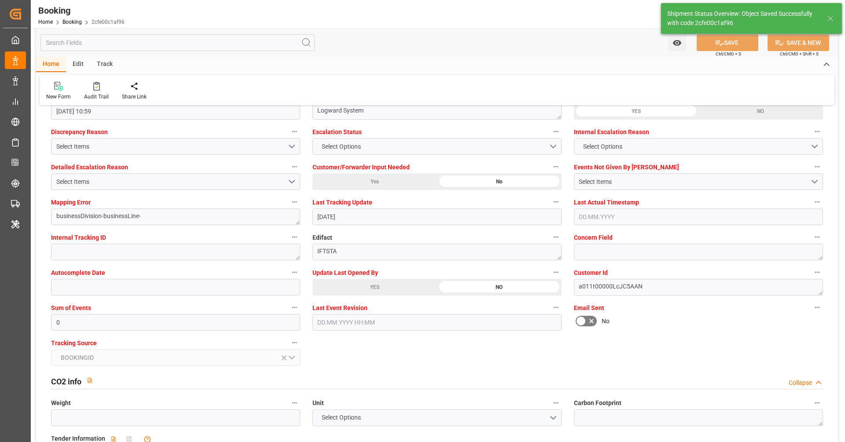
type textarea "[PERSON_NAME]"
type input "11.09.2025 10:00"
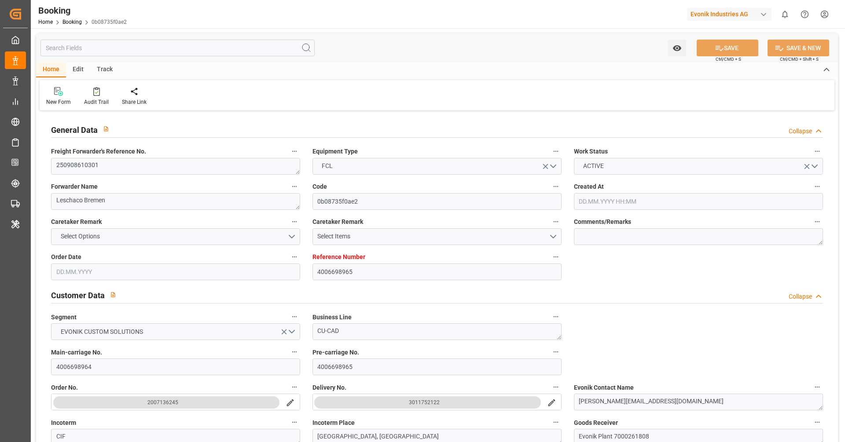
type input "[DATE] 09:57"
type input "[DATE]"
type input "[DATE] 00:00"
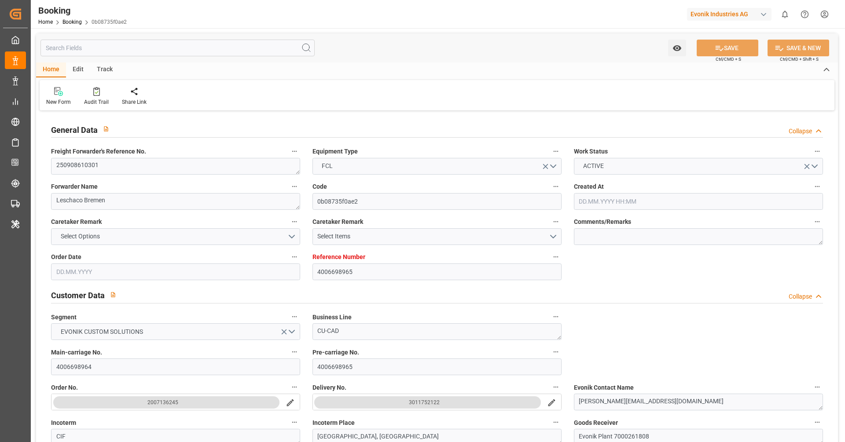
type input "[DATE]"
type input "19.09.2025 22:00"
type input "17.09.2025 00:00"
type input "11.11.2025 17:00"
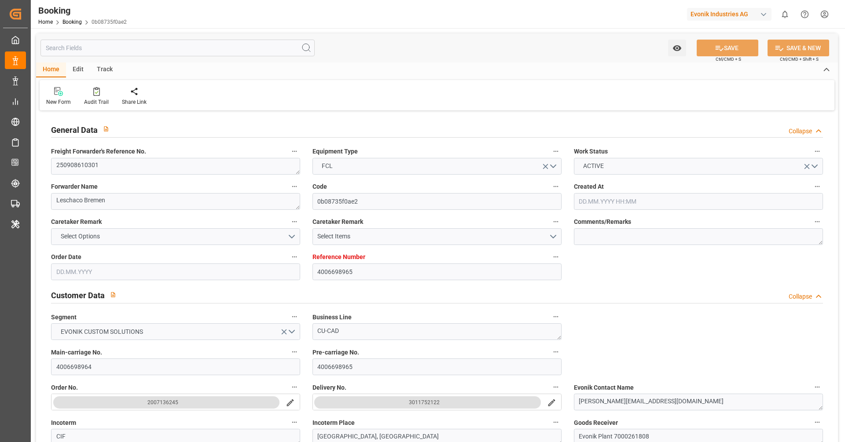
type input "18.10.2025 00:00"
type input "10.09.2025 11:05"
type input "[DATE]"
type input "19.09.2025 22:00"
type input "11.11.2025 17:00"
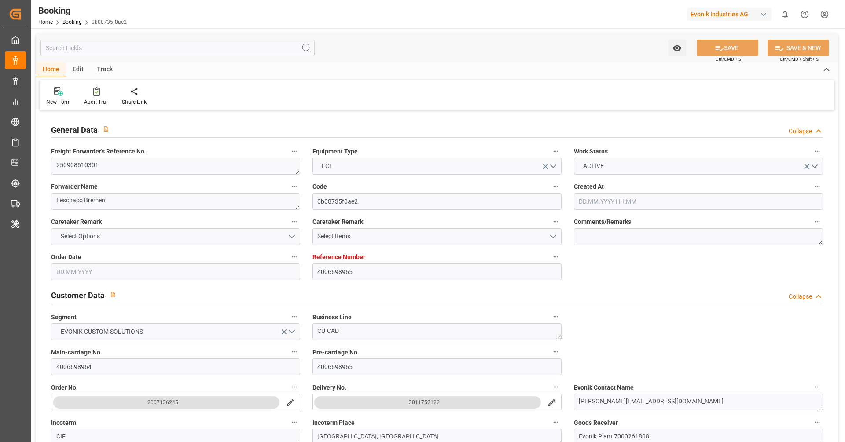
type input "12.11.2025 01:44"
type input "16.11.2025 01:44"
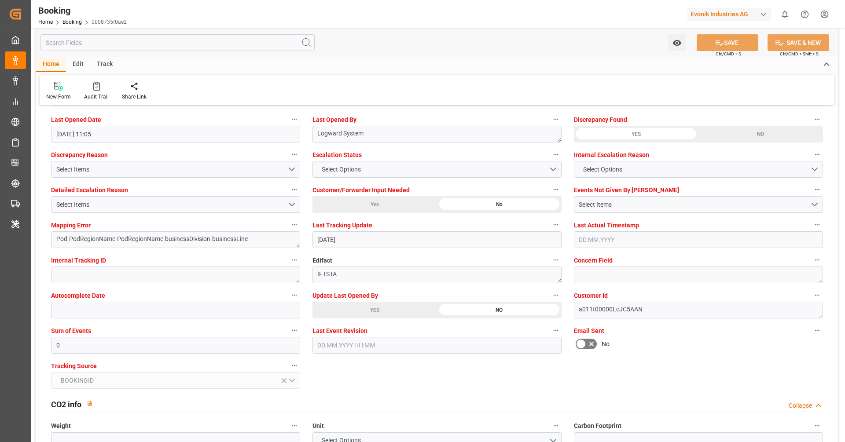
scroll to position [1629, 0]
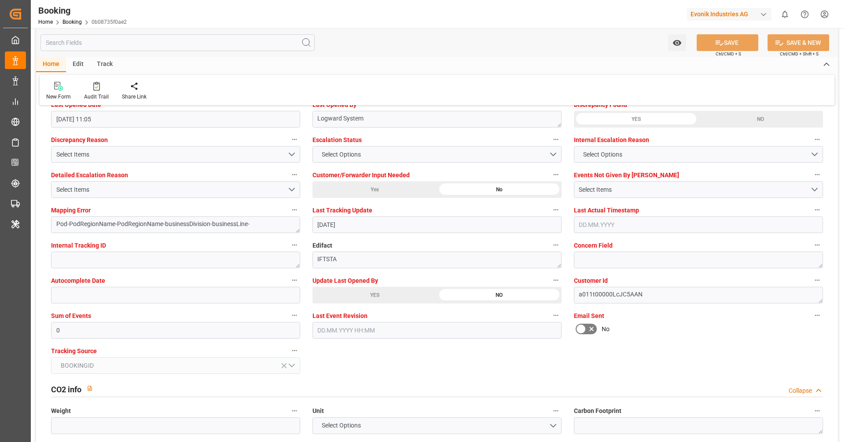
click at [379, 290] on div "YES" at bounding box center [374, 295] width 125 height 17
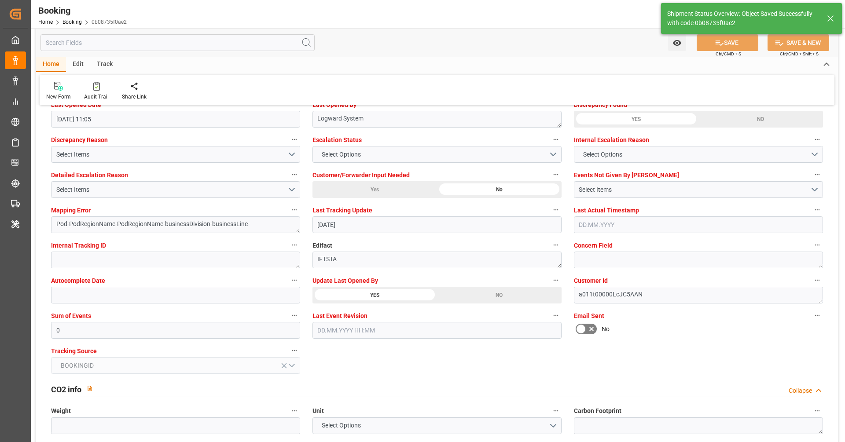
type textarea "[PERSON_NAME]"
type input "[DATE] 10:01"
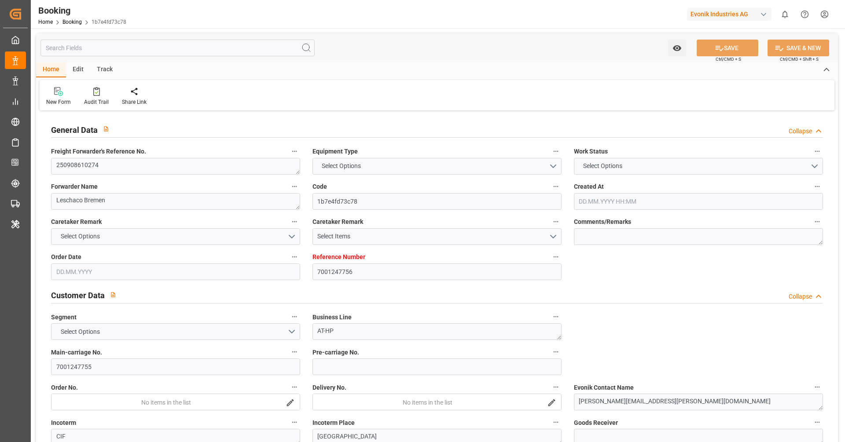
type textarea "250908610274"
type textarea "Leschaco Bremen"
type input "1b7e4fd73c78"
type input "7001247756"
type textarea "AT-HP"
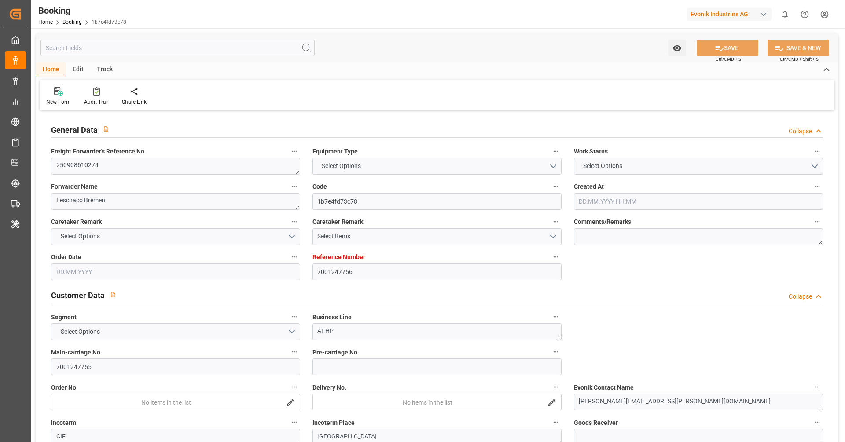
type input "7001247755"
type textarea "michaela.incremona@evonik.com"
type textarea "CIF"
type textarea "SHANGHAI"
type textarea "Marl"
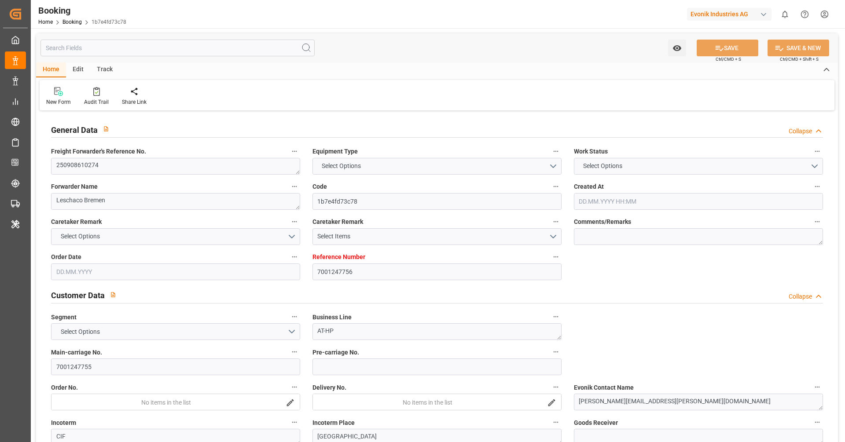
type textarea "SEKU6350334"
type input "ESTELLE MAERSK"
type input "HLCU"
type textarea "36250570"
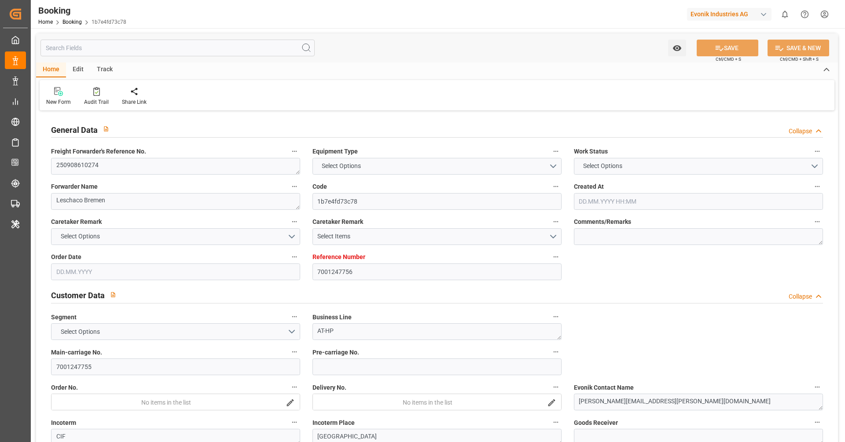
type input "[GEOGRAPHIC_DATA]"
type textarea "vesselName etd eta"
type textarea "INPUT_Evonik_Seeburger_IFTMIN_1003132923_20250910102650724.edi"
type textarea "NWC/UK North West Continent / UK_CNSGH_HLCU_AT-HP"
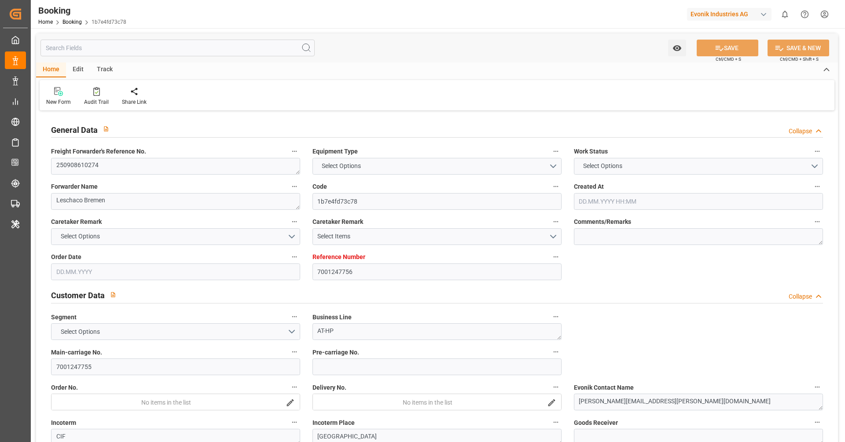
type textarea "INPUT_Evonik_Seeburger_IFTMIN_1003048089_20250813114527928.edi,INPUT_Evonik_See…"
type textarea "1003132923"
type textarea "Logward System"
type textarea "Pod-PodRegionName-businessDivision-businessLine-"
type textarea "IFTSTA"
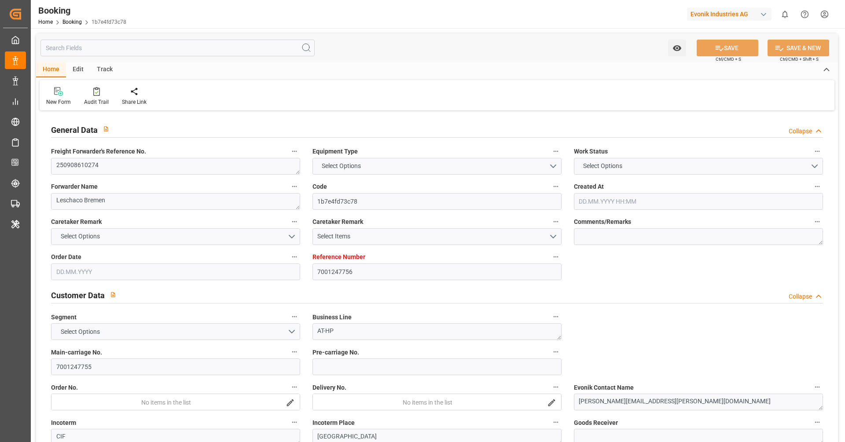
type textarea "a011t00000LcJC5AAN"
type textarea "No"
type input "ROTTERDAM"
type input "SHANGHAI PT"
type input "538E"
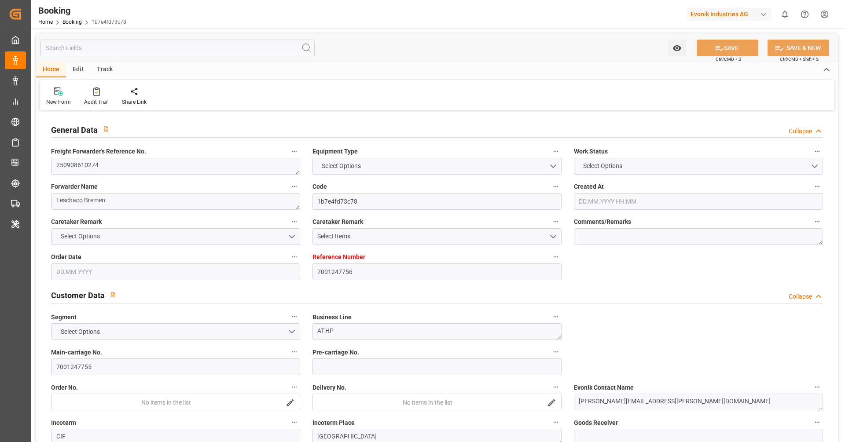
type input "VESSEL"
type input "TRUCK"
type input "7001247756"
type input "9321495"
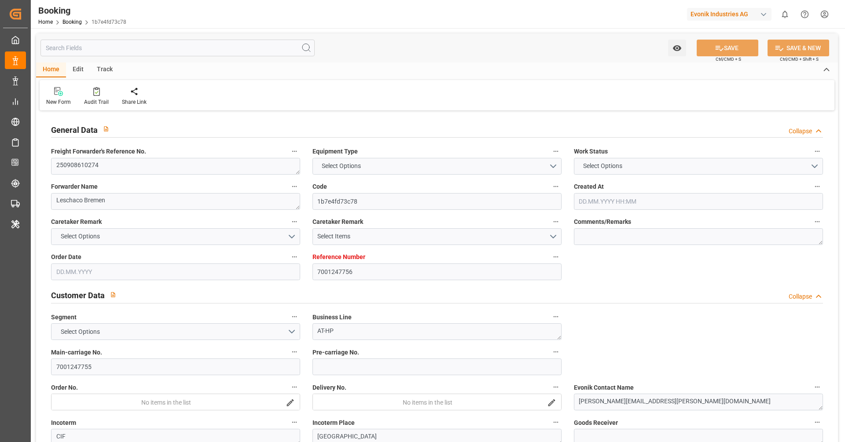
type input "Hapag [PERSON_NAME]"
type input "Hapag Lloyd Aktiengesellschaft"
type input "NLRTM"
type input "CNSGH"
type input "NLRTM"
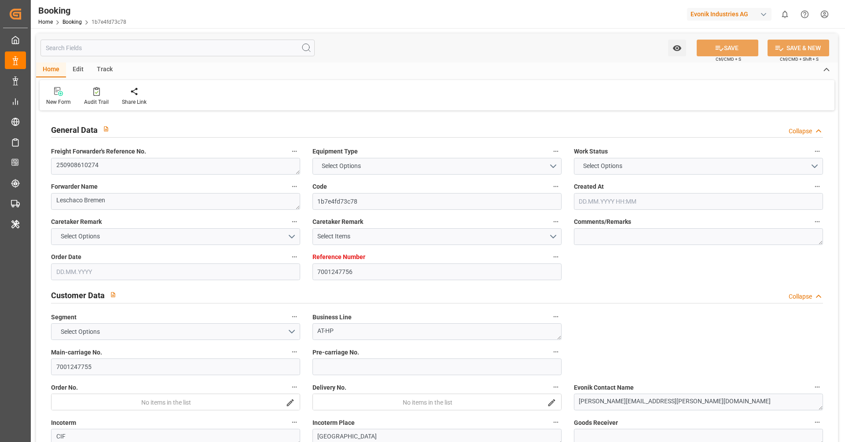
type input "CNSHG"
type input "13.08.2025 09:47"
type input "13.08.2025"
type input "03.11.2025"
type input "[DATE]"
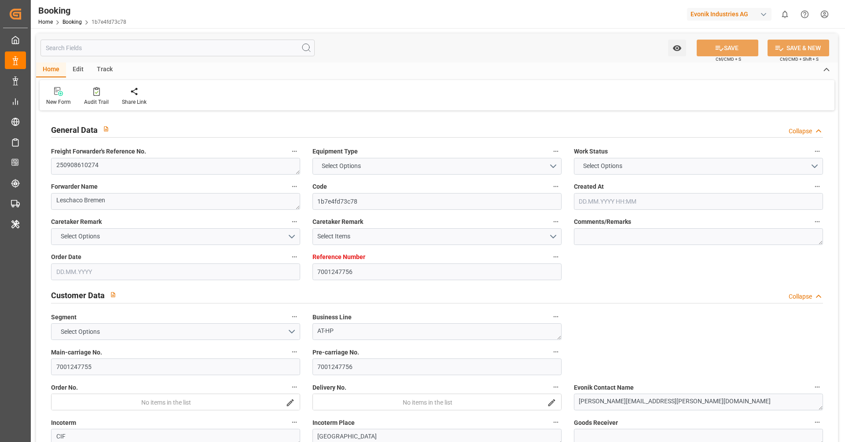
type input "12.09.2025 00:00"
type input "14.08.2025"
type input "15.08.2025"
type input "24.09.2025 20:00"
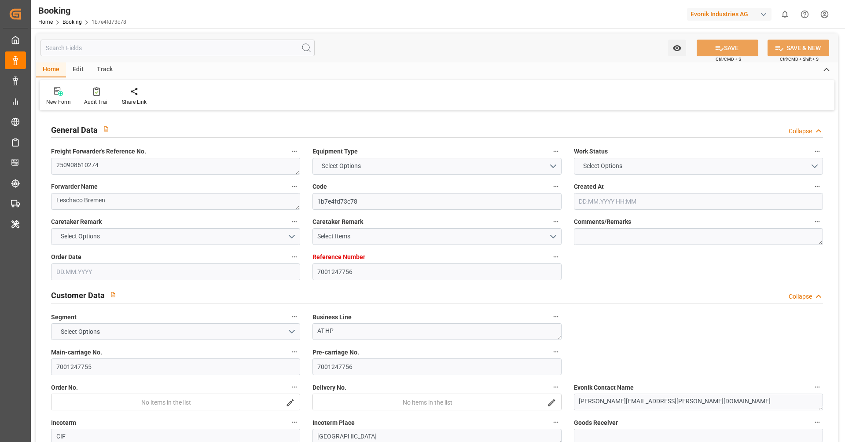
type input "21.09.2025 00:00"
type input "01.11.2025 16:00"
type input "01.09.2025 00:00"
type input "15.08.2025"
type input "10.09.2025 11:57"
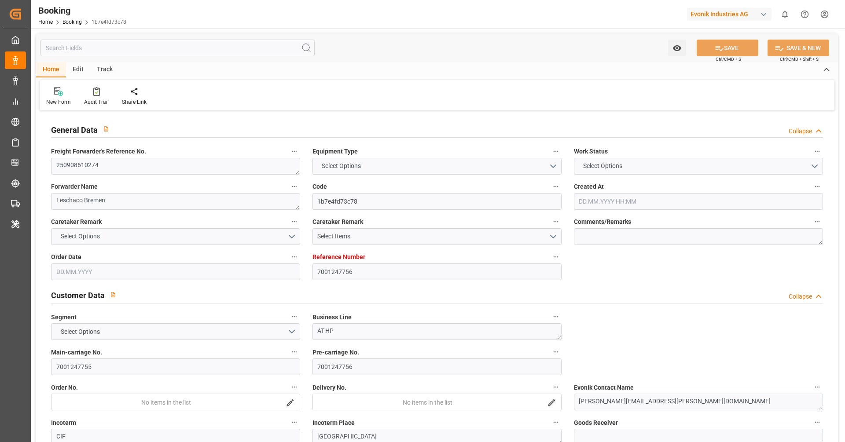
type input "10.09.2025"
type input "24.09.2025 20:00"
type input "01.11.2025 16:00"
type input "02.11.2025 00:44"
type input "06.11.2025 00:44"
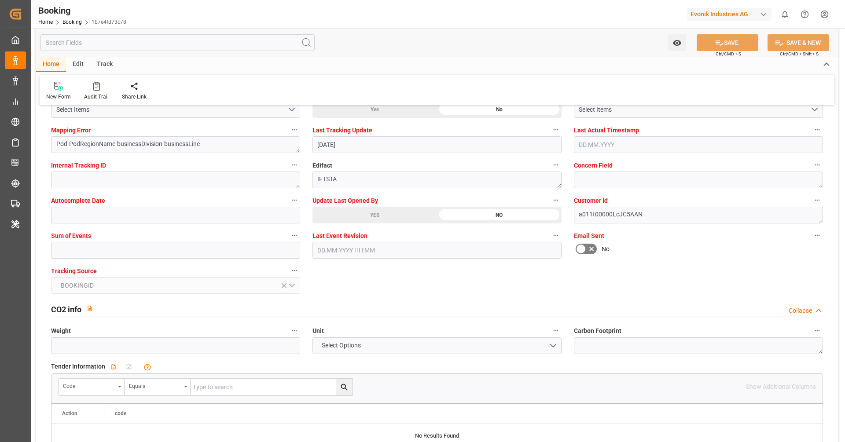
scroll to position [1710, 0]
click at [233, 246] on input "text" at bounding box center [175, 249] width 249 height 17
type input "0"
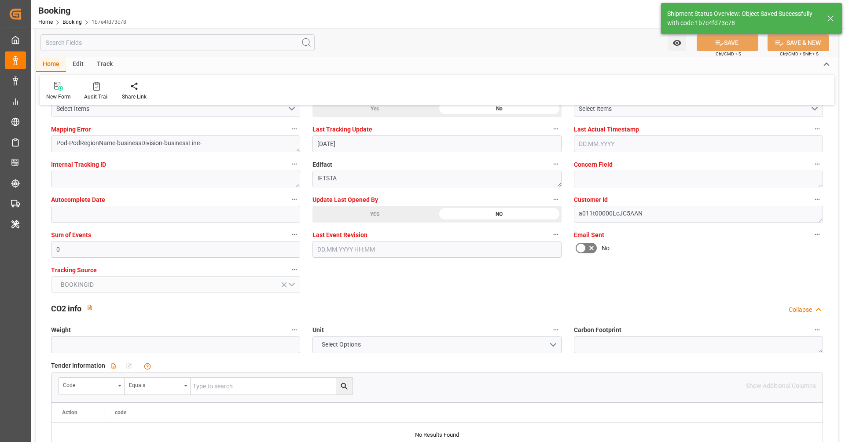
type textarea "[PERSON_NAME]"
type input "11.09.2025 10:01"
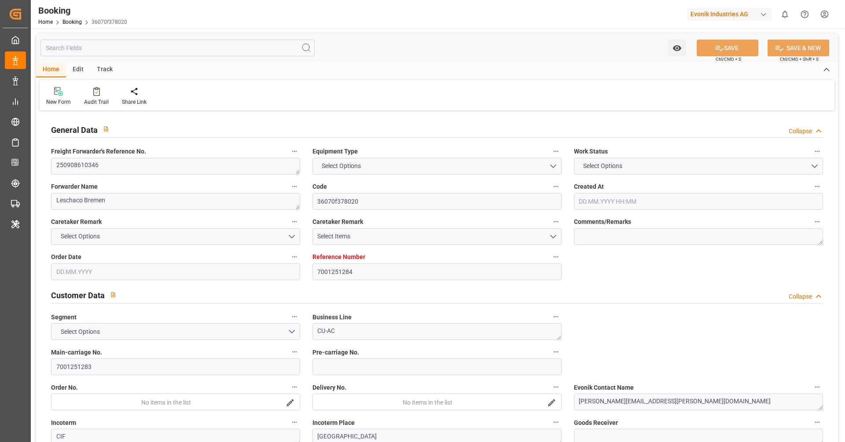
type input "7001251284"
type input "9321495"
type input "9778818"
type input "Hapag [PERSON_NAME]"
type input "Hapag Lloyd Aktiengesellschaft"
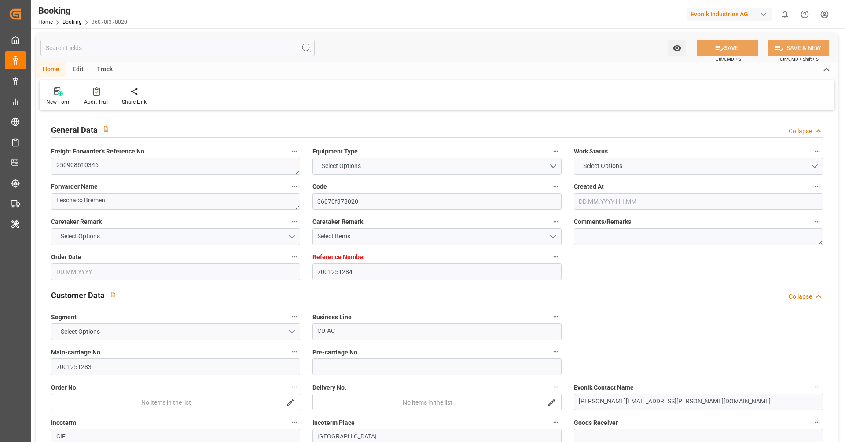
type input "NLRTM"
type input "CNSGH"
type input "0"
type input "NLRTM"
type input "CNSHG"
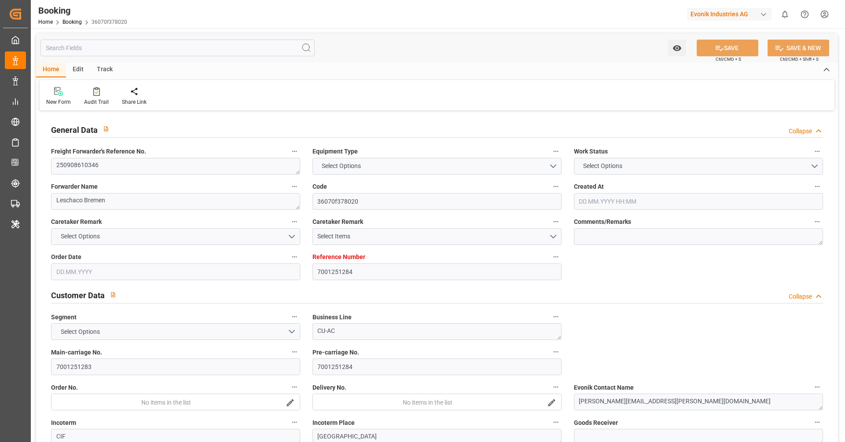
type input "18.08.2025 10:41"
type input "18.08.2025"
type input "01.11.2025"
type input "[DATE]"
type input "05.09.2025 00:00"
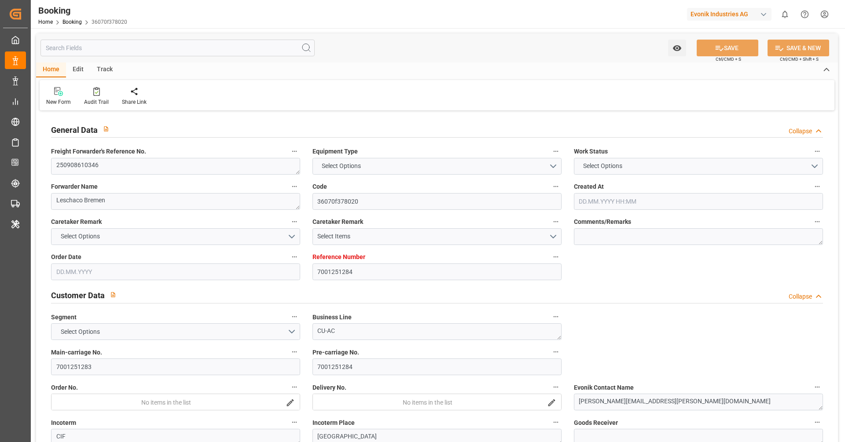
type input "05.09.2025 00:00"
type input "01.09.2025 00:00"
type input "19.08.2025"
type input "09.09.2025"
type input "24.09.2025 20:00"
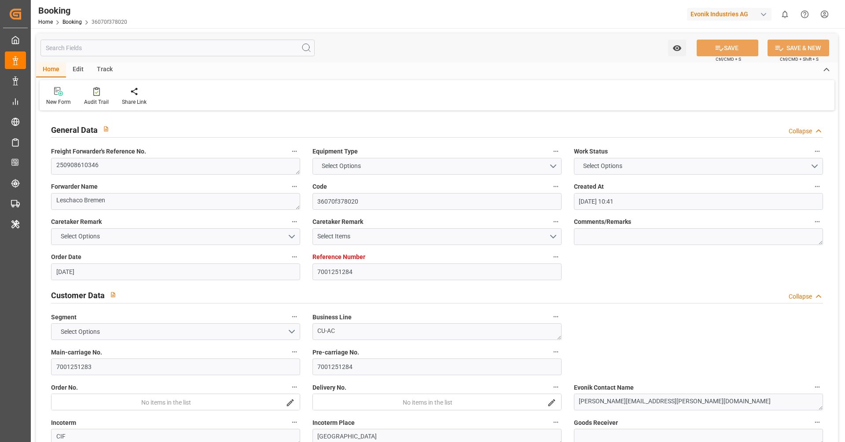
type input "14.09.2025 00:00"
type input "01.11.2025 16:00"
type input "25.10.2025 00:00"
type input "22.08.2025"
type input "10.09.2025 12:18"
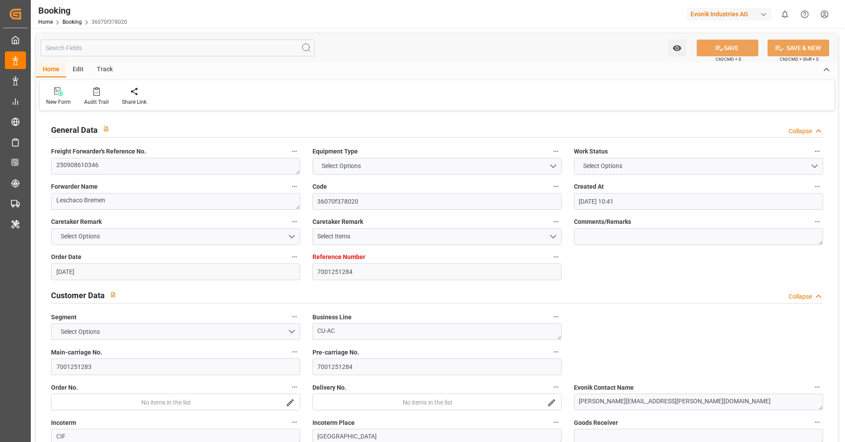
type input "10.09.2025"
type input "24.09.2025 20:00"
type input "01.11.2025 16:00"
type input "02.11.2025 00:44"
type input "06.11.2025 00:44"
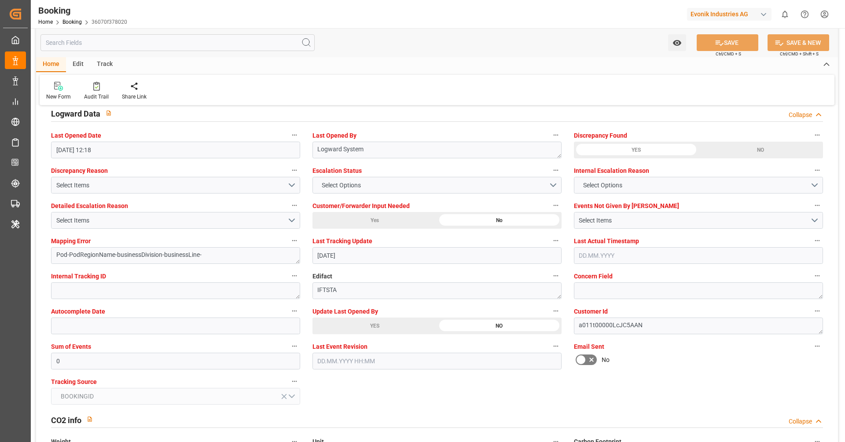
scroll to position [1616, 0]
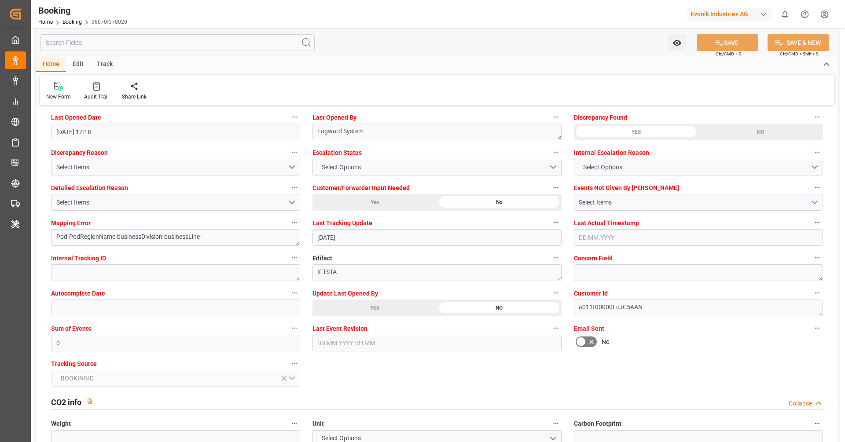
click at [397, 307] on div "YES" at bounding box center [374, 308] width 125 height 17
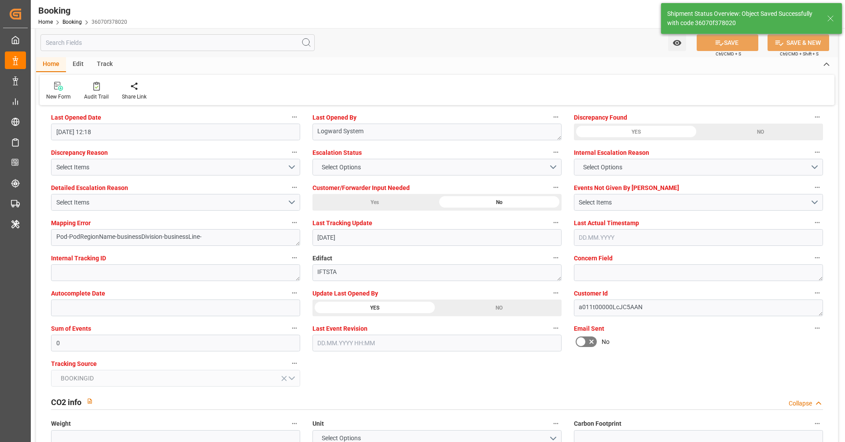
type textarea "[PERSON_NAME]"
type input "11.09.2025 10:02"
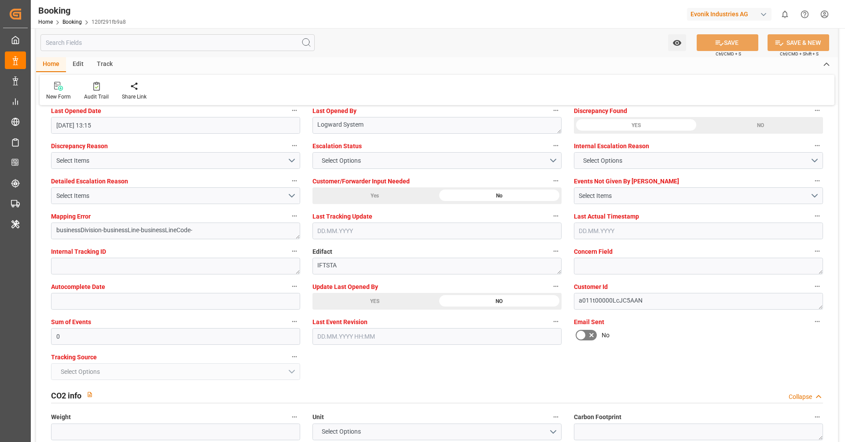
scroll to position [1632, 0]
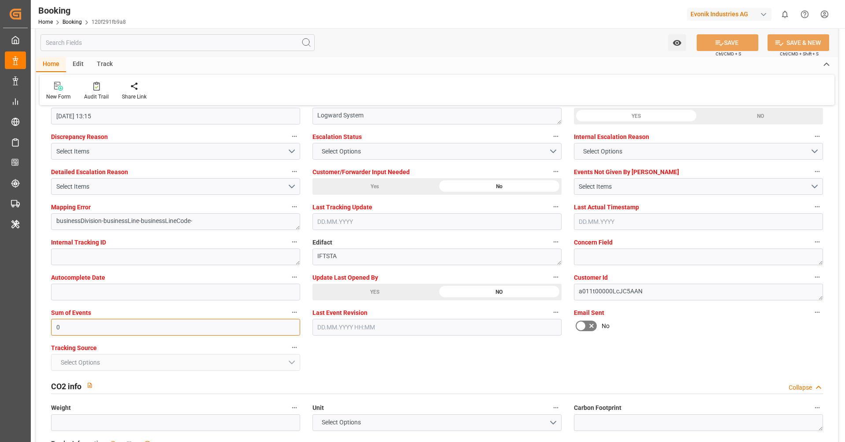
click at [280, 320] on input "0" at bounding box center [175, 327] width 249 height 17
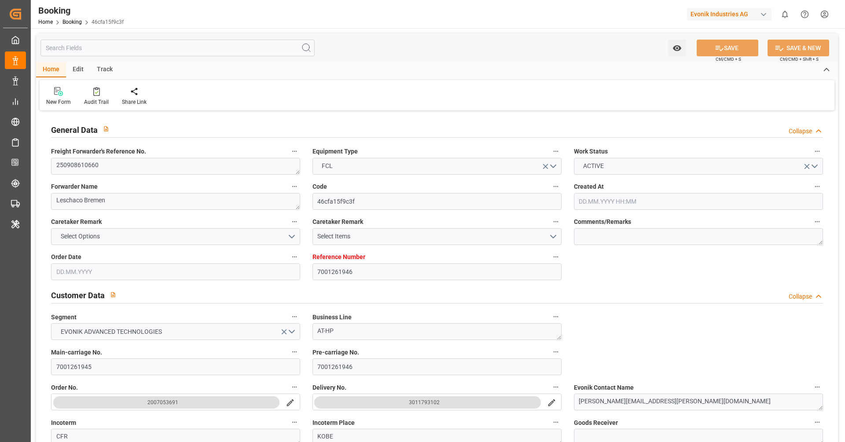
type input "7001261946"
type input "9321483"
type input "Hapag [PERSON_NAME]"
type input "Hapag Lloyd Aktiengesellschaft"
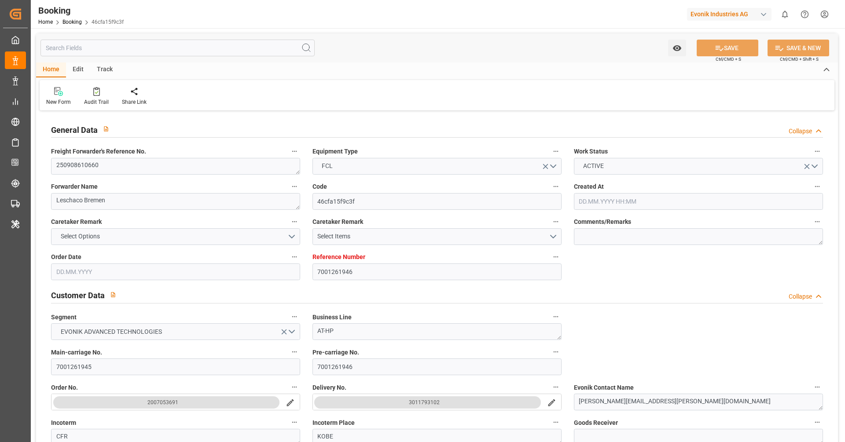
type input "NLRTM"
type input "JPUKB"
type input "CNSGH"
type input "[DATE] 07:20"
type input "[DATE]"
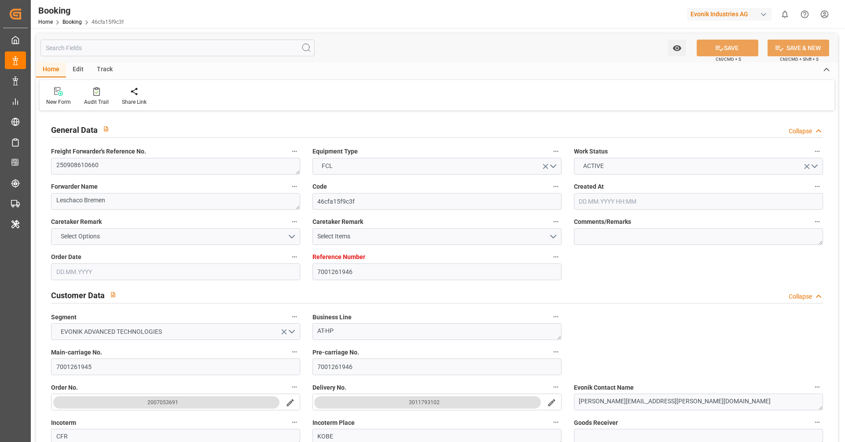
type input "[DATE]"
type input "[DATE] 00:00"
type input "[DATE]"
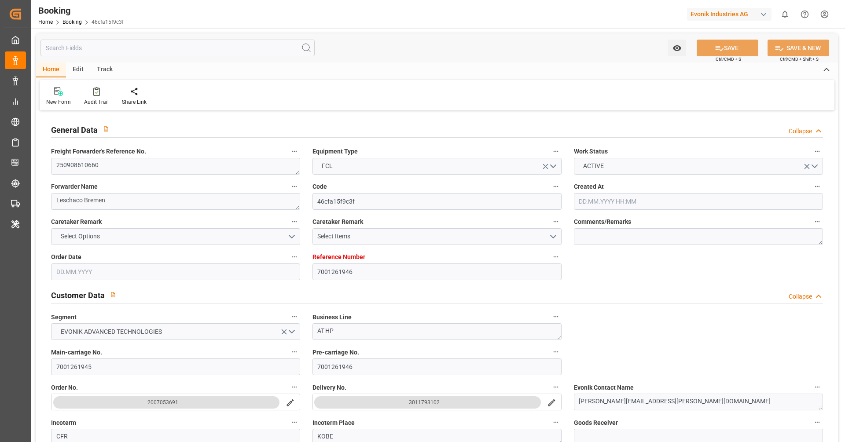
type input "[DATE]"
type input "[DATE] 00:00"
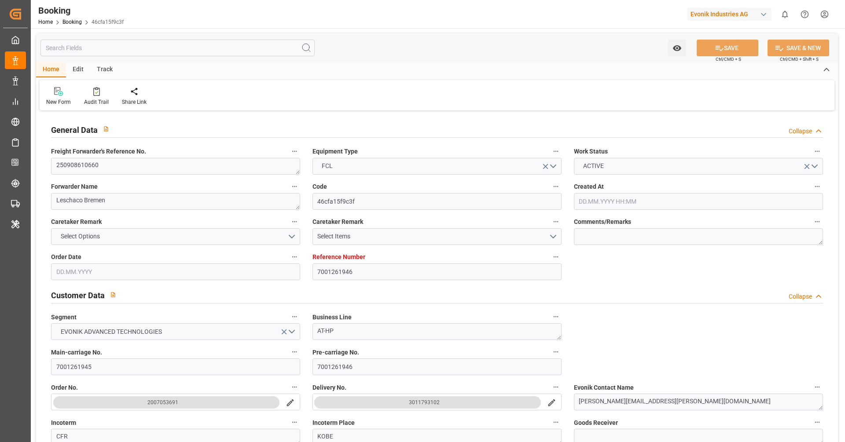
type input "[DATE] 00:00"
type input "[DATE] 13:15"
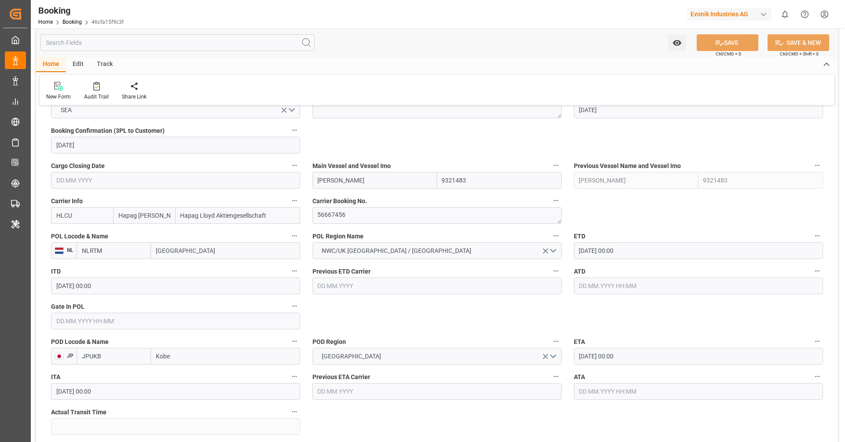
scroll to position [592, 0]
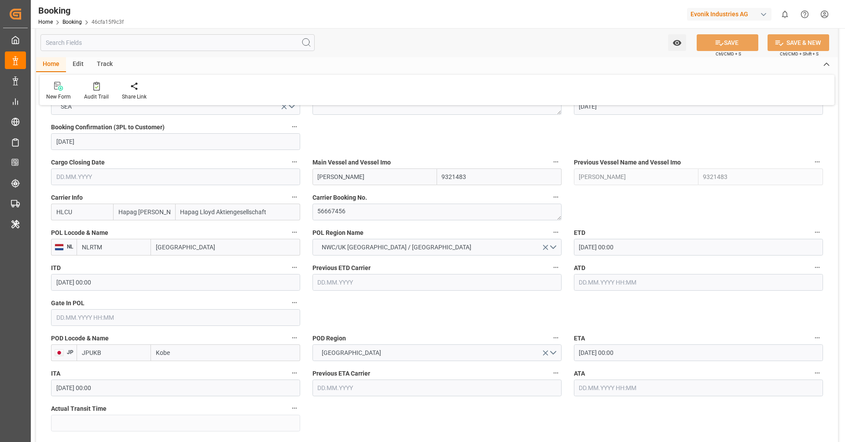
click at [631, 255] on div "ETD [DATE] 00:00" at bounding box center [698, 241] width 261 height 35
click at [635, 245] on input "[DATE] 00:00" at bounding box center [698, 247] width 249 height 17
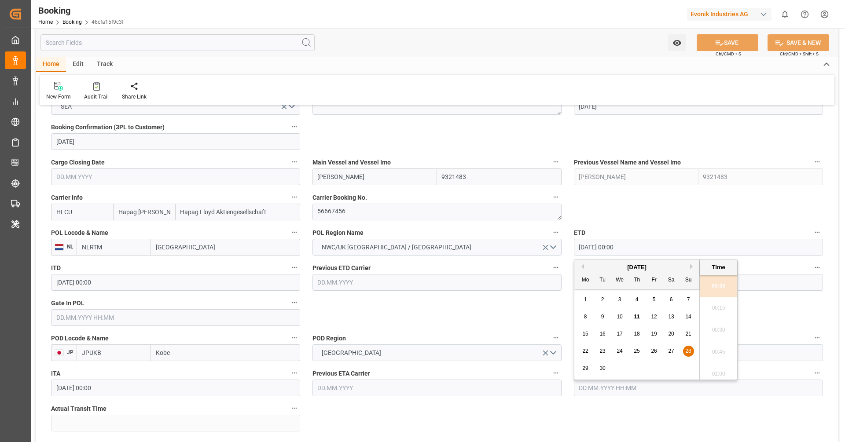
click at [631, 349] on div "25" at bounding box center [636, 351] width 11 height 11
type input "[DATE] 00:00"
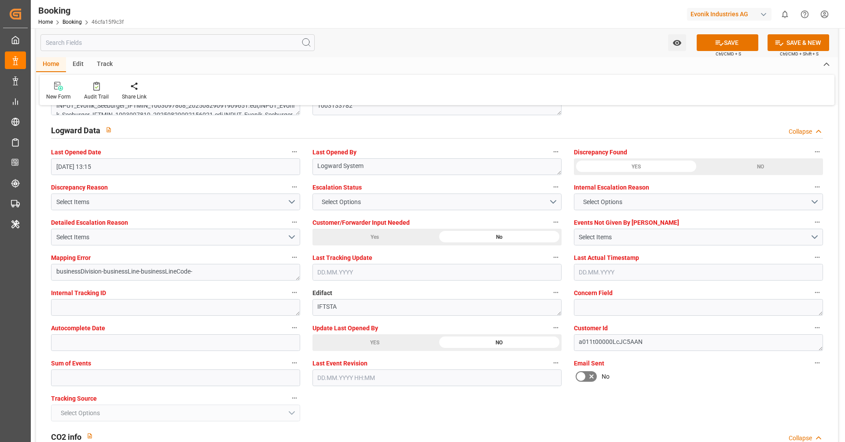
scroll to position [1604, 0]
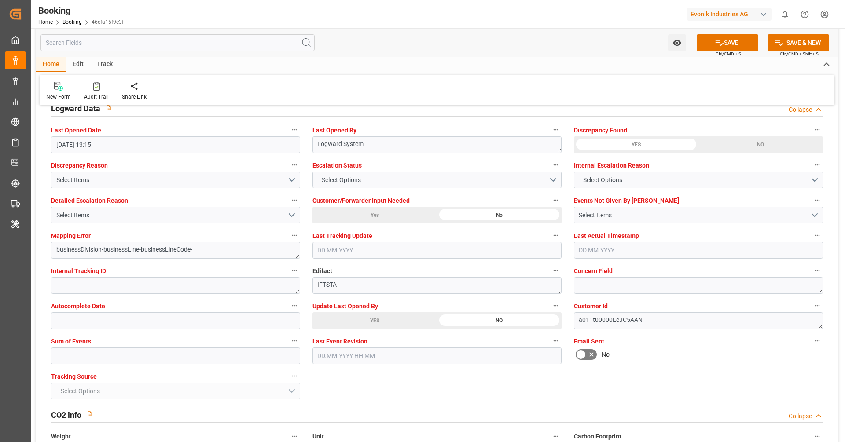
click at [349, 321] on div "YES" at bounding box center [374, 320] width 125 height 17
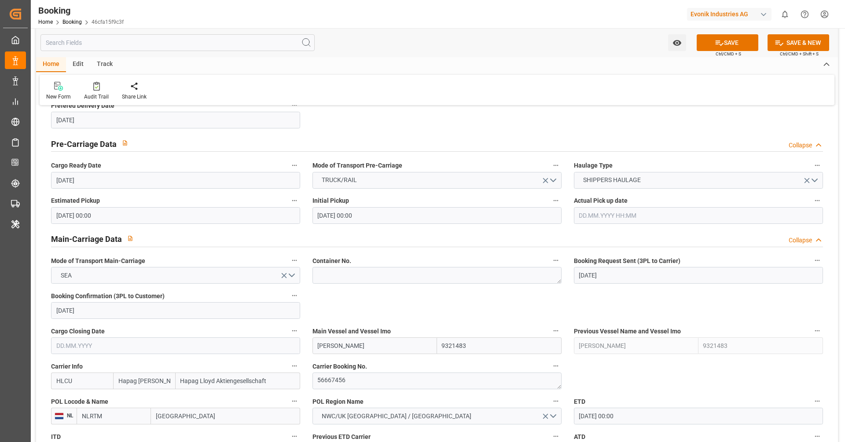
scroll to position [418, 0]
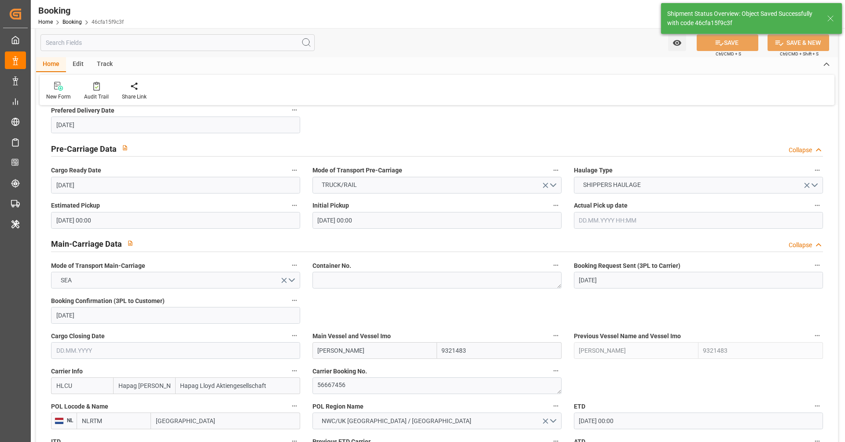
type textarea "[PERSON_NAME]"
type textarea "businessDivision-businessLine-"
type input "11.09.2025 10:03"
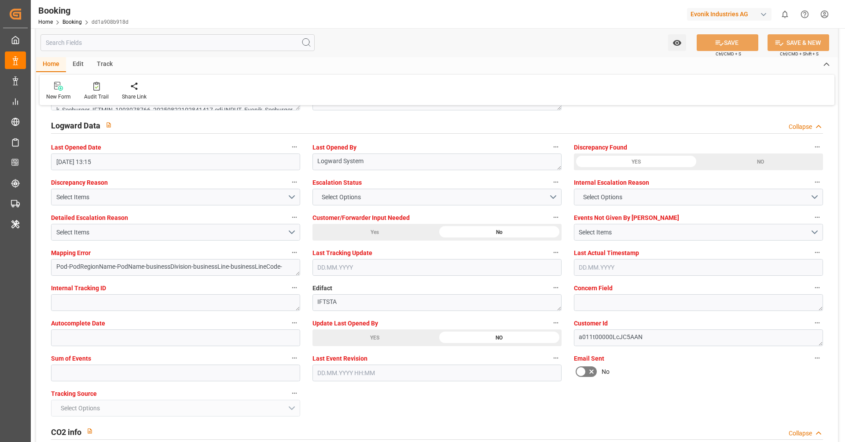
scroll to position [1650, 0]
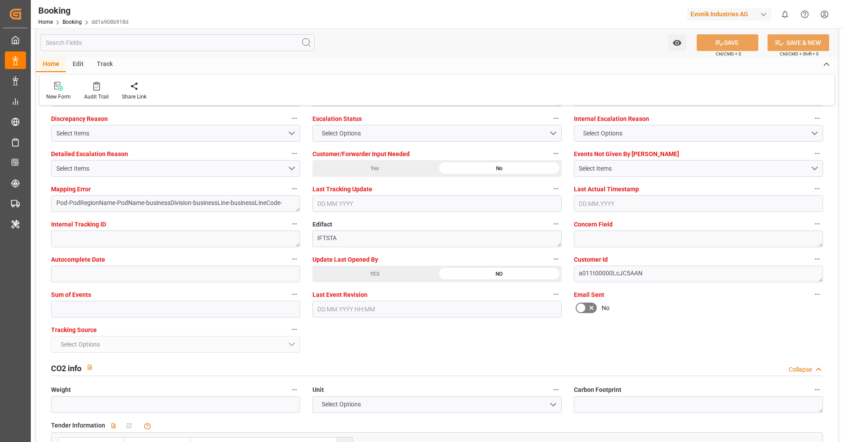
click at [369, 278] on div "YES" at bounding box center [374, 274] width 125 height 17
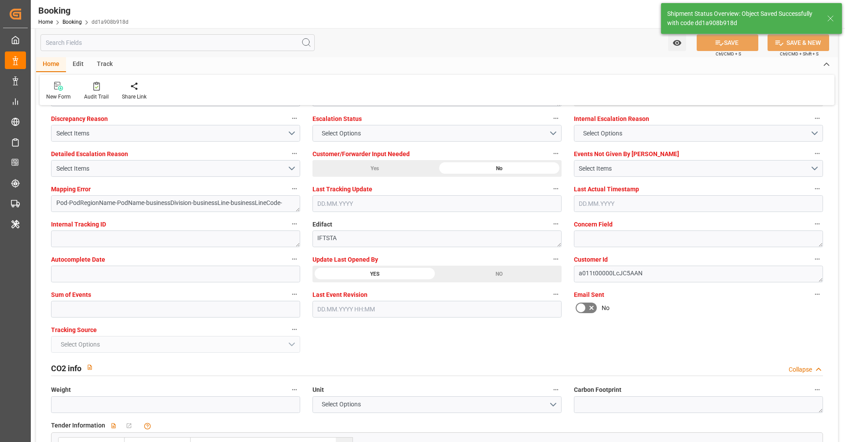
type textarea "[PERSON_NAME]"
type textarea "Pod-PodRegionName-businessDivision-businessLine-"
type input "11.09.2025 10:04"
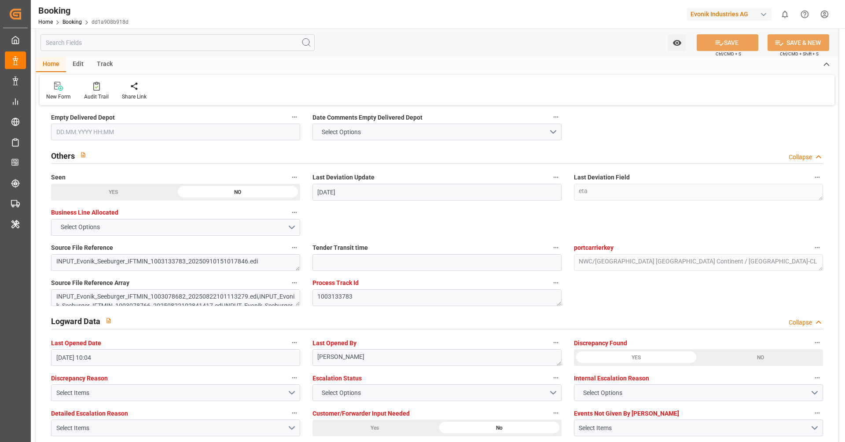
scroll to position [1359, 0]
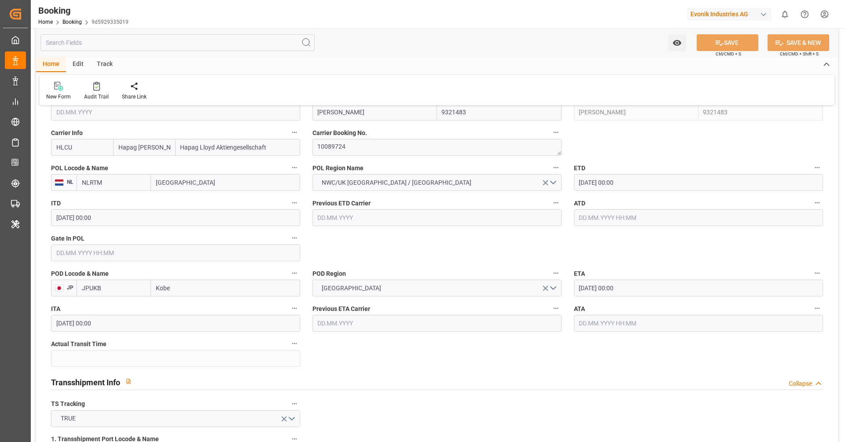
scroll to position [662, 0]
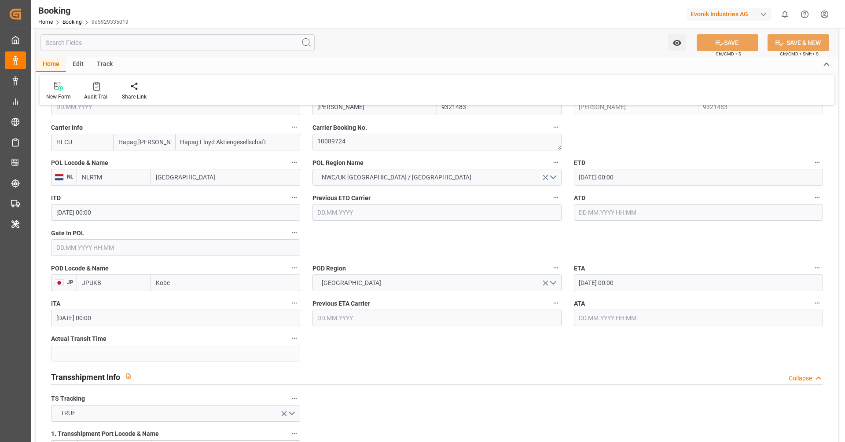
click at [617, 168] on label "ETD" at bounding box center [698, 163] width 249 height 12
click at [811, 168] on button "ETD" at bounding box center [816, 162] width 11 height 11
click at [617, 174] on div at bounding box center [422, 221] width 845 height 442
click at [617, 174] on input "[DATE] 00:00" at bounding box center [698, 177] width 249 height 17
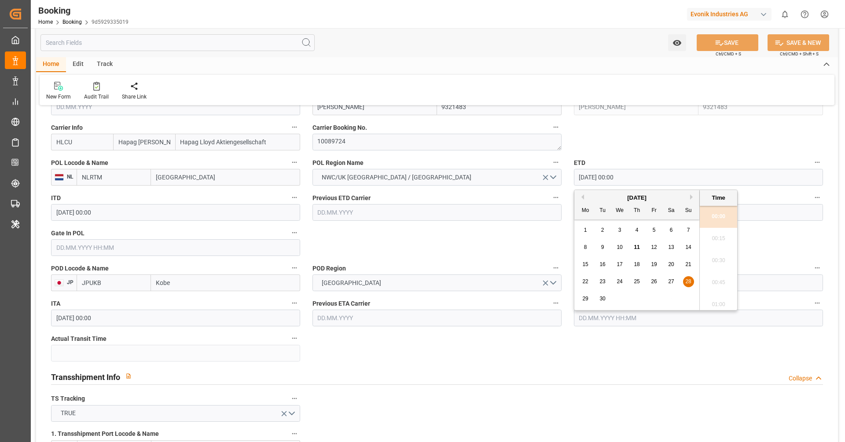
click at [634, 280] on span "25" at bounding box center [637, 282] width 6 height 6
type input "[DATE] 00:00"
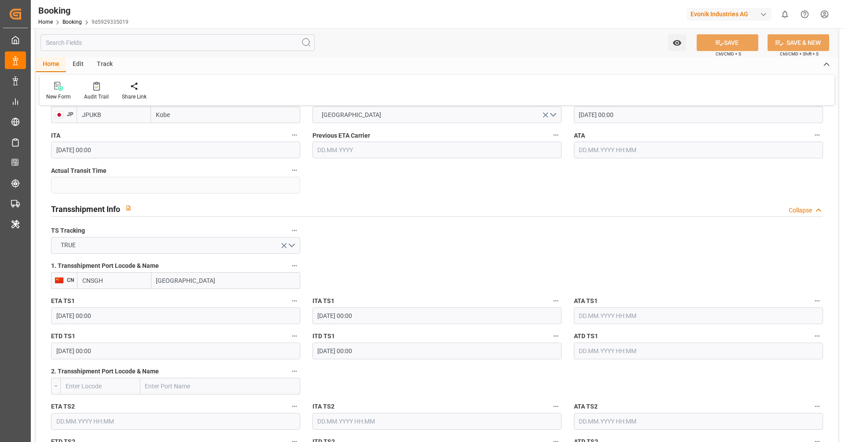
scroll to position [506, 0]
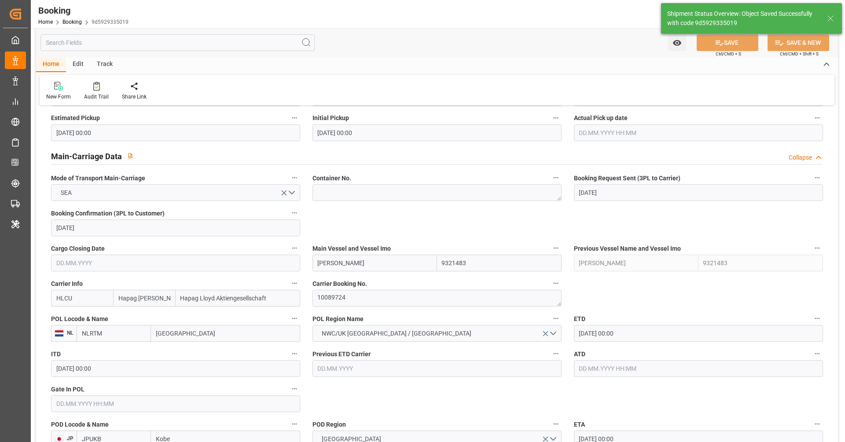
type textarea "[PERSON_NAME]"
type textarea "businessDivision-businessLine-"
type input "[DATE] 10:05"
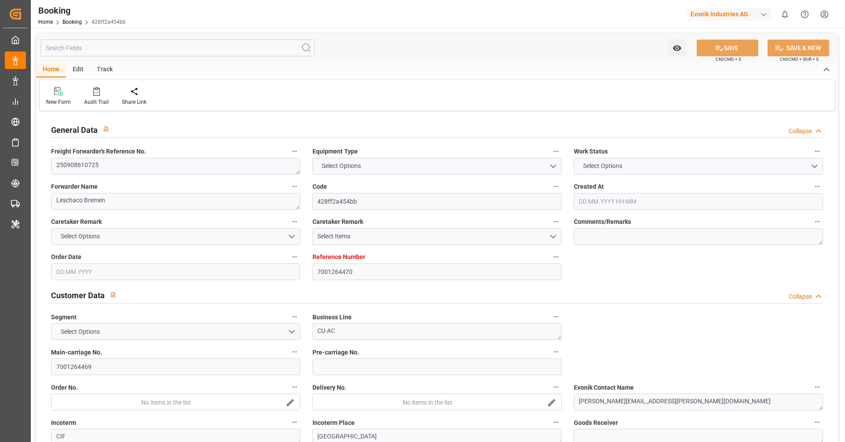
type input "7001264470"
type input "9321483"
type input "Hapag [PERSON_NAME]"
type input "Hapag Lloyd Aktiengesellschaft"
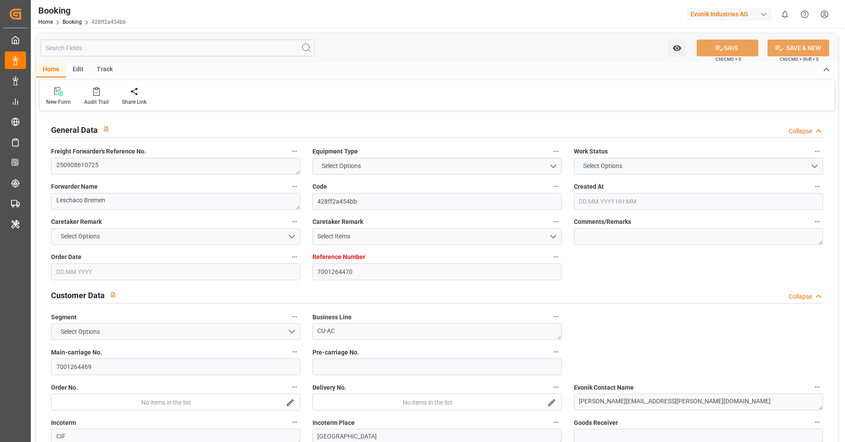
type input "NLRTM"
type input "CNSGH"
type input "[DATE] 07:29"
type input "[DATE]"
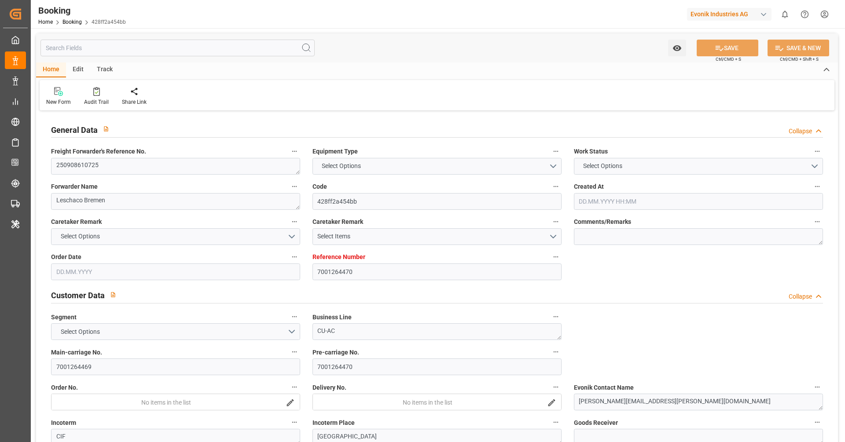
type input "[DATE]"
type input "[DATE] 00:00"
type input "[DATE]"
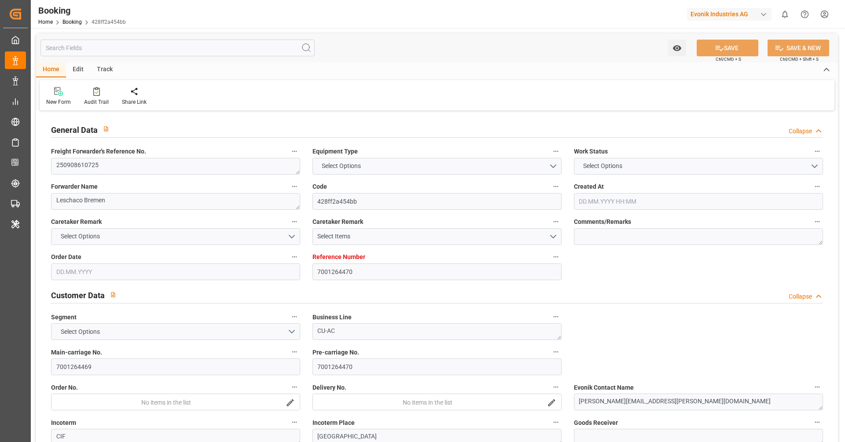
type input "[DATE] 00:00"
type input "[DATE] 13:15"
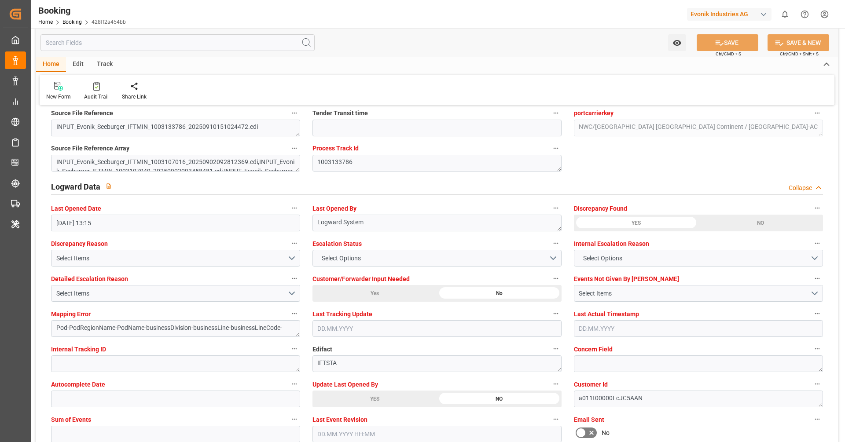
scroll to position [1601, 0]
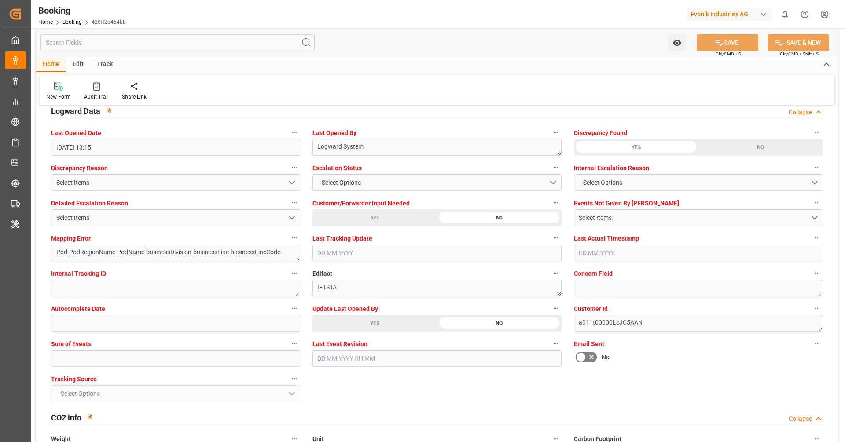
click at [368, 319] on div "YES" at bounding box center [374, 323] width 125 height 17
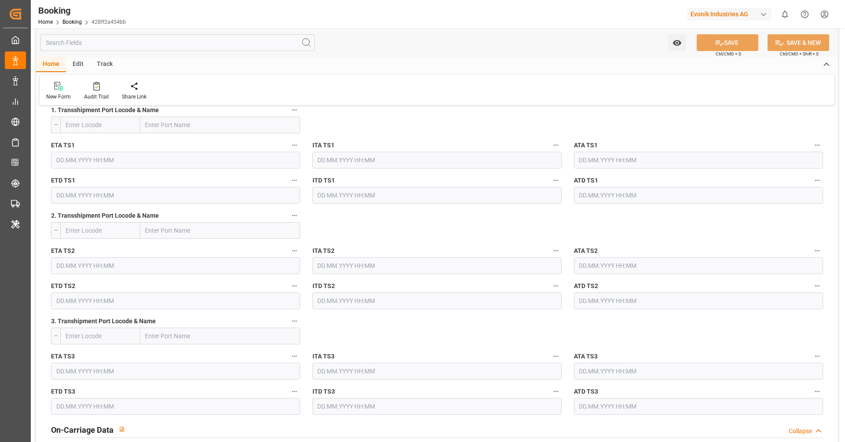
scroll to position [926, 0]
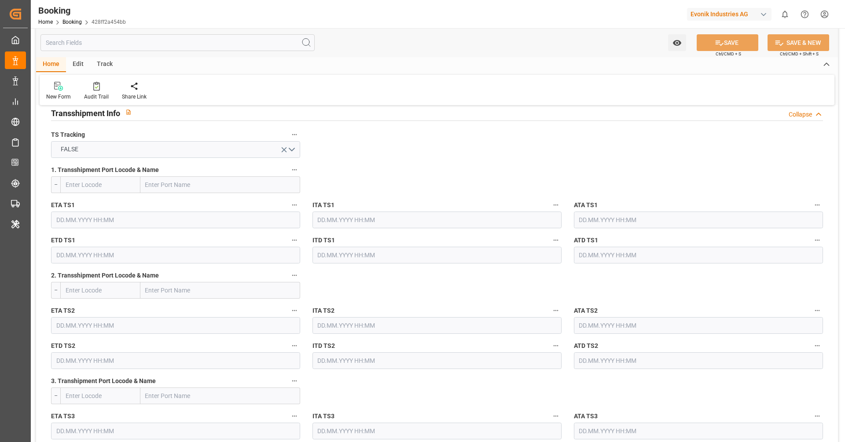
type textarea "[PERSON_NAME]"
type textarea "Pod-PodRegionName-businessDivision-businessLine-"
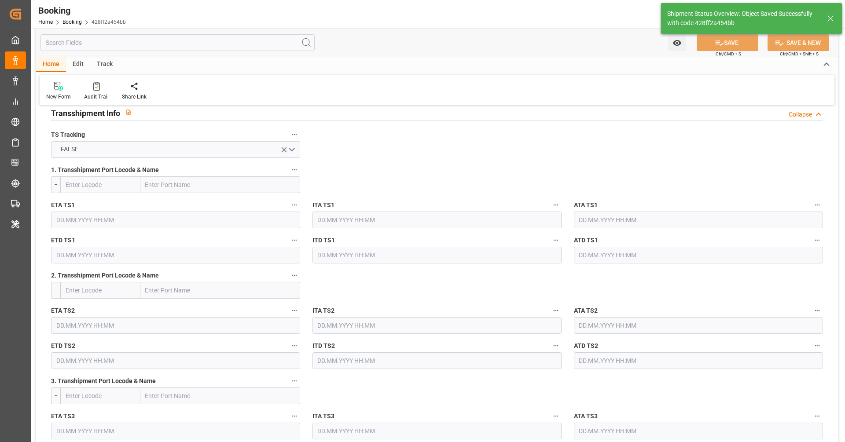
type input "[DATE] 10:06"
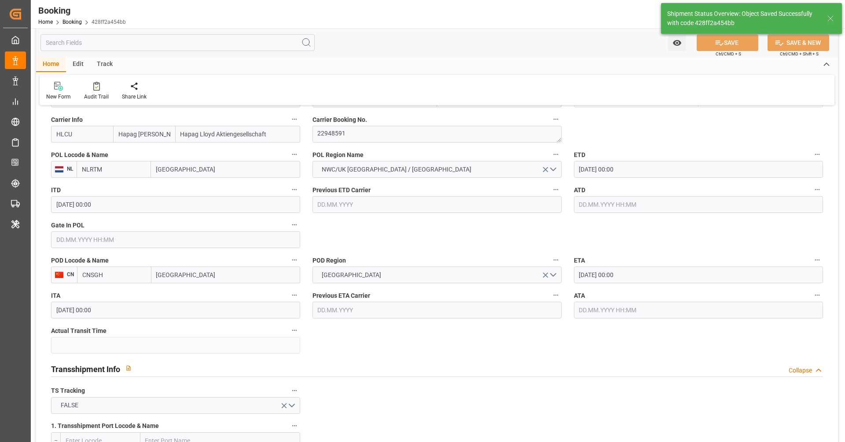
scroll to position [784, 0]
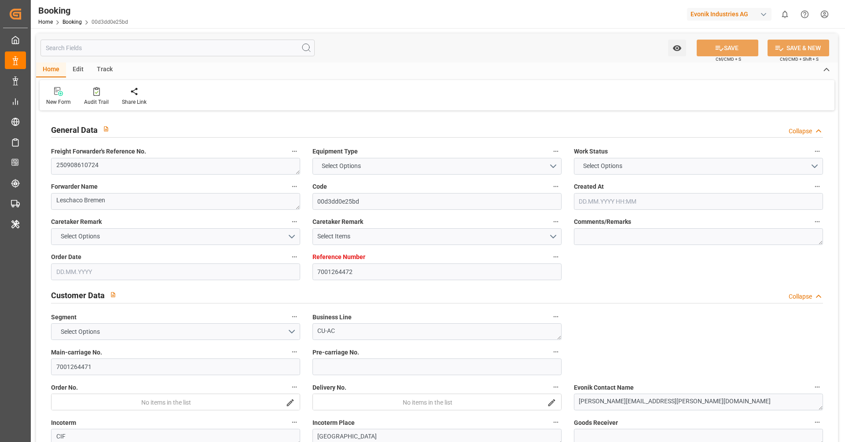
type input "7001264472"
type input "9321483"
type input "Hapag [PERSON_NAME]"
type input "Hapag Lloyd Aktiengesellschaft"
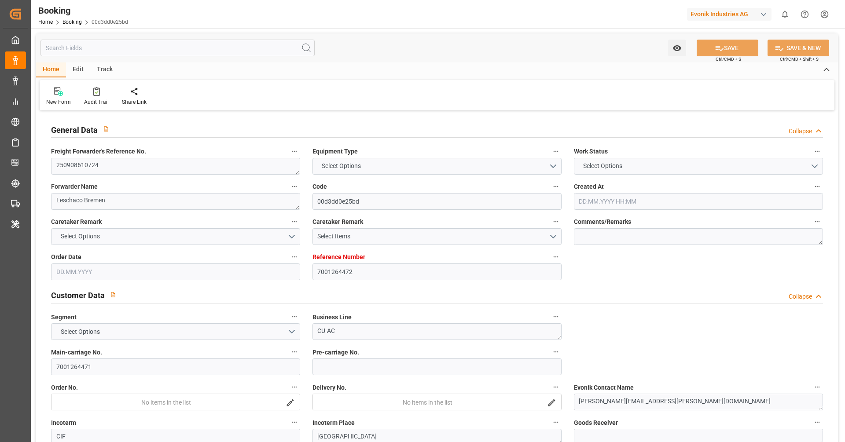
type input "NLRTM"
type input "CNSGH"
type input "[DATE] 07:29"
type input "[DATE]"
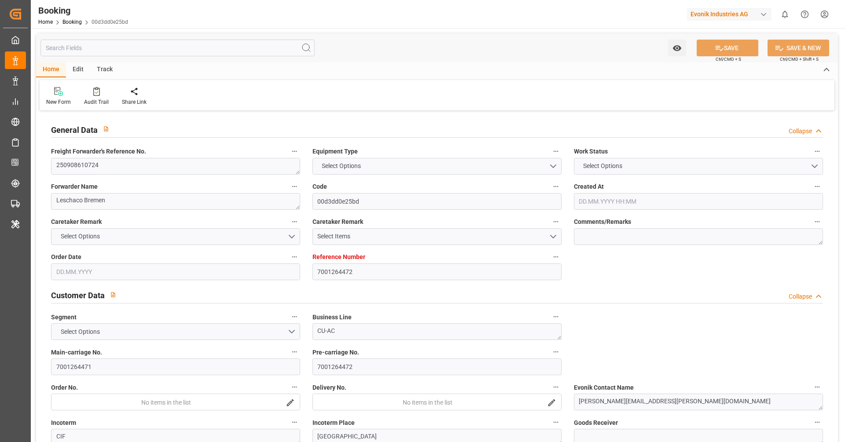
type input "[DATE]"
type input "[DATE] 00:00"
type input "[DATE]"
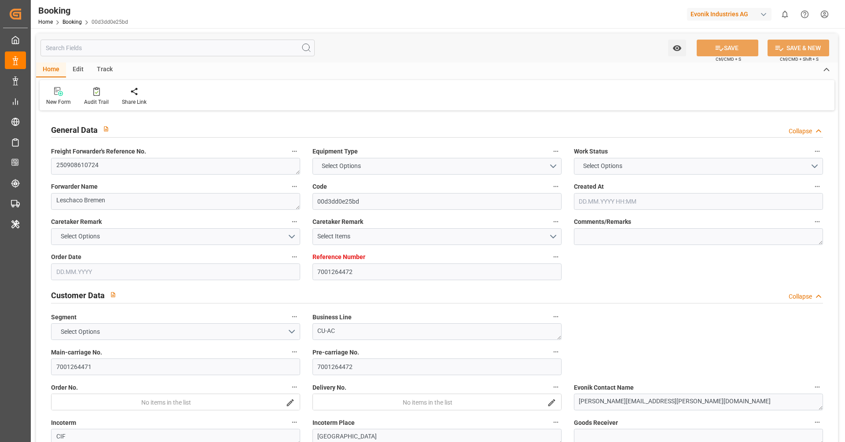
type input "[DATE] 00:00"
type input "[DATE] 13:15"
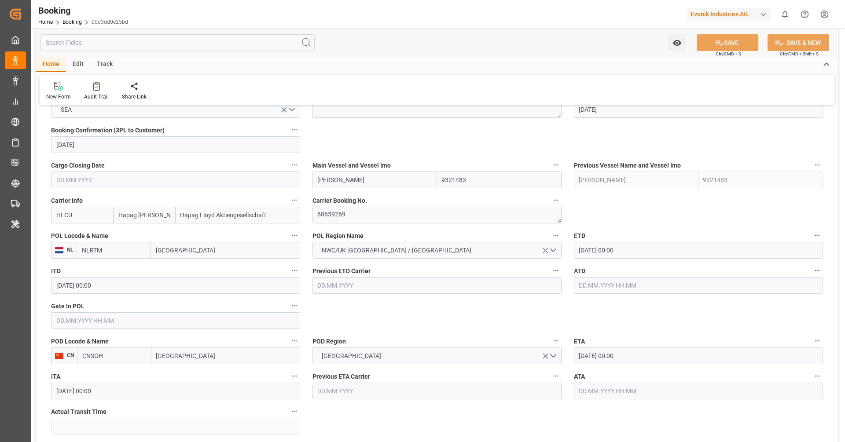
scroll to position [606, 0]
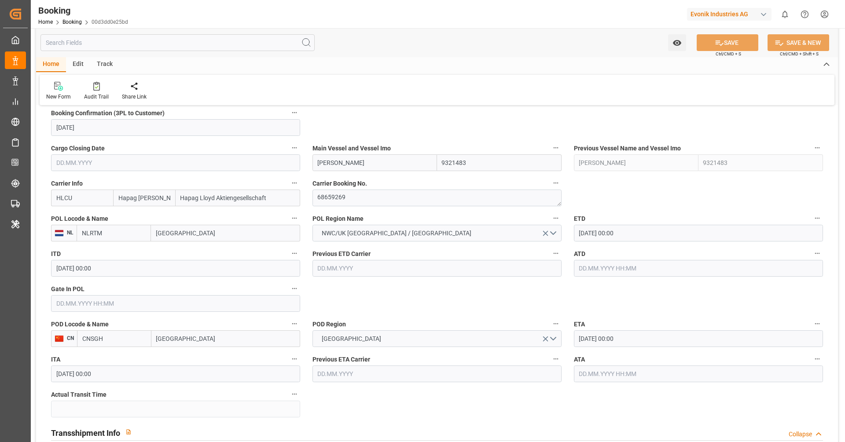
click at [661, 239] on input "[DATE] 00:00" at bounding box center [698, 233] width 249 height 17
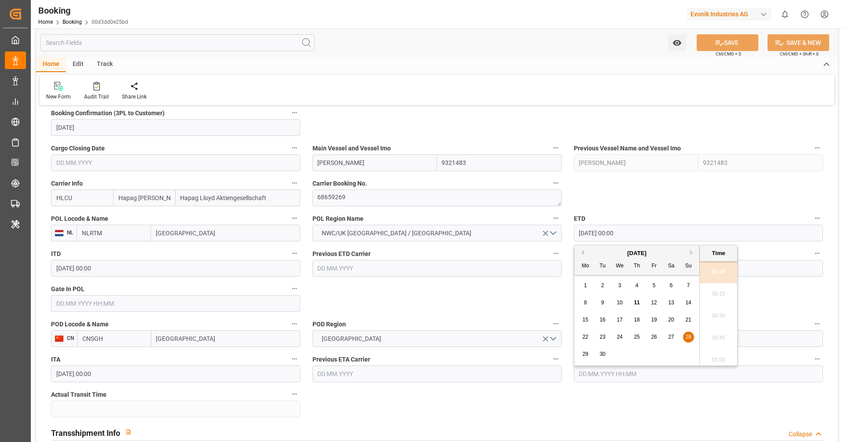
click at [635, 337] on span "25" at bounding box center [637, 337] width 6 height 6
type input "[DATE] 00:00"
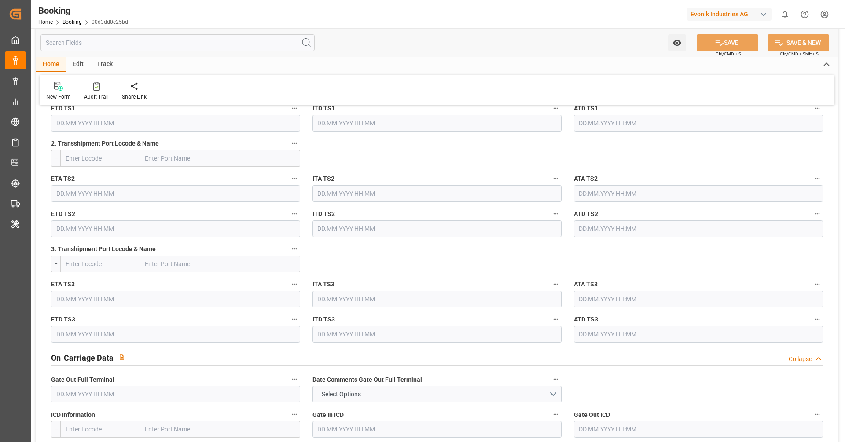
scroll to position [1014, 0]
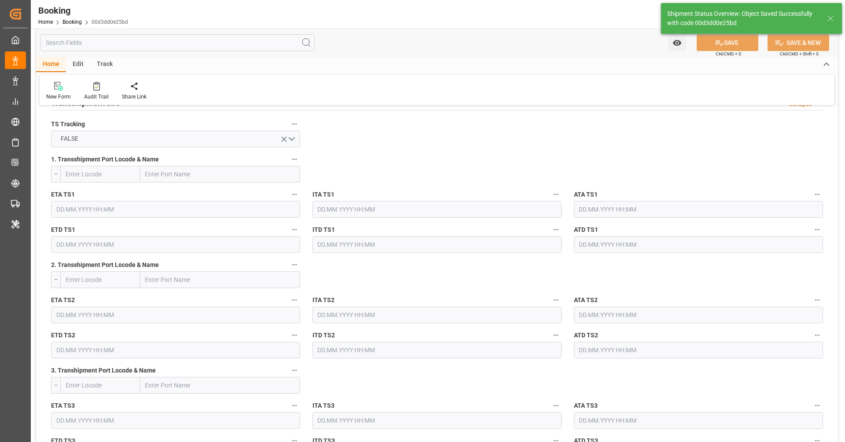
type textarea "[PERSON_NAME]"
type textarea "Pod-PodRegionName-businessDivision-businessLine-"
type input "11.09.2025 10:07"
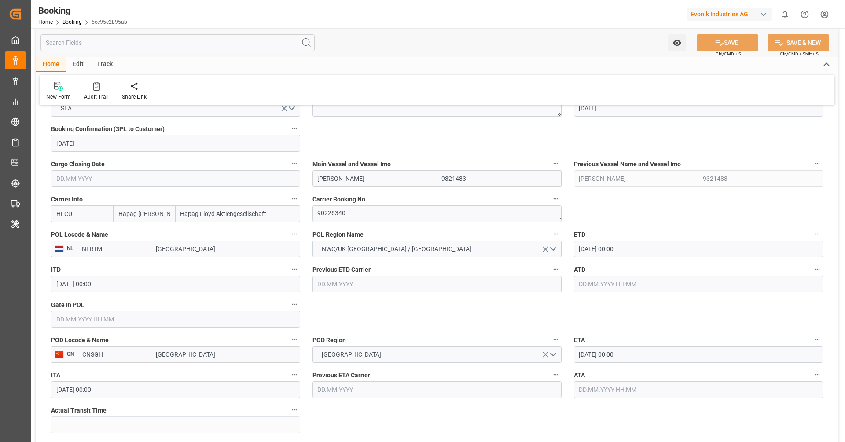
scroll to position [591, 0]
click at [647, 246] on input "28.09.2025 00:00" at bounding box center [698, 247] width 249 height 17
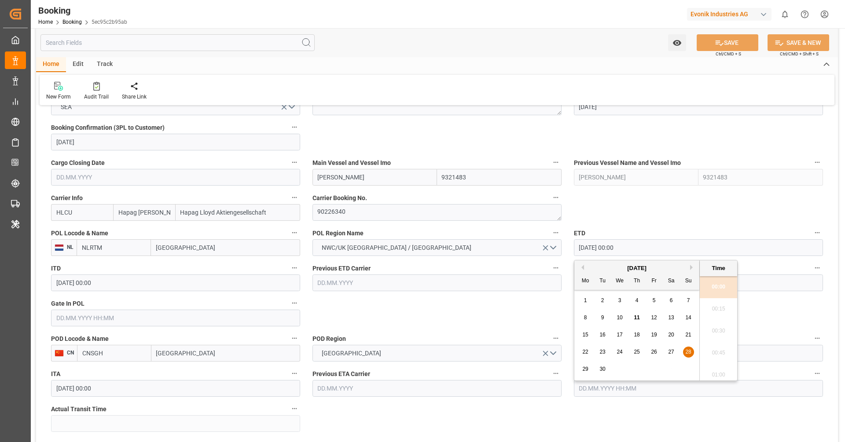
click at [634, 349] on span "25" at bounding box center [637, 352] width 6 height 6
type input "25.09.2025 00:00"
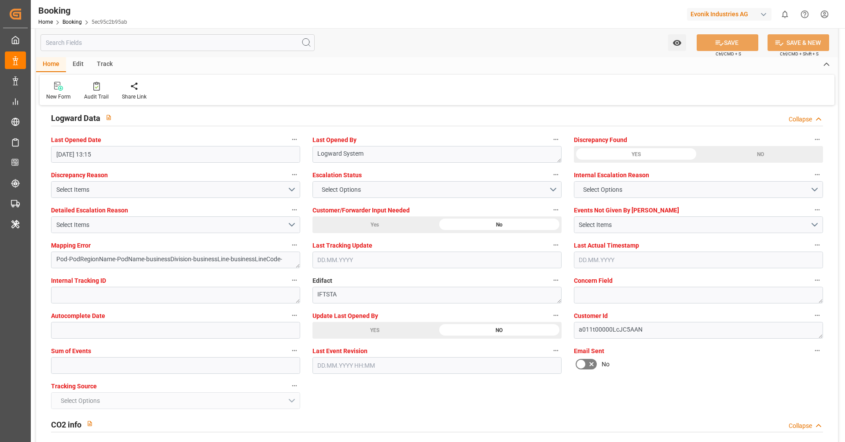
scroll to position [1618, 0]
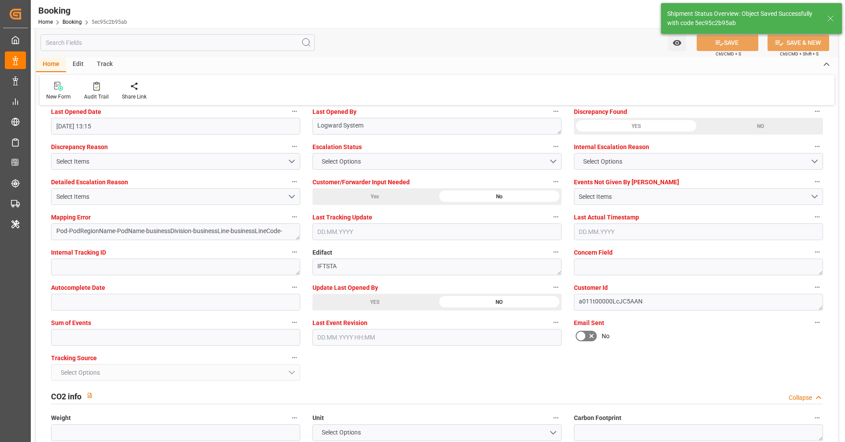
type textarea "Vipul Benurkar"
type textarea "Pod-PodRegionName-businessDivision-businessLine-"
type input "11.09.2025 10:08"
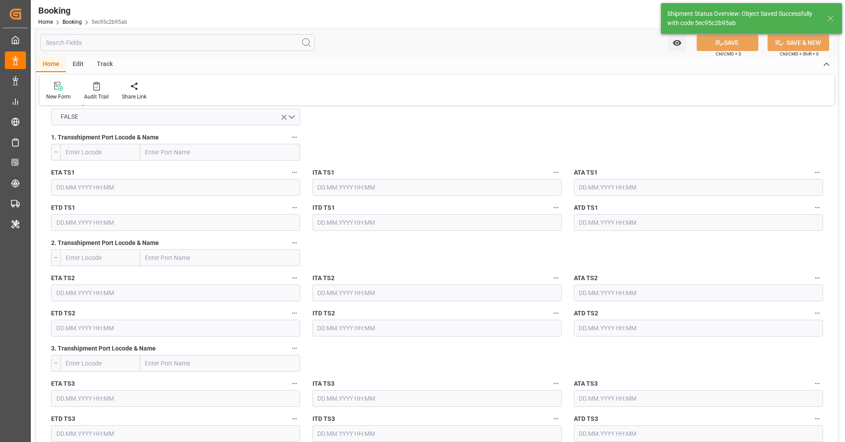
scroll to position [873, 0]
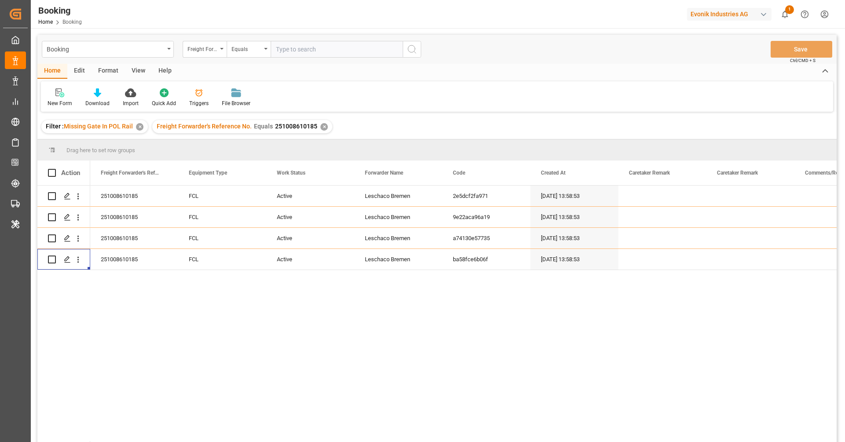
scroll to position [0, 0]
click at [723, 15] on div "Evonik Industries AG" at bounding box center [729, 14] width 84 height 13
type input "pocht"
click at [762, 62] on div "PO Pochteca Pochteca-RJ8V" at bounding box center [731, 60] width 150 height 20
